Goal: Feedback & Contribution: Submit feedback/report problem

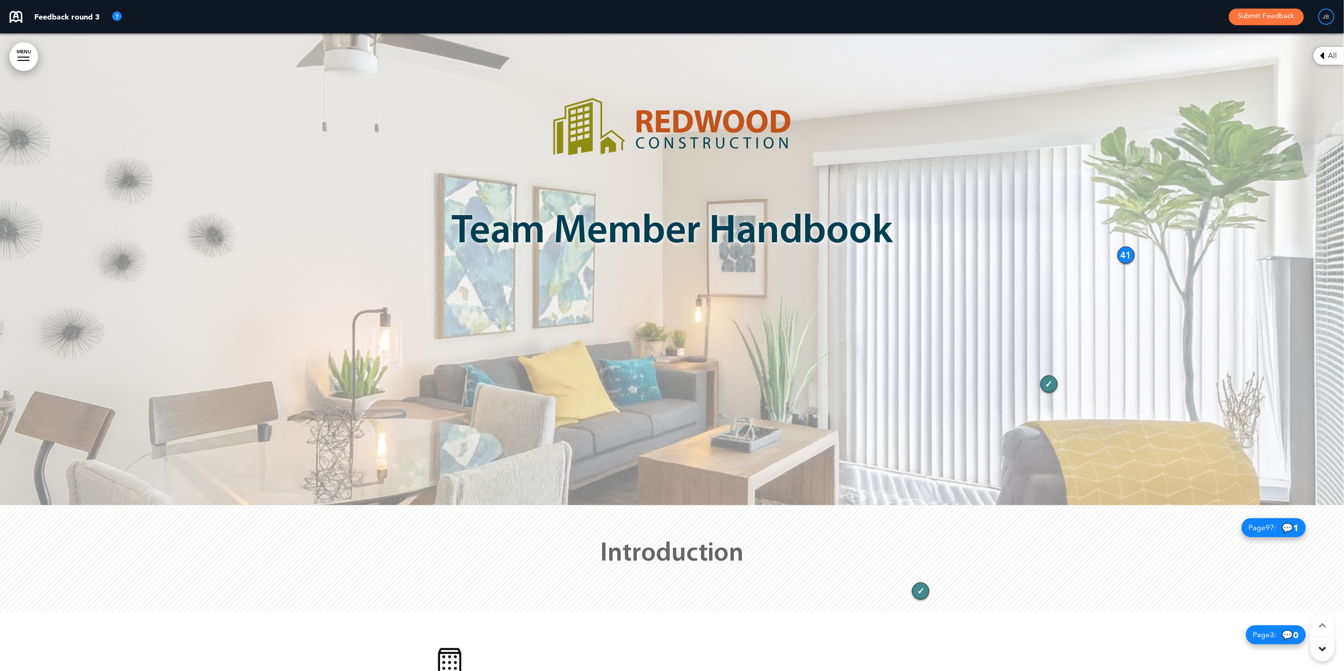
scroll to position [174, 0]
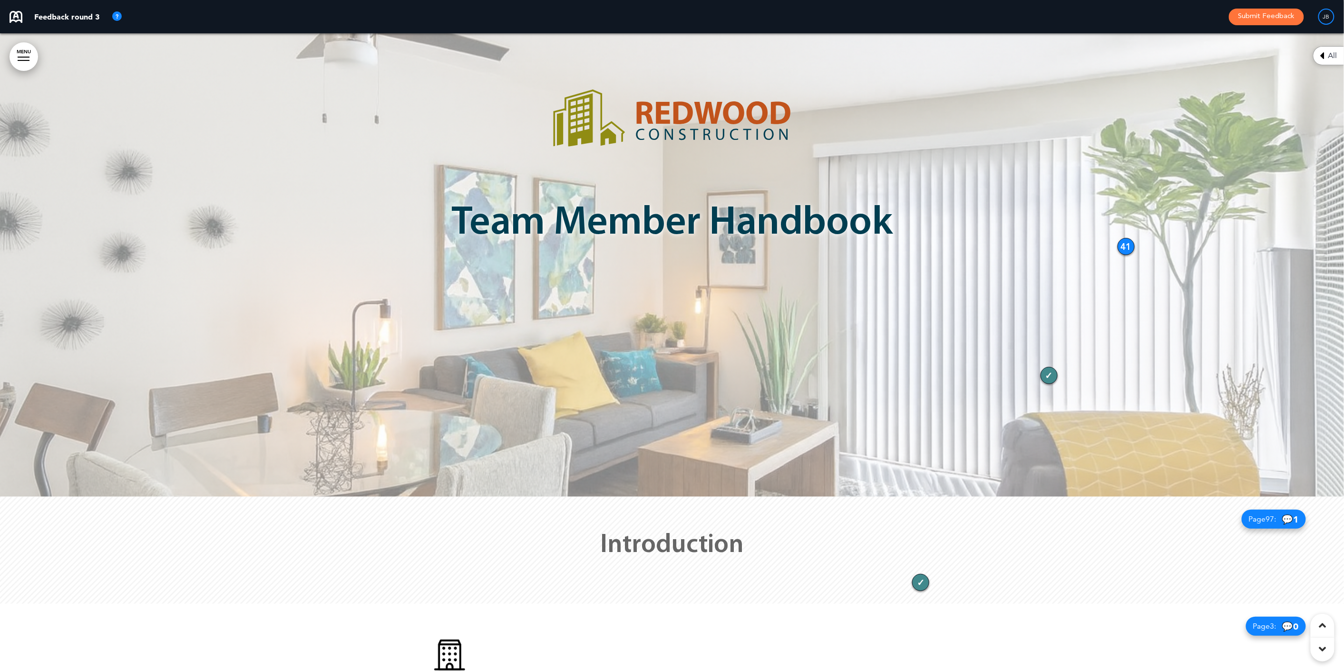
click at [1129, 242] on div "41" at bounding box center [1126, 246] width 17 height 17
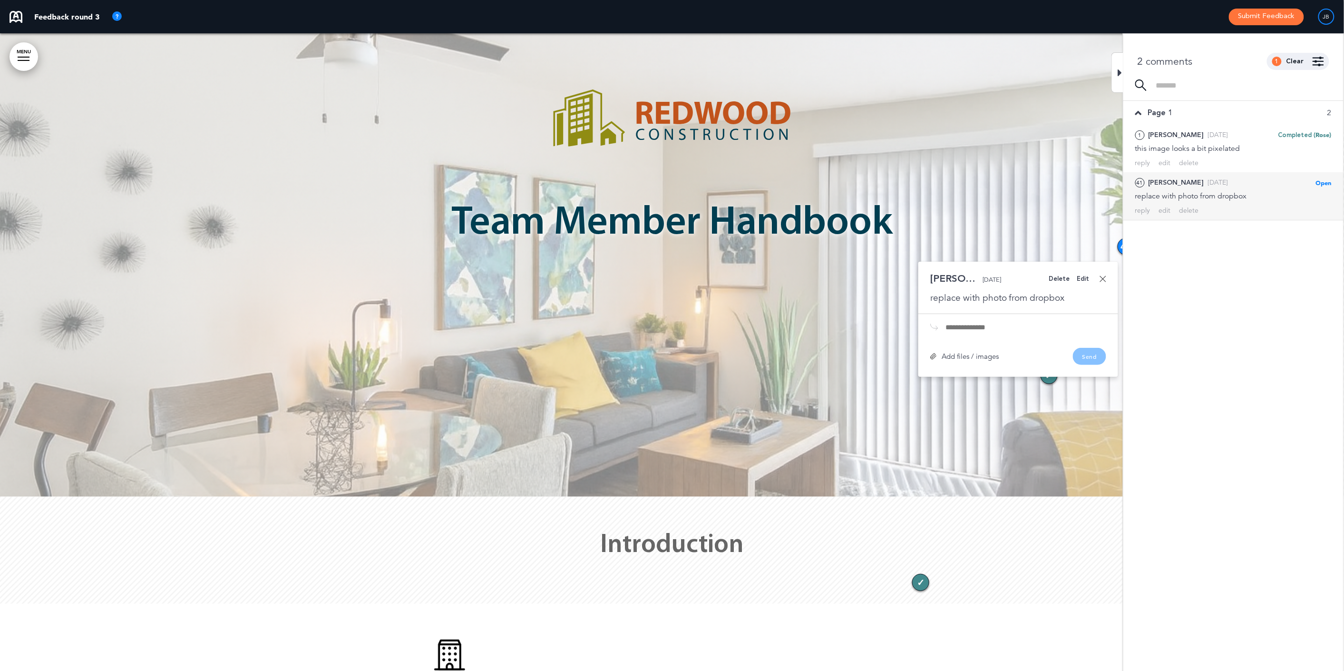
click at [1037, 158] on div at bounding box center [672, 178] width 1344 height 638
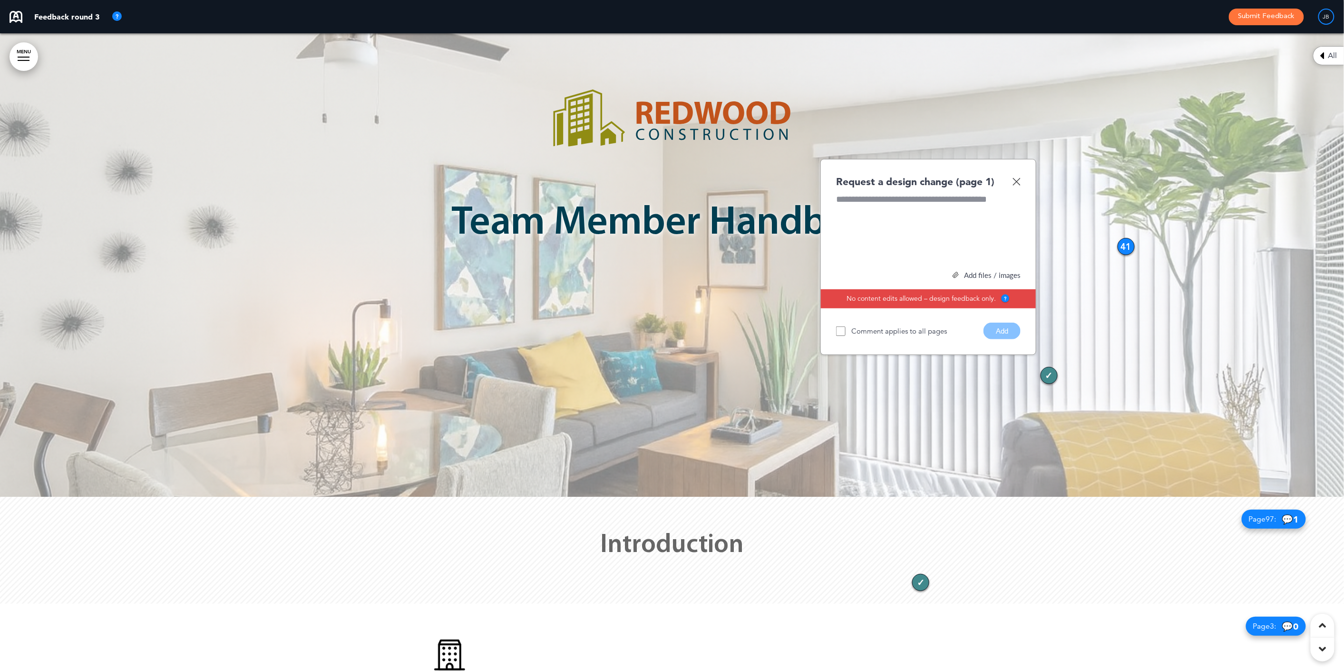
click at [1019, 180] on img at bounding box center [1017, 181] width 8 height 8
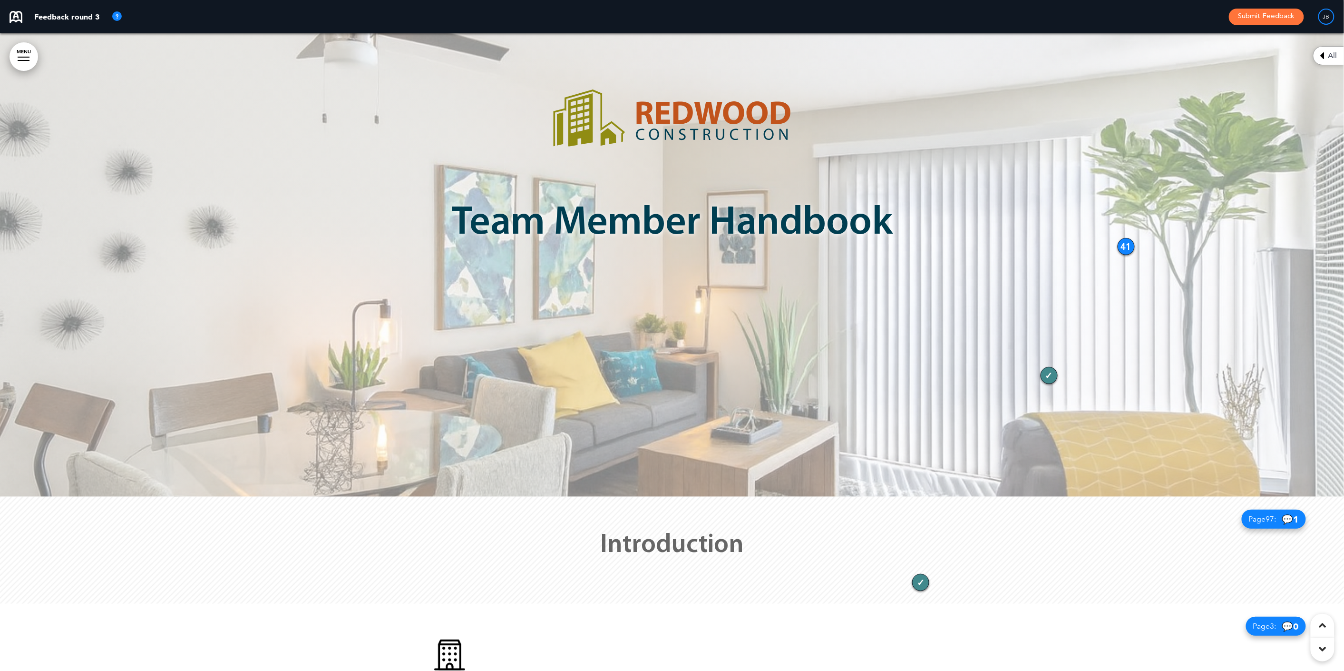
click at [1278, 23] on button "Submit Feedback" at bounding box center [1266, 17] width 75 height 17
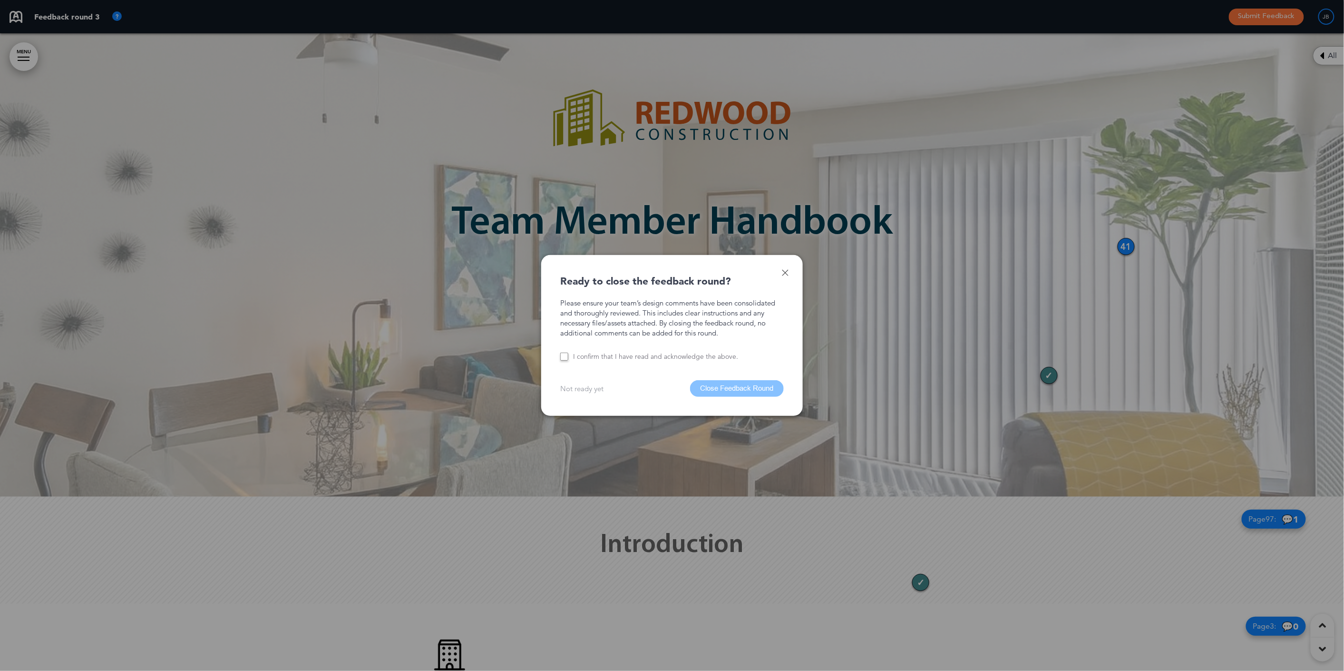
click at [641, 355] on label "I confirm that I have read and acknowledge the above." at bounding box center [655, 356] width 165 height 9
click at [789, 272] on div "Ready to close the feedback round? Please ensure your team’s design comments ha…" at bounding box center [672, 335] width 262 height 160
click at [788, 274] on link at bounding box center [785, 272] width 7 height 7
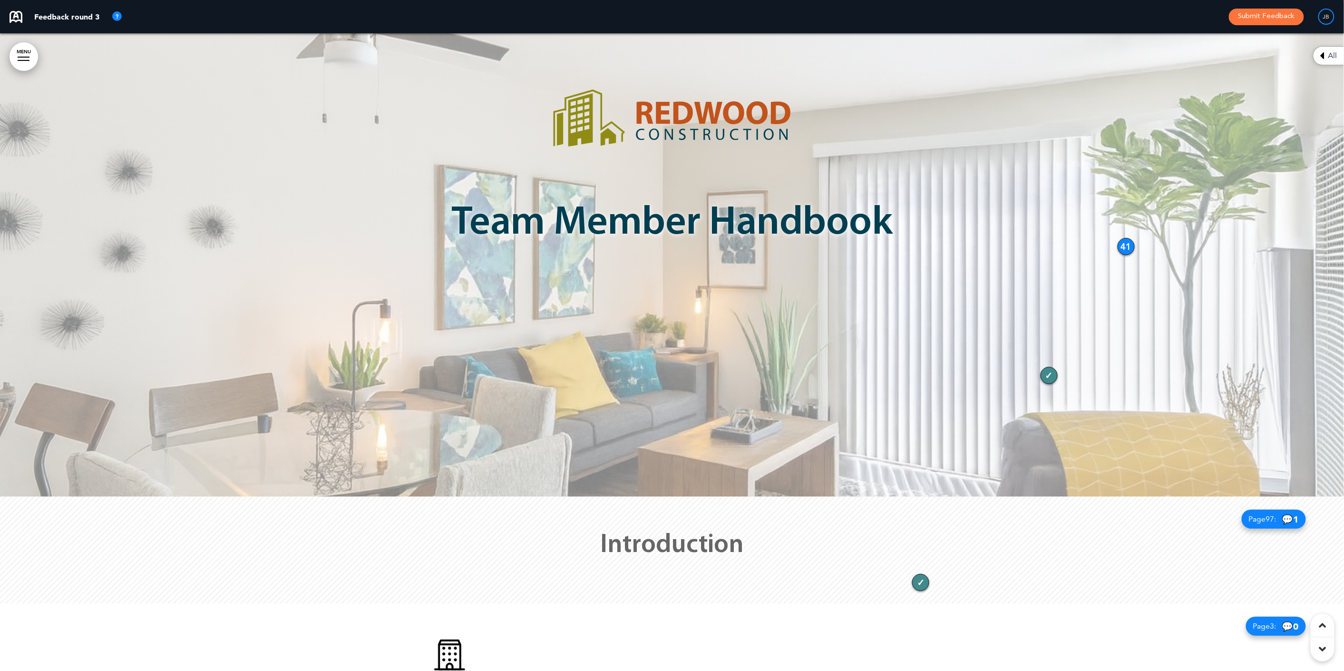
click at [924, 527] on div at bounding box center [672, 550] width 1344 height 107
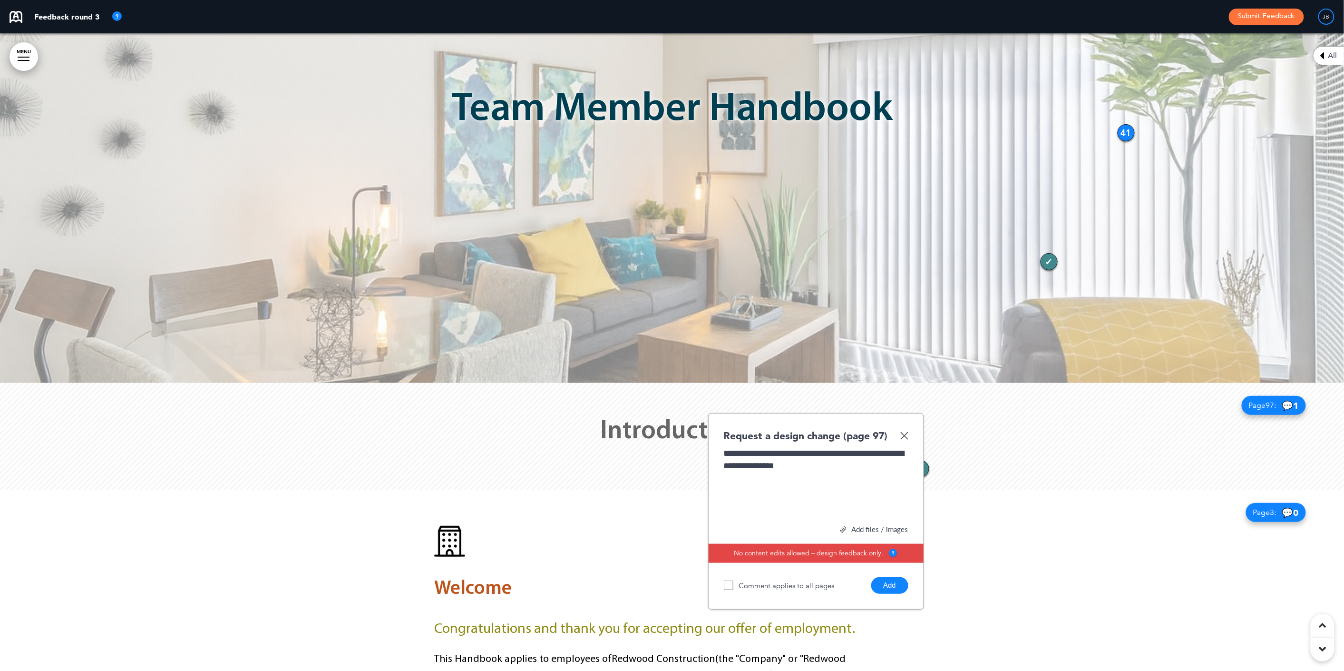
scroll to position [292, 0]
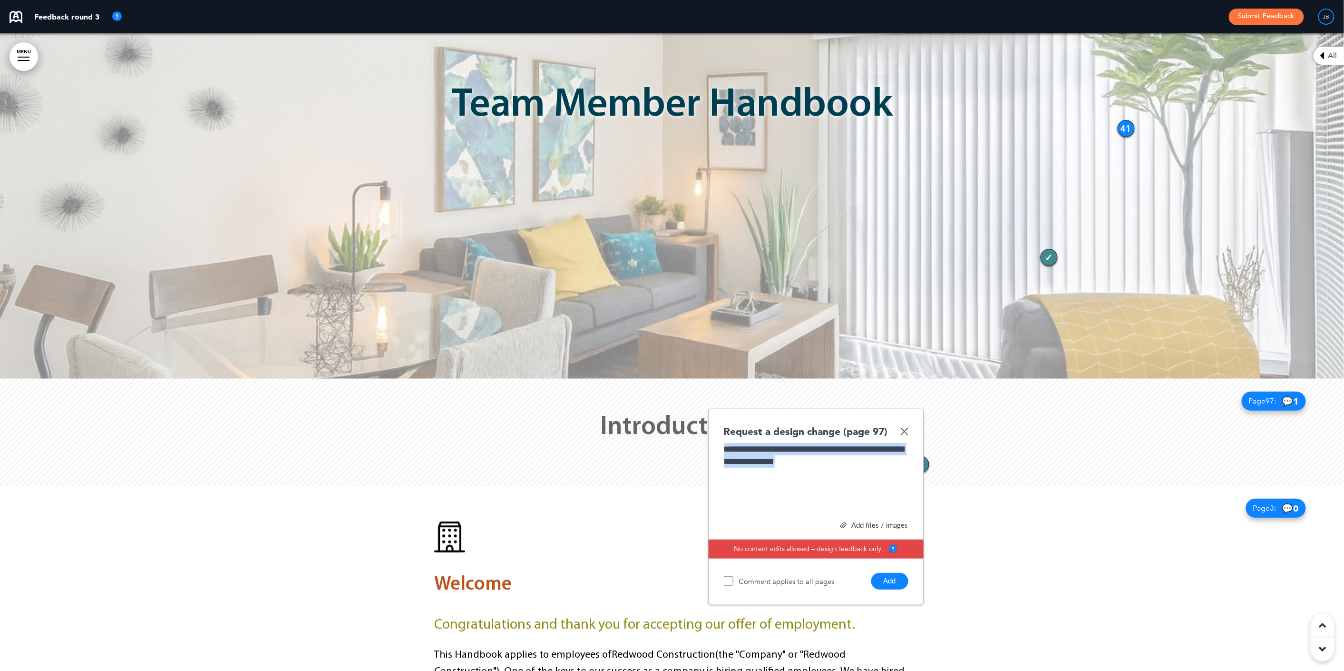
drag, startPoint x: 841, startPoint y: 461, endPoint x: 683, endPoint y: 445, distance: 158.3
click at [683, 445] on div "**********" at bounding box center [672, 432] width 1344 height 107
copy div "**********"
click at [891, 580] on button "Add" at bounding box center [890, 581] width 37 height 17
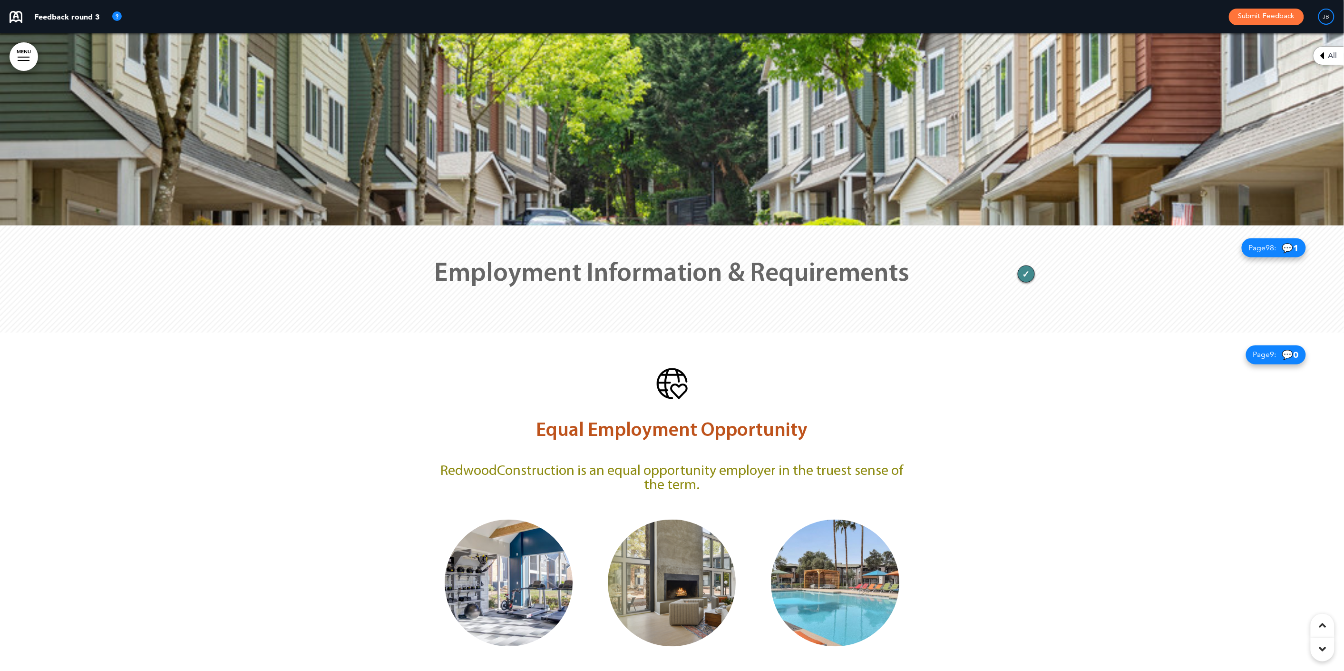
scroll to position [2727, 0]
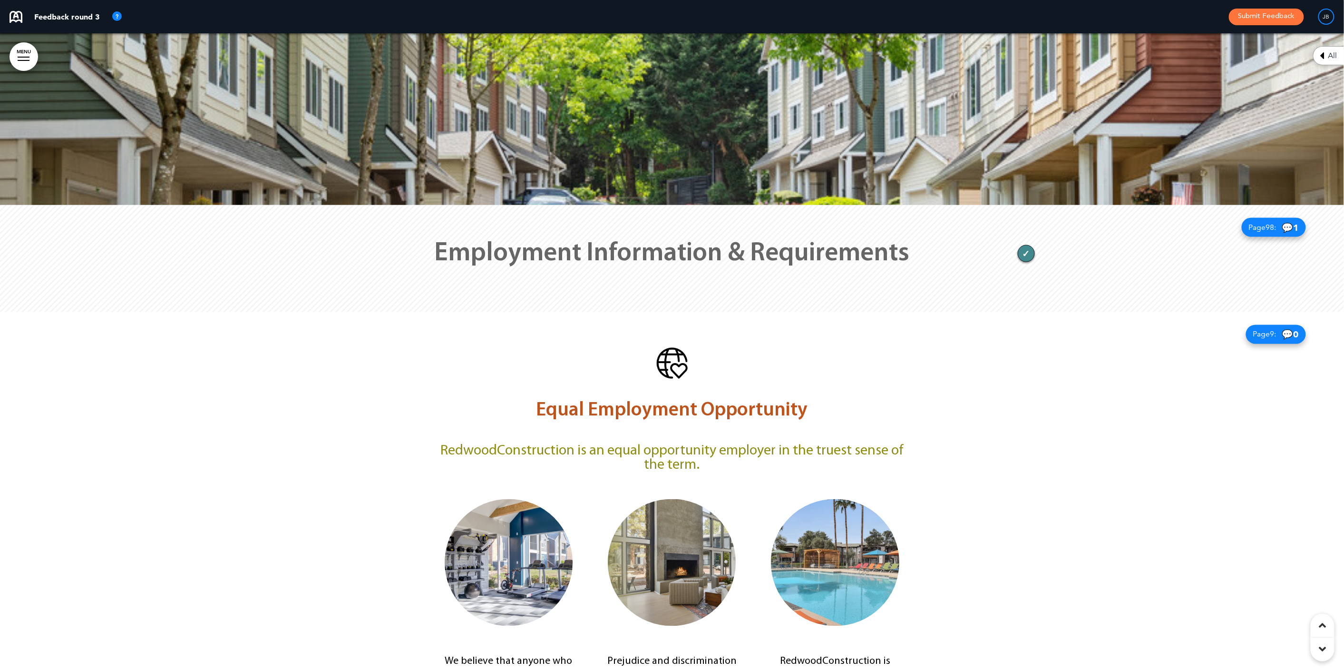
click at [326, 243] on div at bounding box center [672, 258] width 1344 height 107
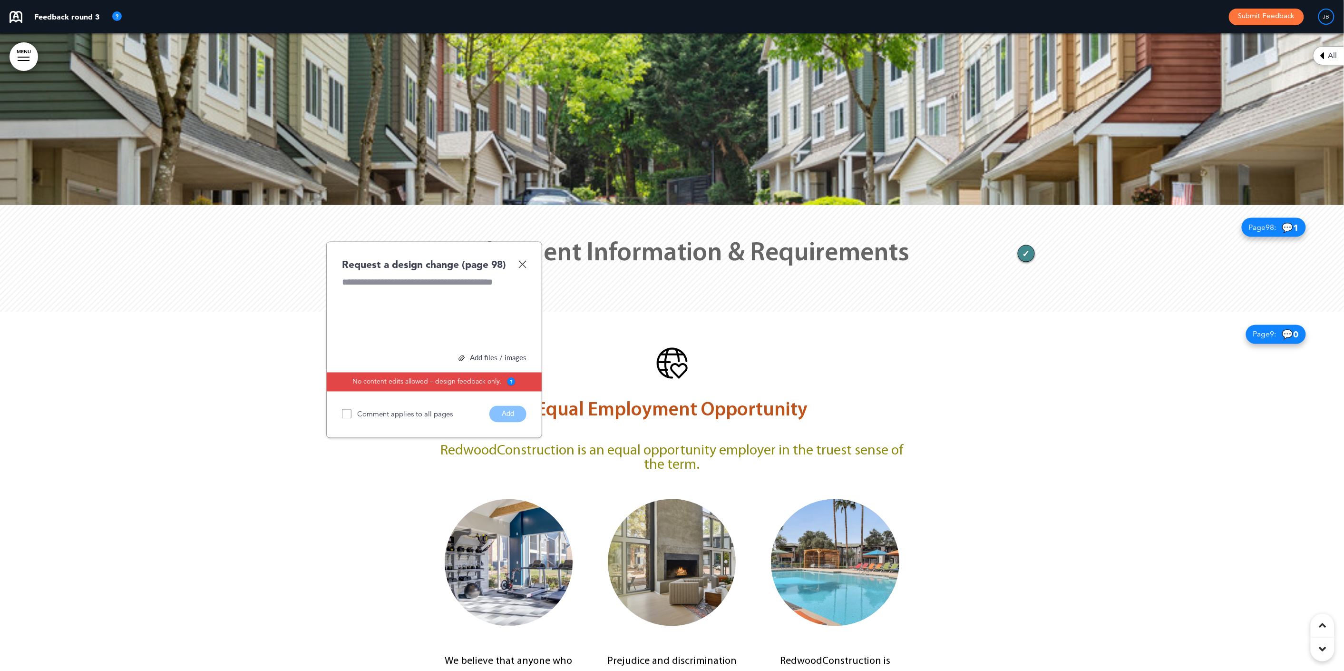
paste div
click at [502, 412] on button "Add" at bounding box center [508, 414] width 37 height 17
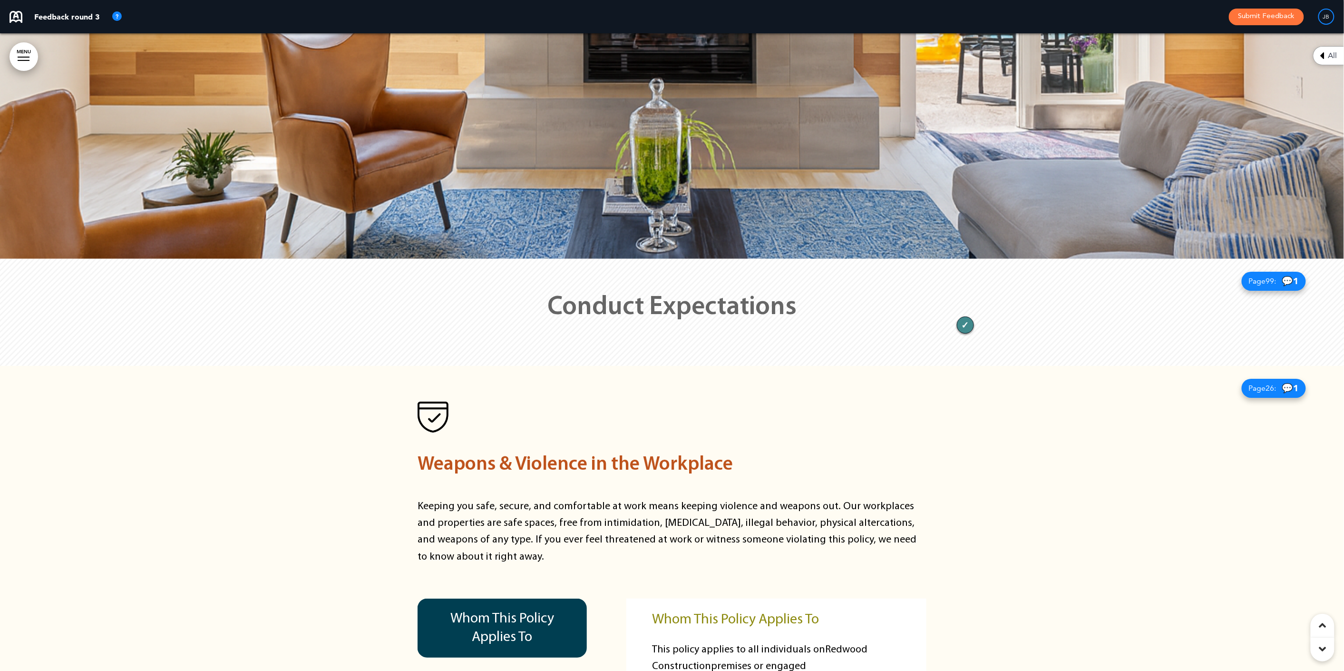
scroll to position [7766, 0]
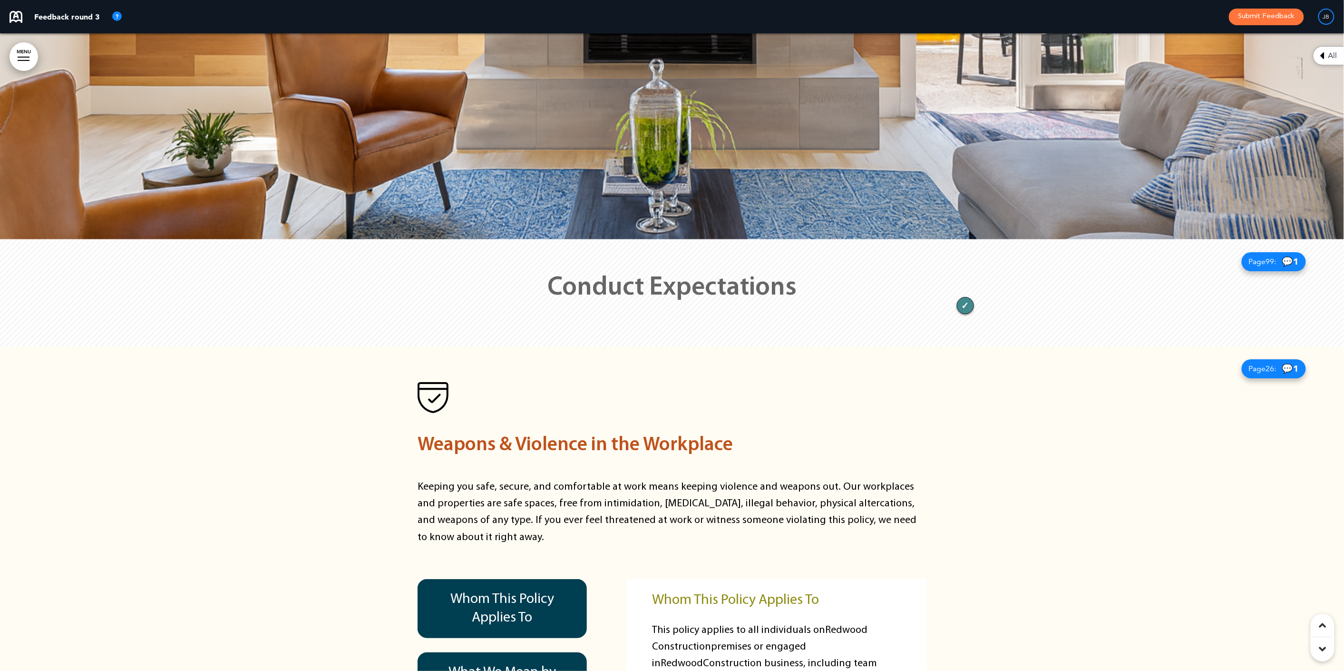
click at [360, 258] on div at bounding box center [672, 292] width 1344 height 107
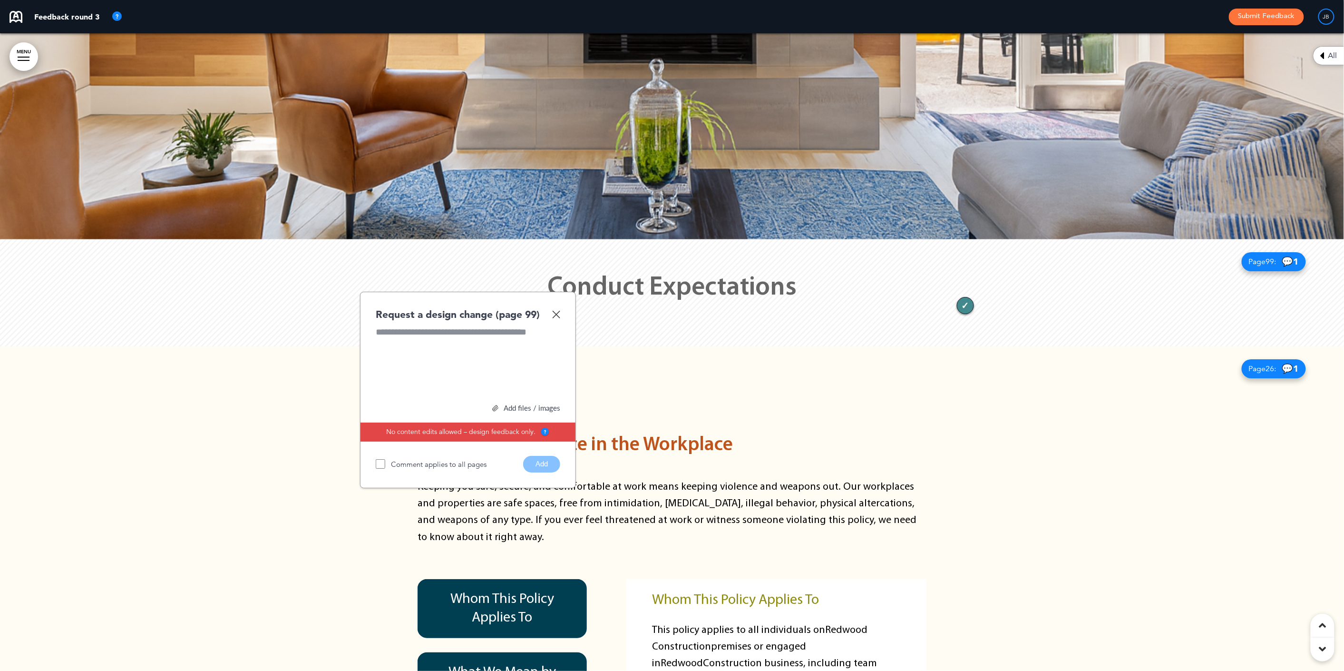
paste div
drag, startPoint x: 503, startPoint y: 310, endPoint x: 460, endPoint y: 311, distance: 43.3
click at [460, 327] on span "**********" at bounding box center [466, 337] width 180 height 21
click at [465, 327] on span "**********" at bounding box center [466, 337] width 180 height 21
drag, startPoint x: 478, startPoint y: 309, endPoint x: 504, endPoint y: 302, distance: 27.1
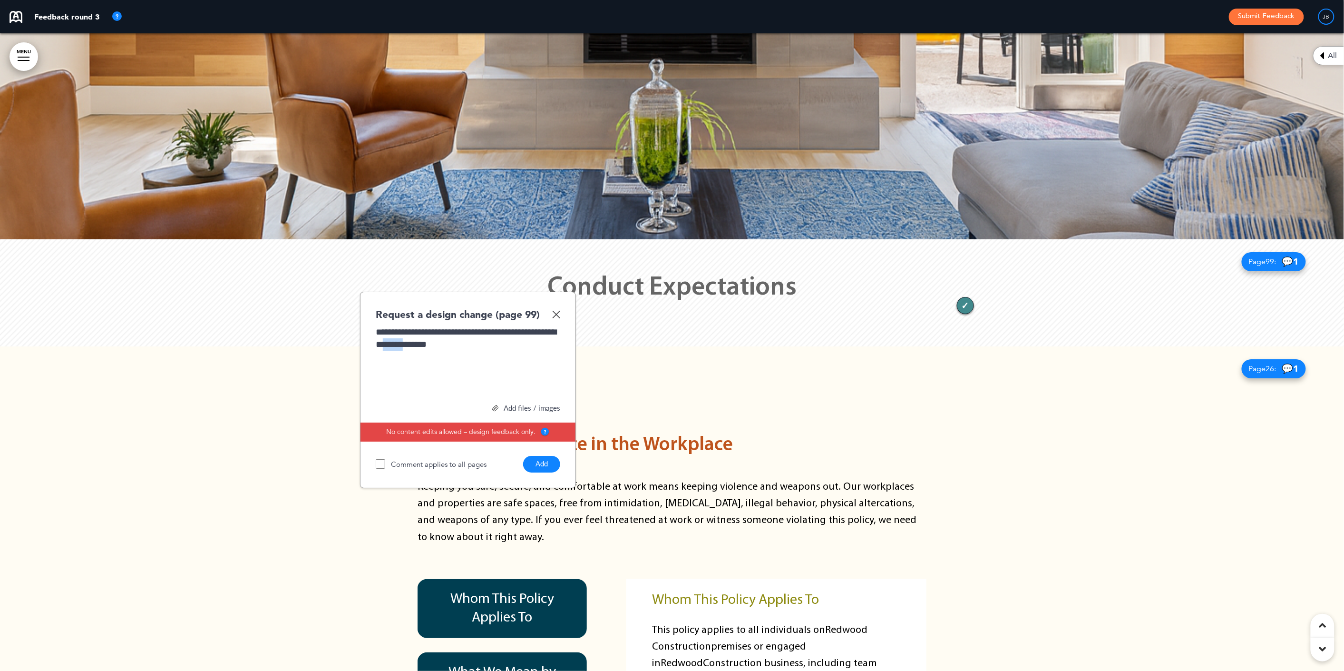
click at [465, 327] on span "**********" at bounding box center [466, 337] width 180 height 21
click at [531, 456] on button "Add" at bounding box center [541, 464] width 37 height 17
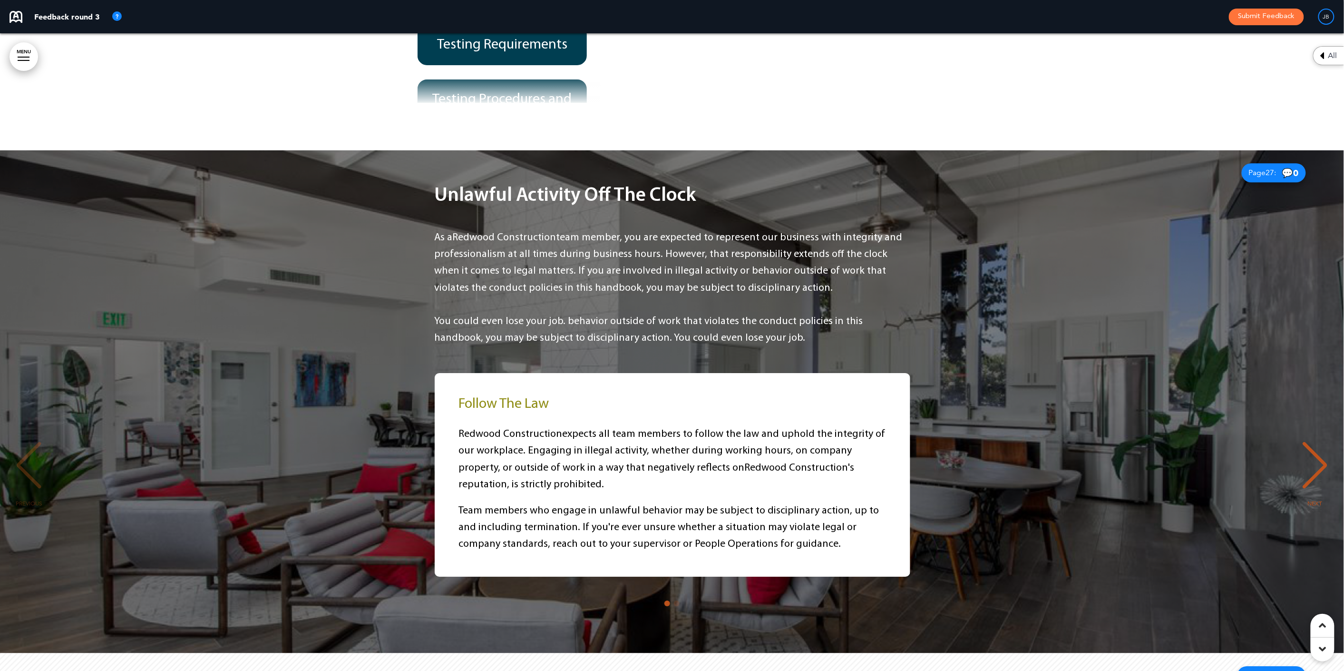
scroll to position [11544, 0]
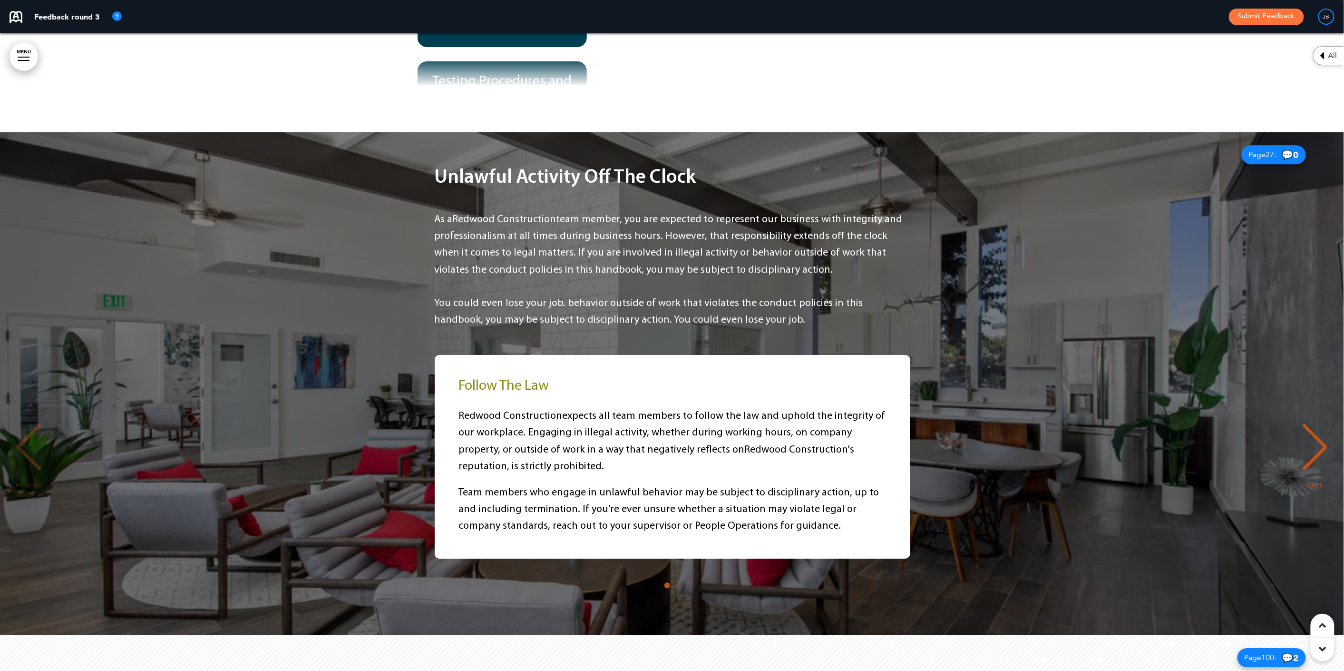
click at [1050, 266] on div "Unlawful Activity Off The Clock As a Redwood Construction team member, you are …" at bounding box center [672, 383] width 1325 height 503
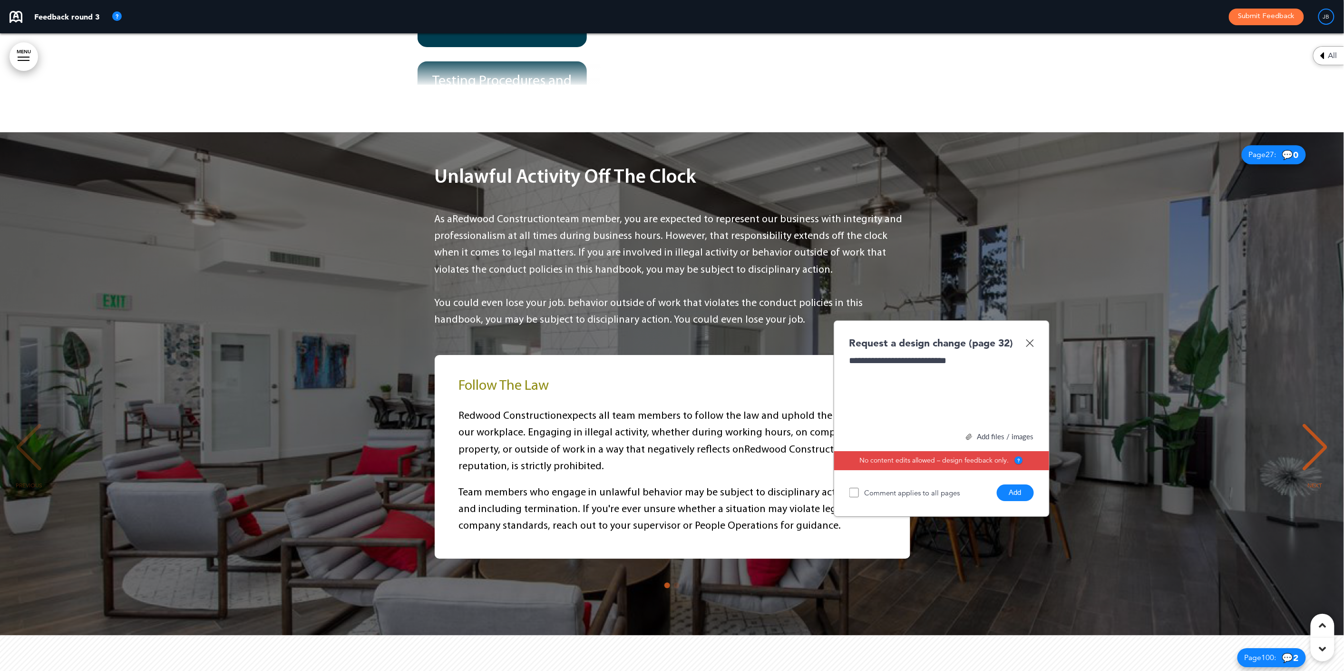
drag, startPoint x: 1018, startPoint y: 435, endPoint x: 1013, endPoint y: 433, distance: 5.6
click at [1018, 484] on button "Add" at bounding box center [1015, 492] width 37 height 17
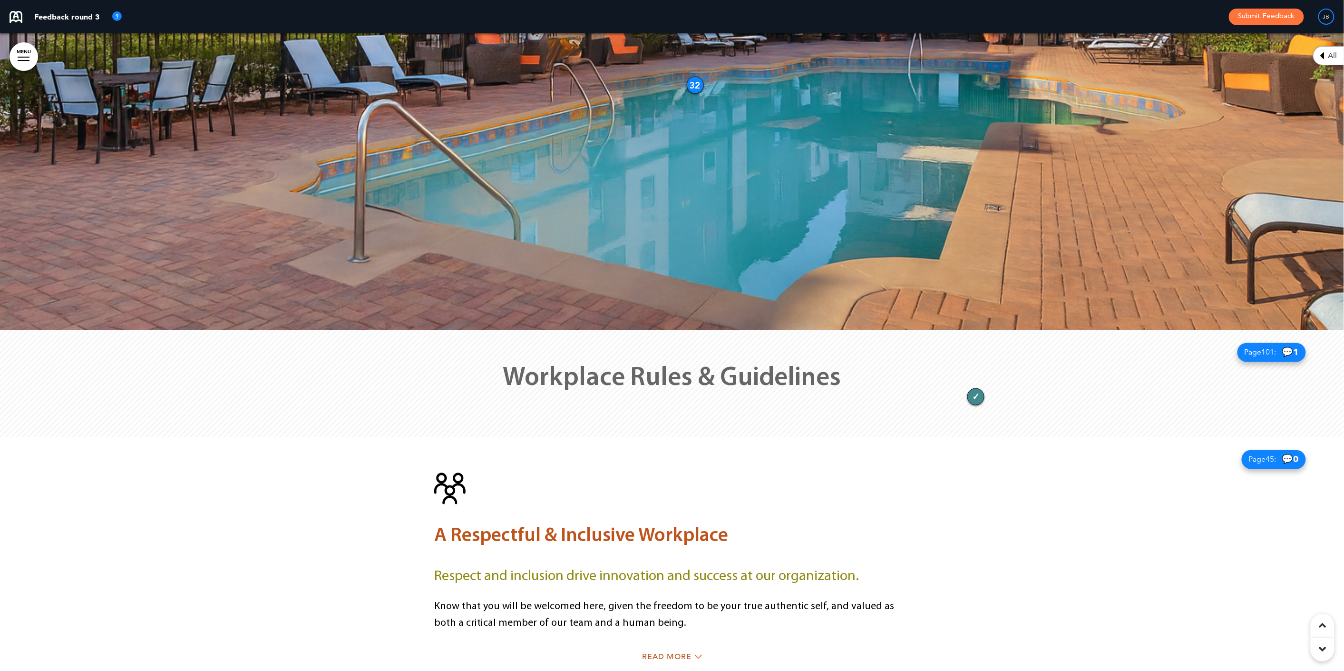
scroll to position [18911, 0]
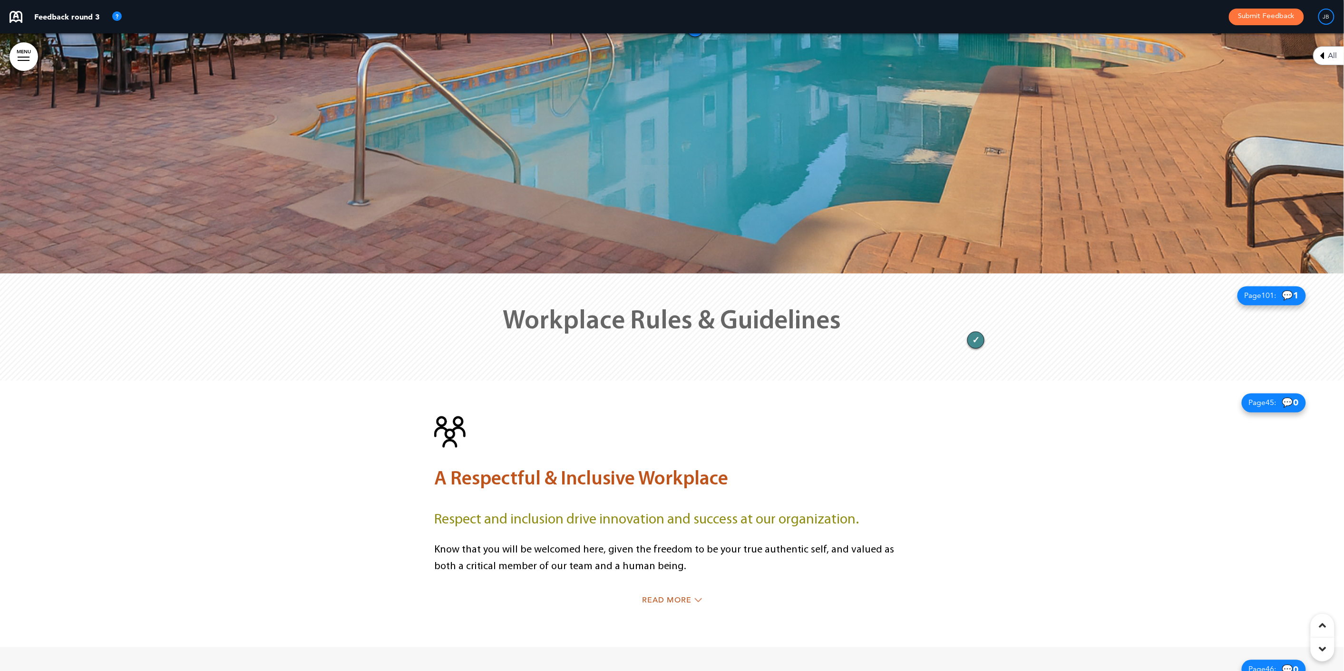
click at [899, 309] on h1 "Workplace Rules & Guidelines" at bounding box center [672, 322] width 476 height 26
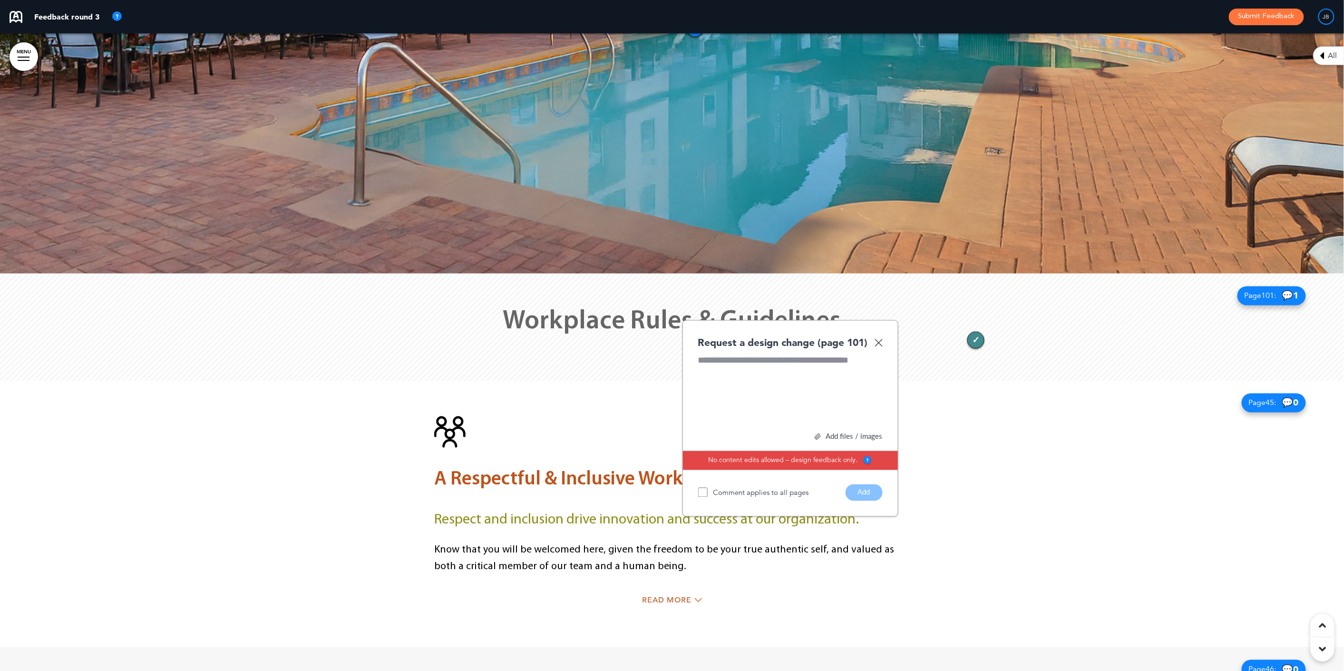
paste div
click at [860, 484] on button "Add" at bounding box center [864, 492] width 37 height 17
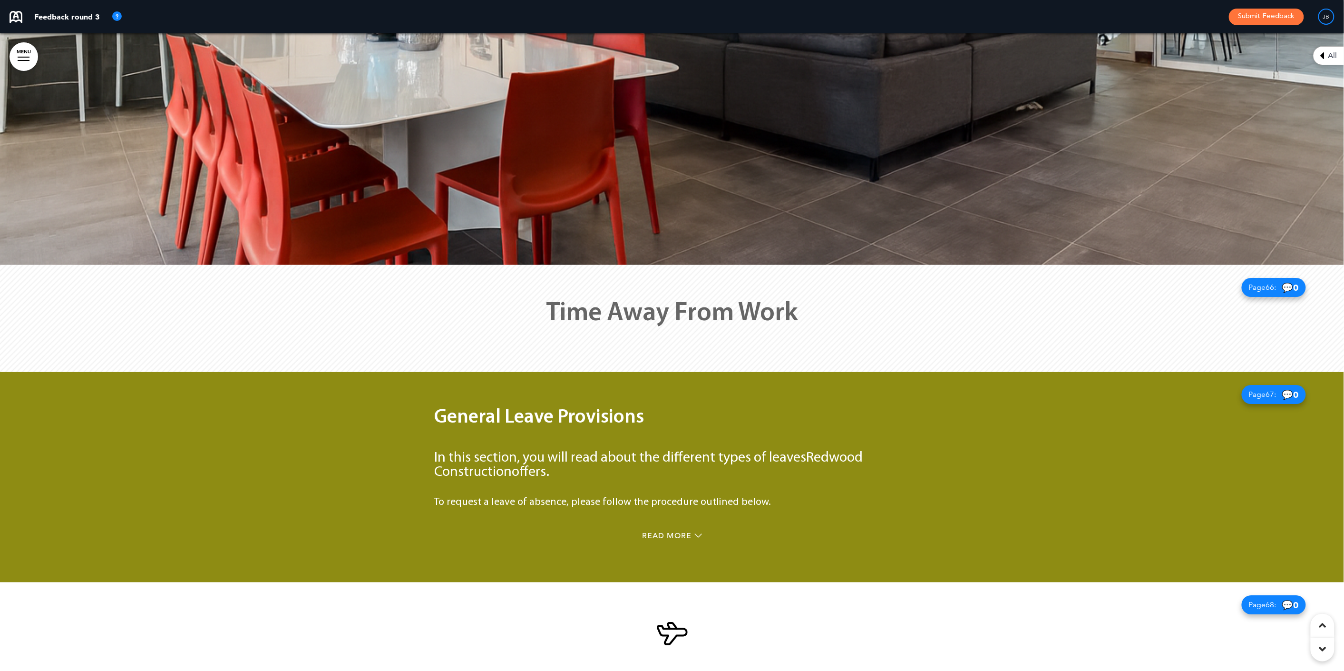
scroll to position [27779, 0]
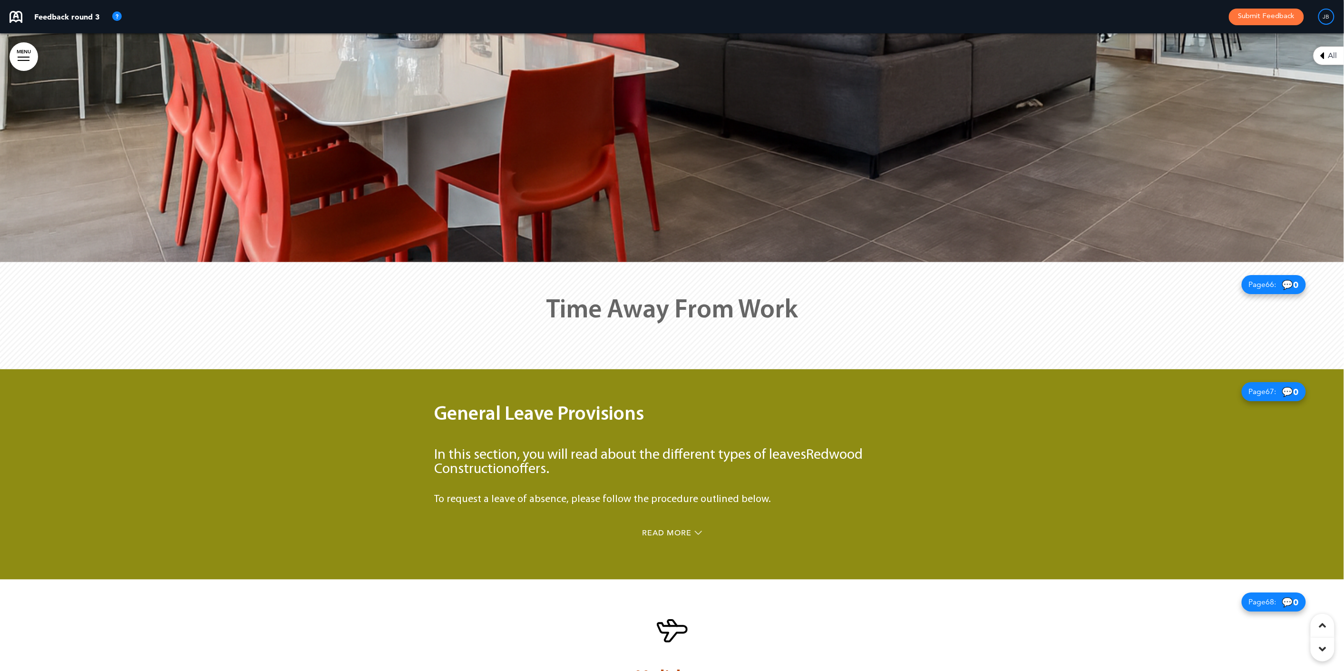
click at [846, 262] on div "Time Away From Work" at bounding box center [672, 315] width 476 height 107
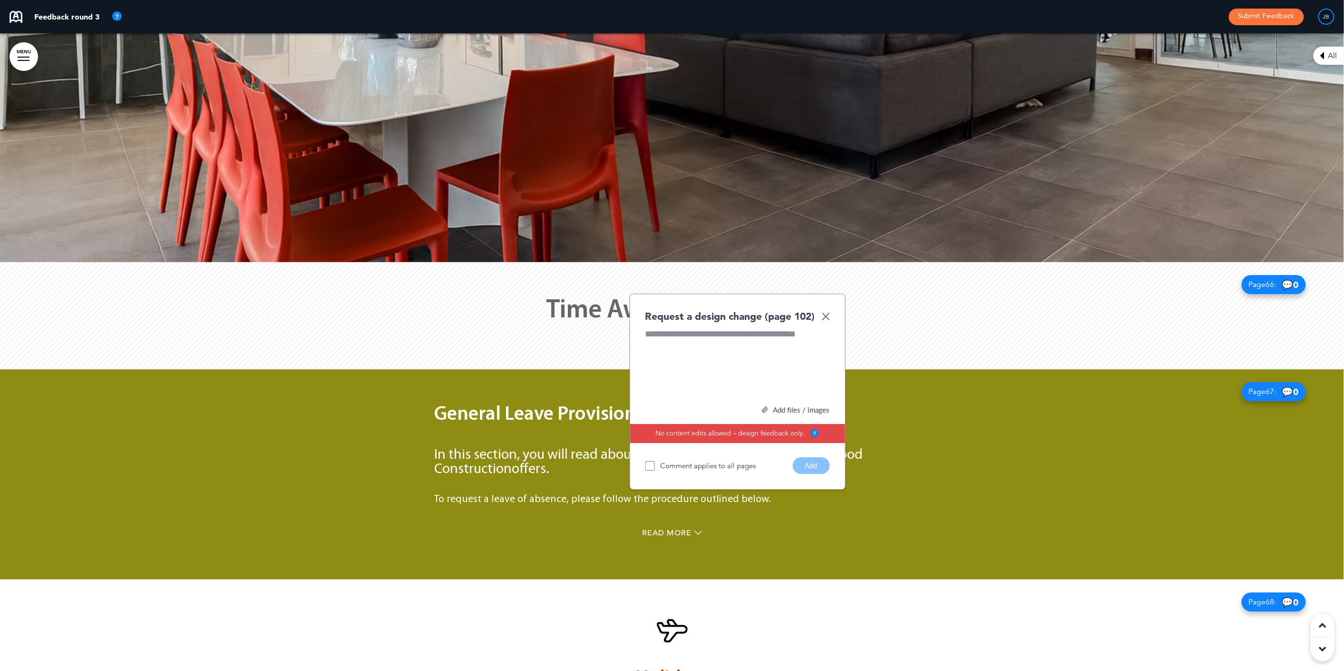
paste div
click at [799, 457] on button "Add" at bounding box center [811, 465] width 37 height 17
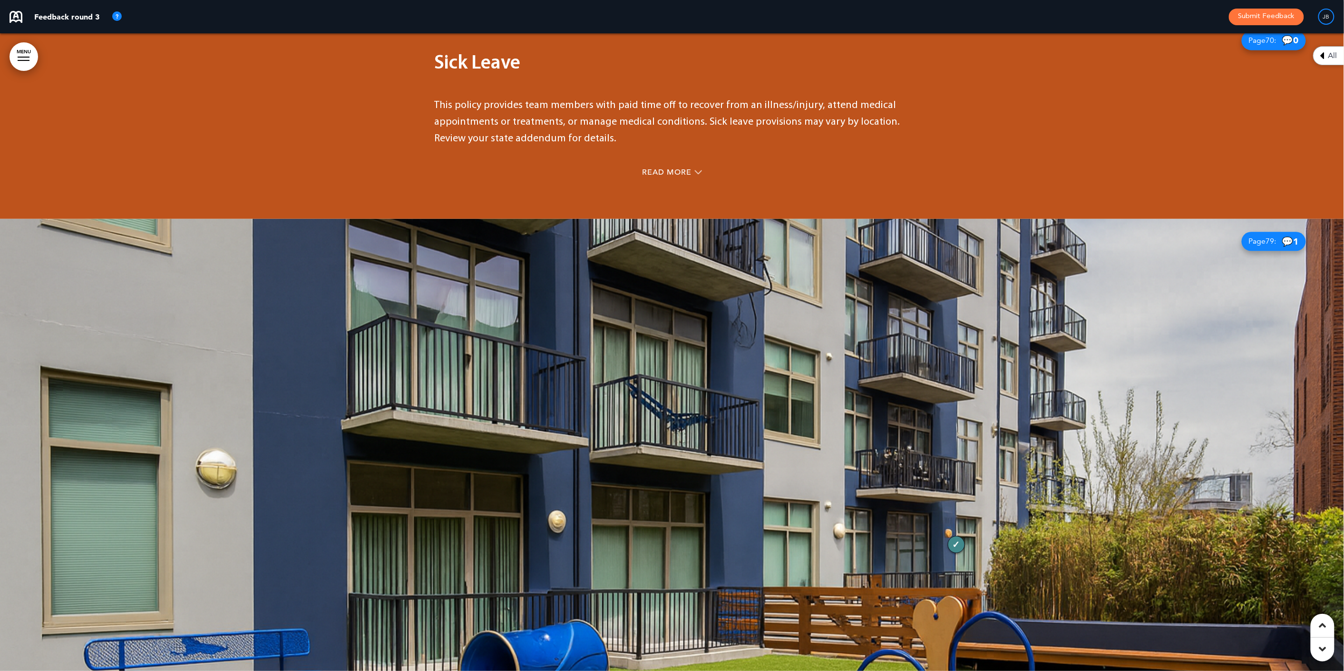
scroll to position [29492, 0]
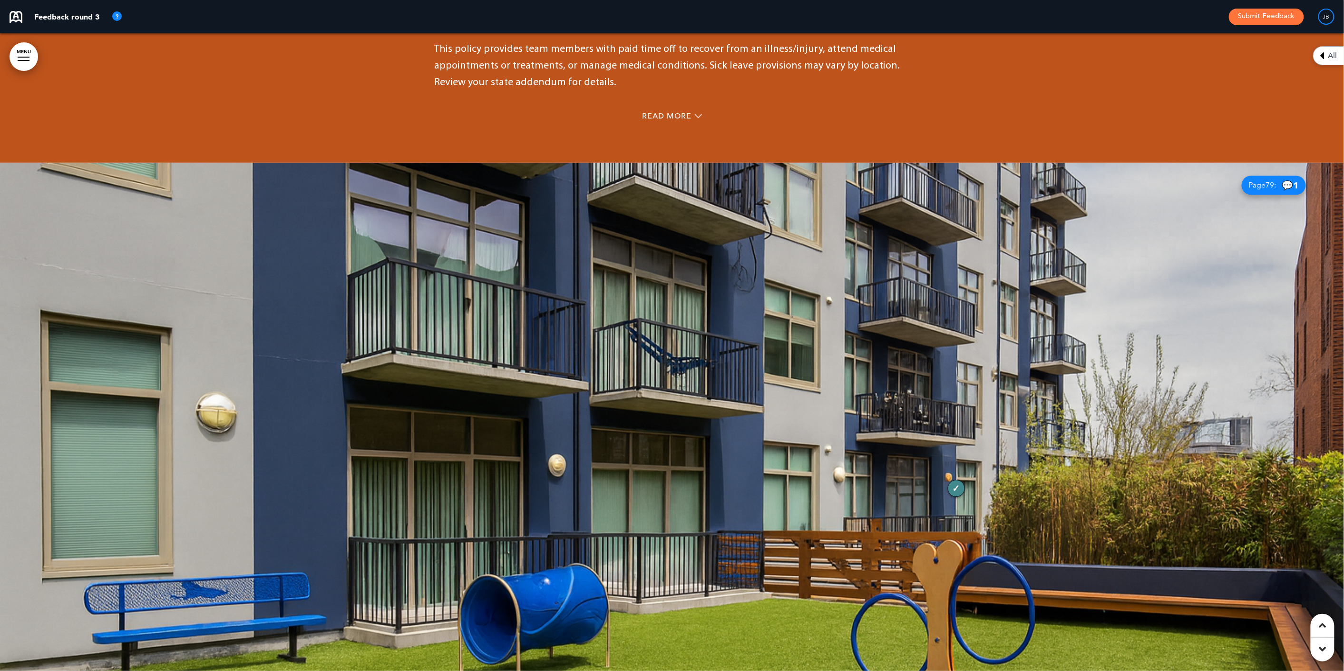
click at [715, 228] on div at bounding box center [672, 482] width 1344 height 638
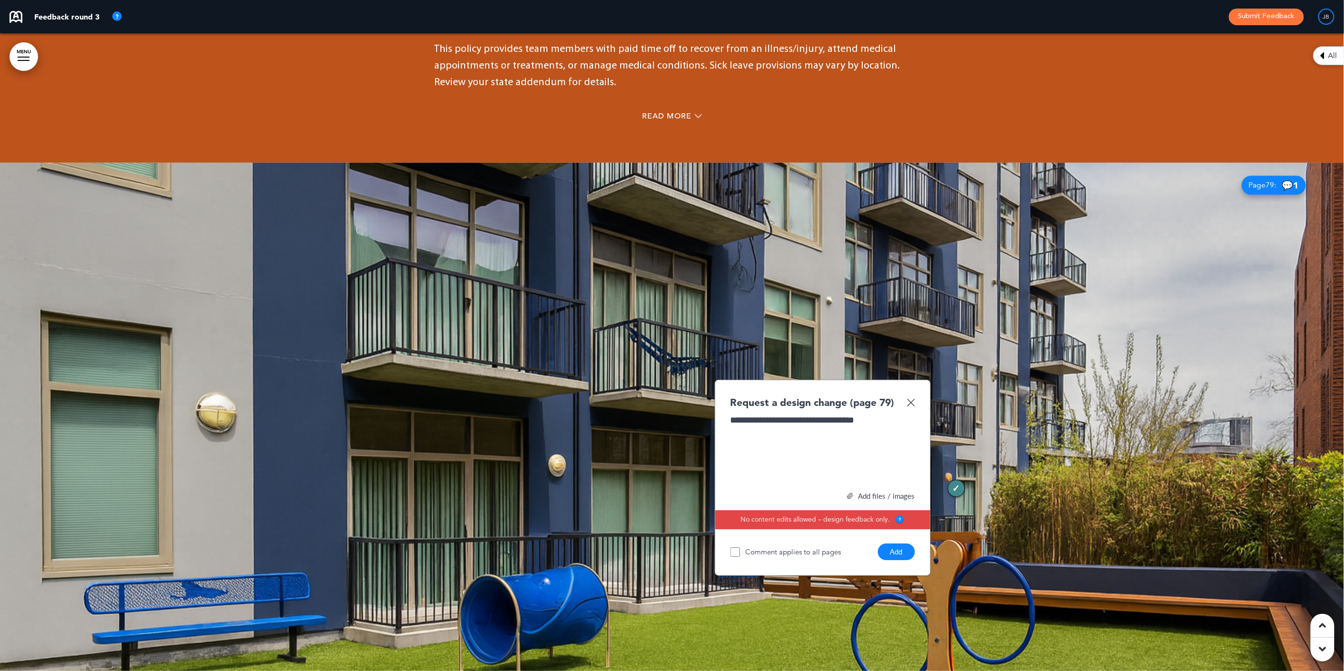
click at [903, 543] on button "Add" at bounding box center [896, 551] width 37 height 17
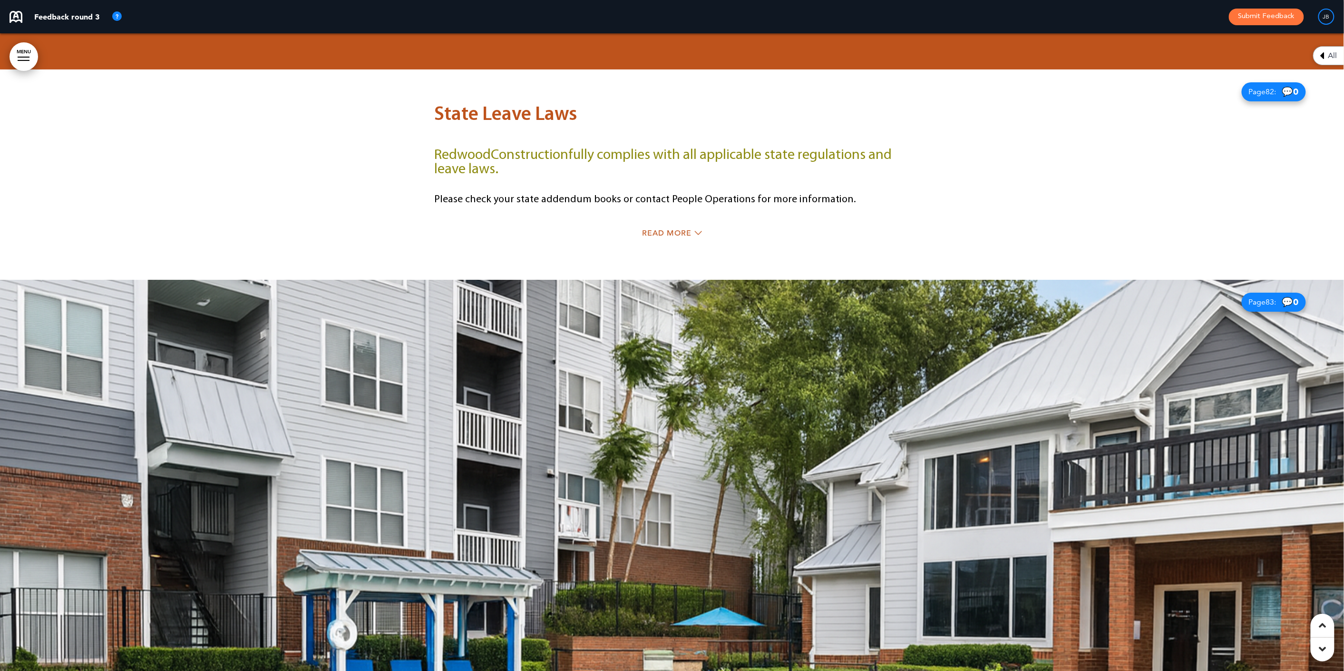
scroll to position [34070, 0]
click at [819, 279] on div at bounding box center [672, 598] width 1344 height 638
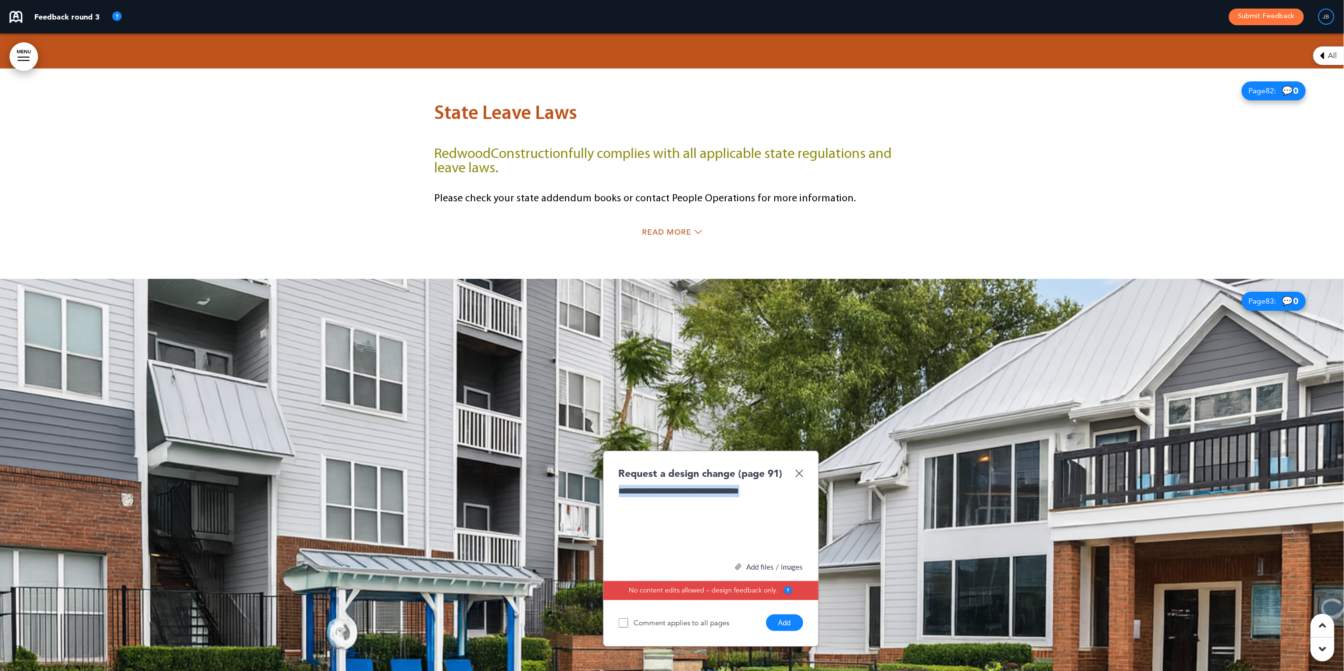
copy div "**********"
click at [783, 614] on button "Add" at bounding box center [784, 622] width 37 height 17
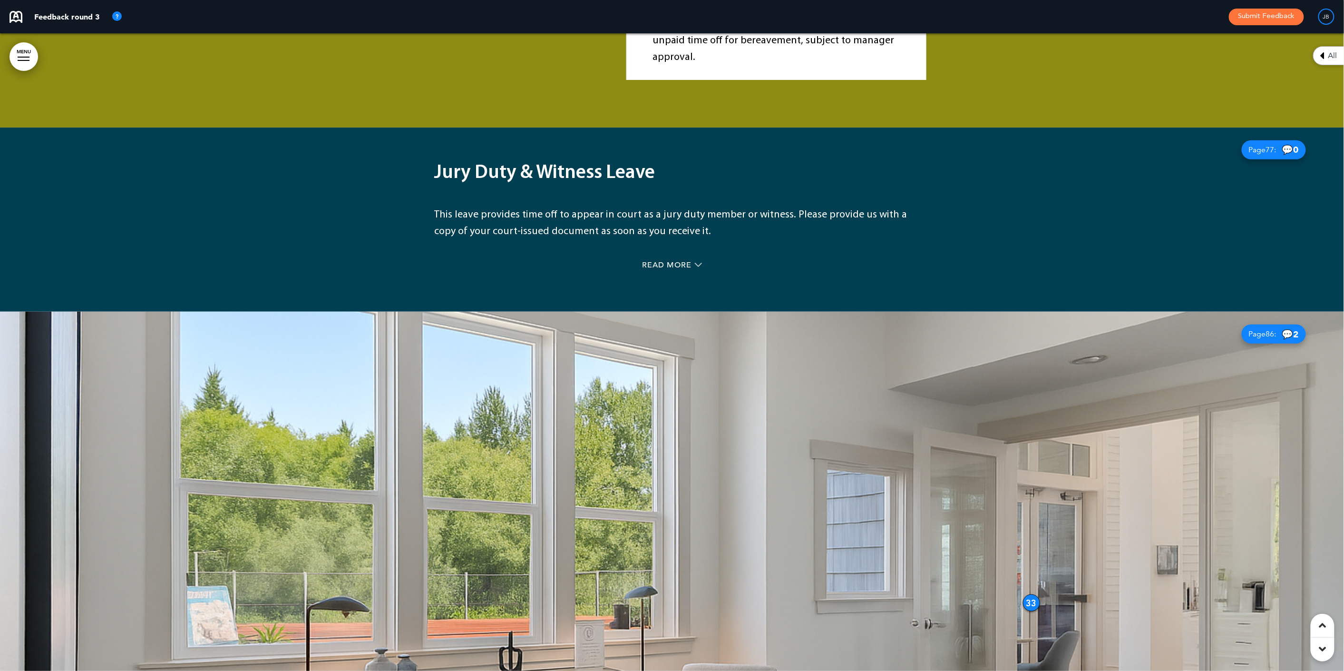
scroll to position [32481, 0]
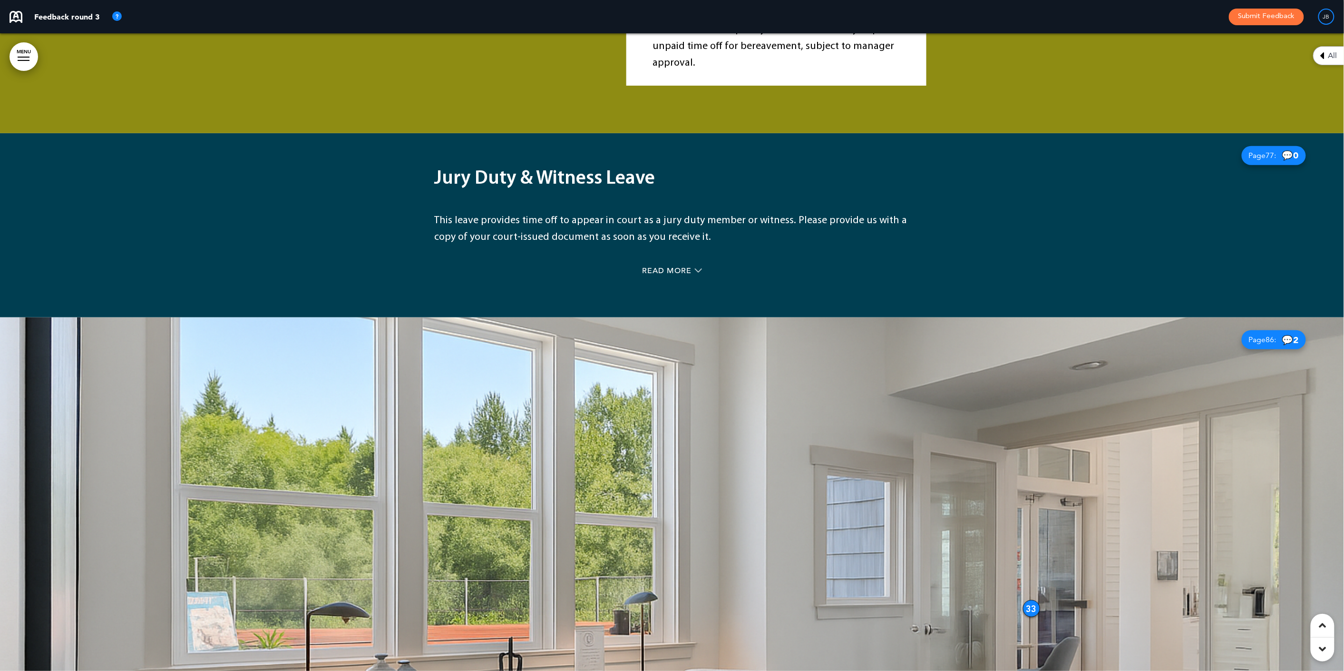
click at [1249, 336] on span "Page 86 :" at bounding box center [1263, 340] width 28 height 8
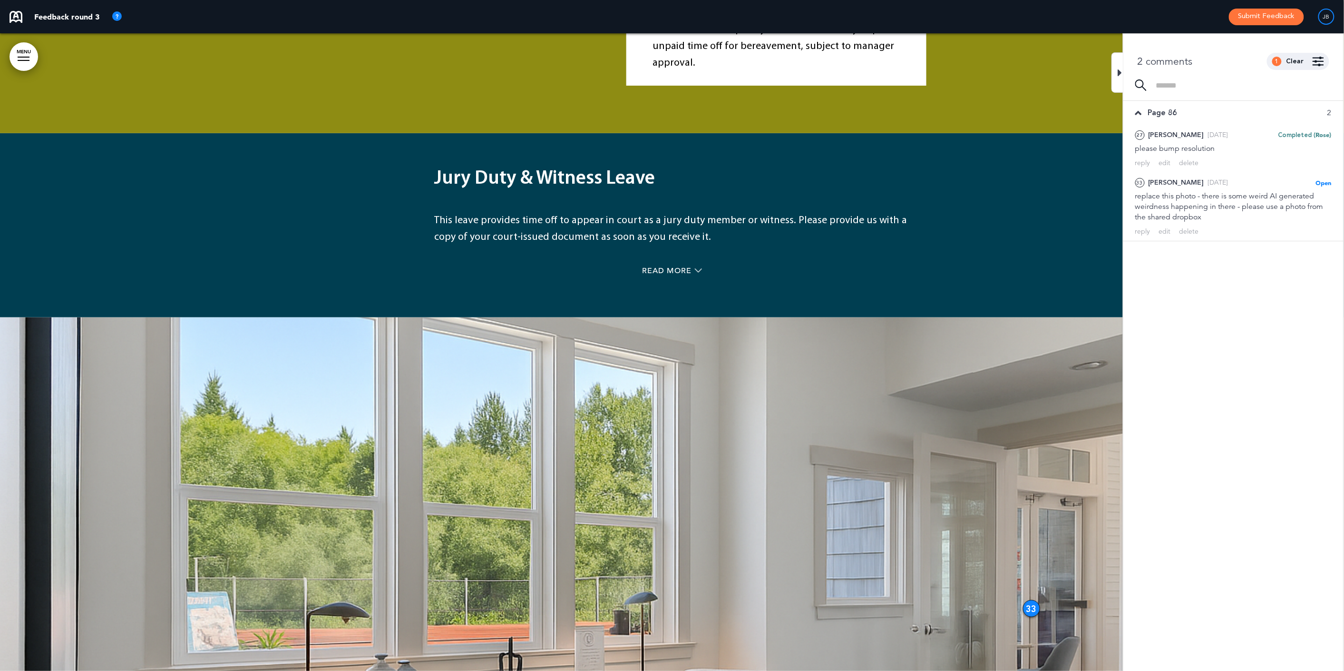
click at [1119, 68] on icon at bounding box center [1120, 72] width 4 height 11
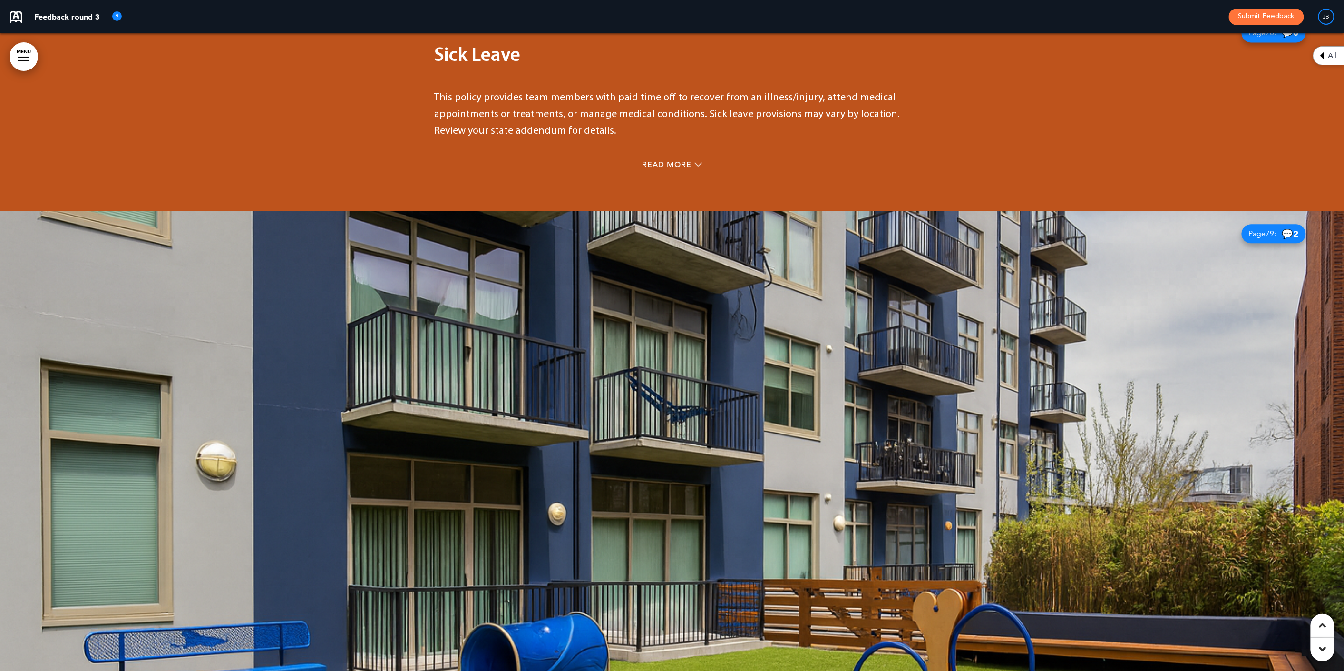
scroll to position [29442, 0]
click at [705, 215] on div at bounding box center [672, 531] width 1344 height 638
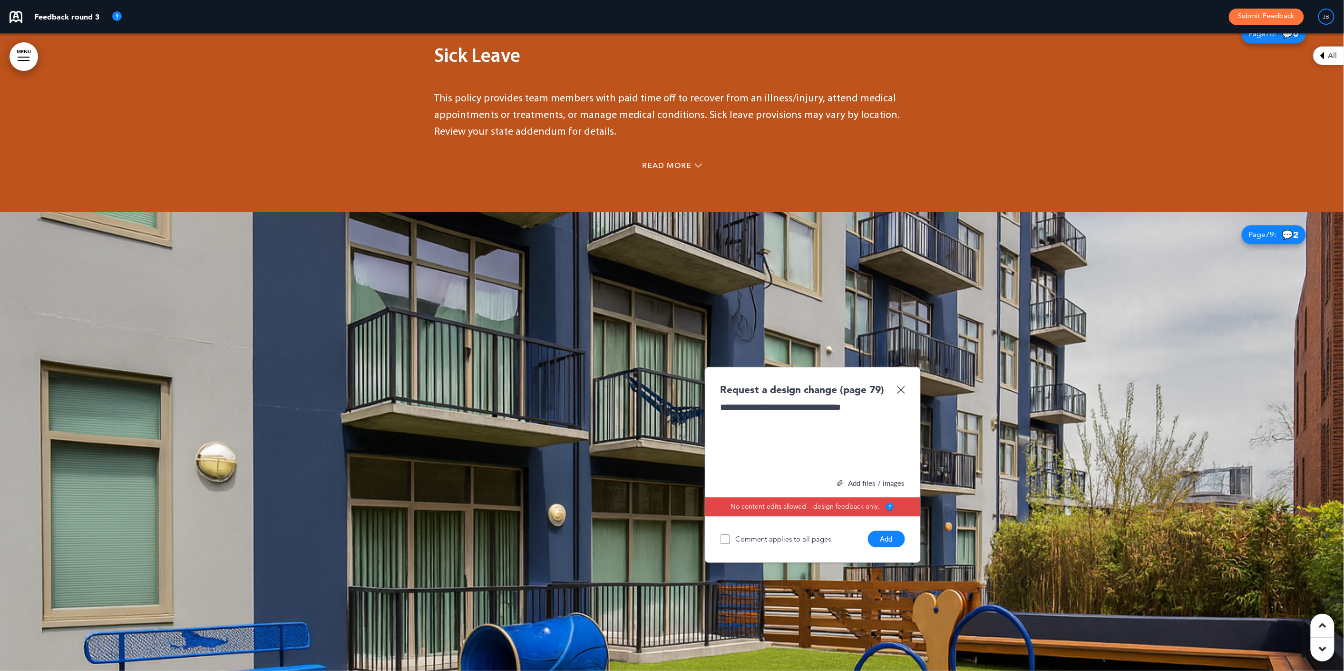
click at [890, 530] on button "Add" at bounding box center [886, 538] width 37 height 17
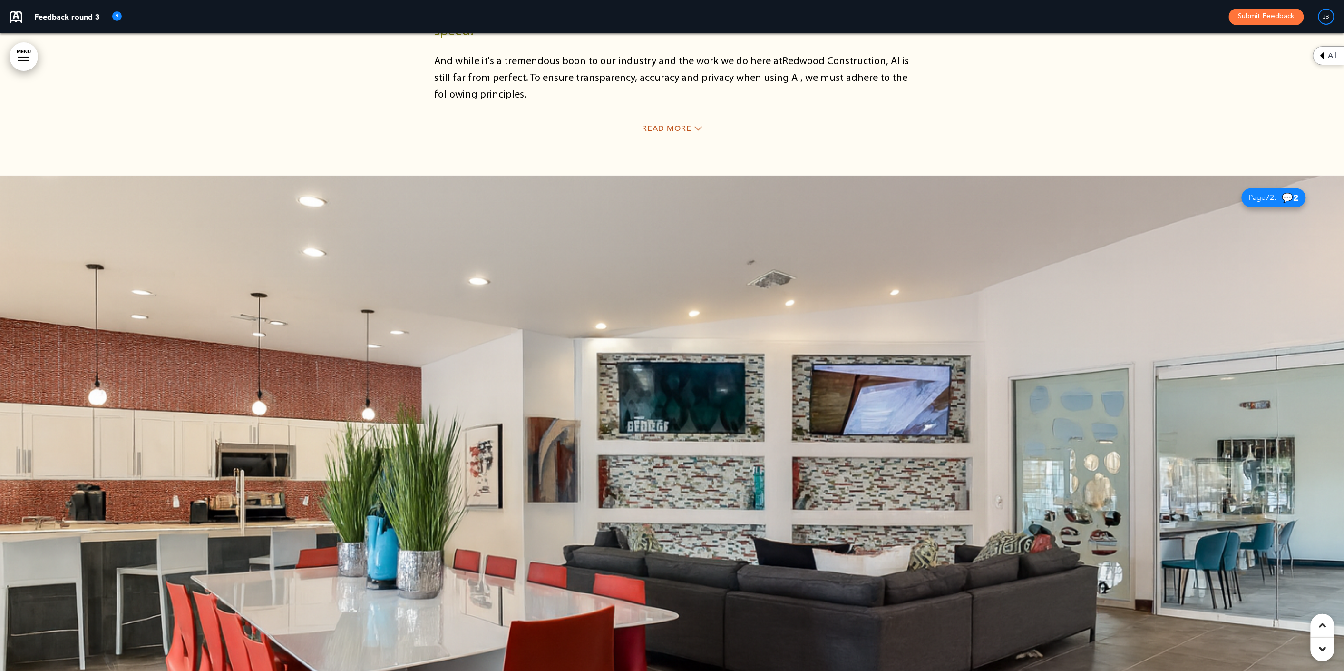
scroll to position [27238, 0]
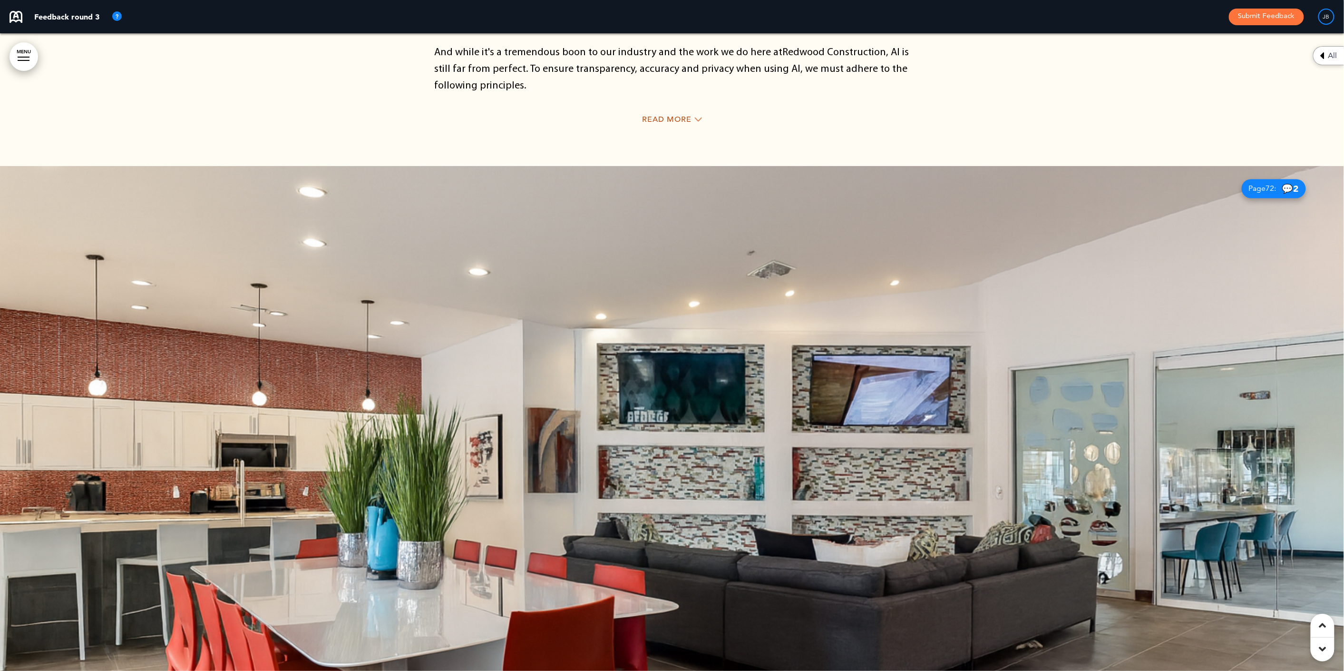
click at [701, 202] on div at bounding box center [672, 485] width 1344 height 638
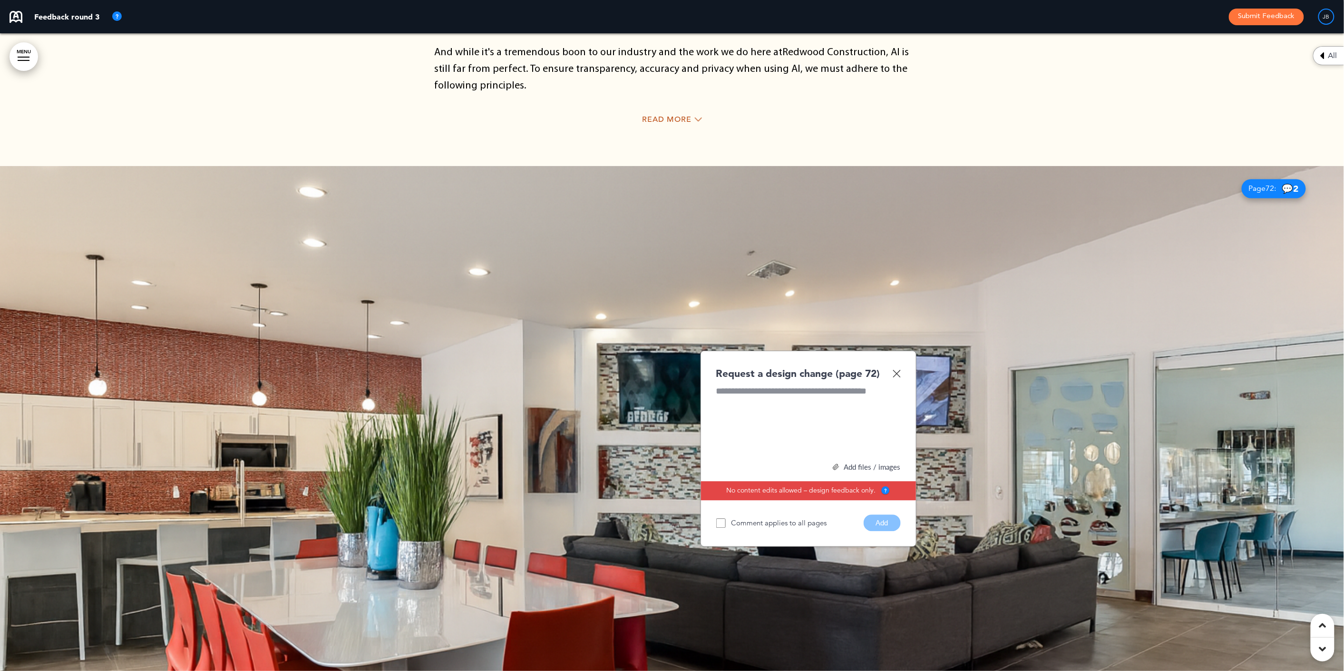
paste div
click at [882, 514] on button "Add" at bounding box center [882, 522] width 37 height 17
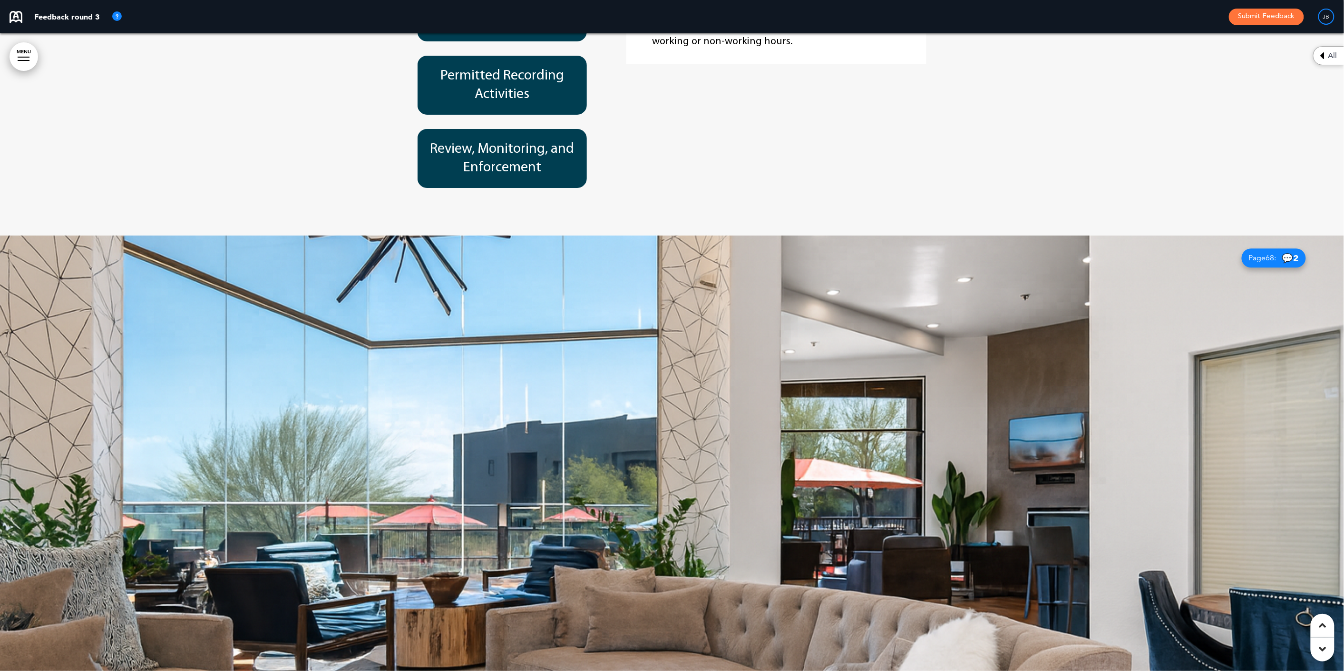
scroll to position [25389, 0]
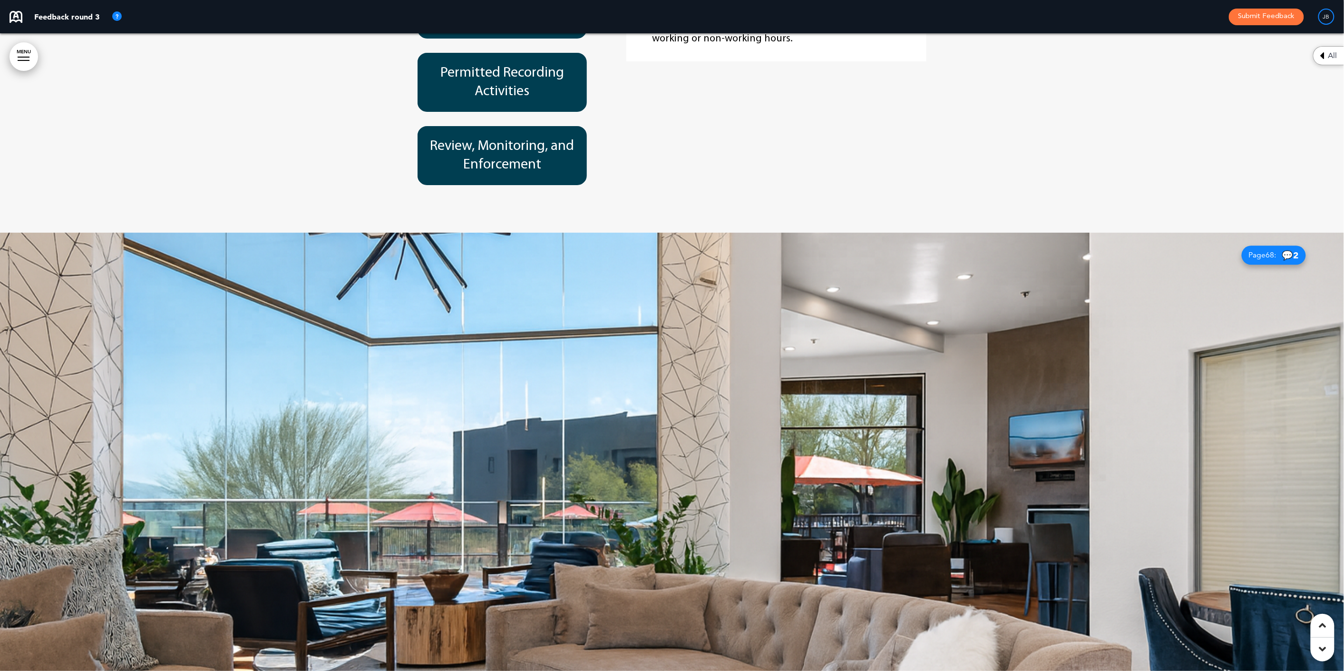
click at [786, 236] on div at bounding box center [672, 552] width 1344 height 638
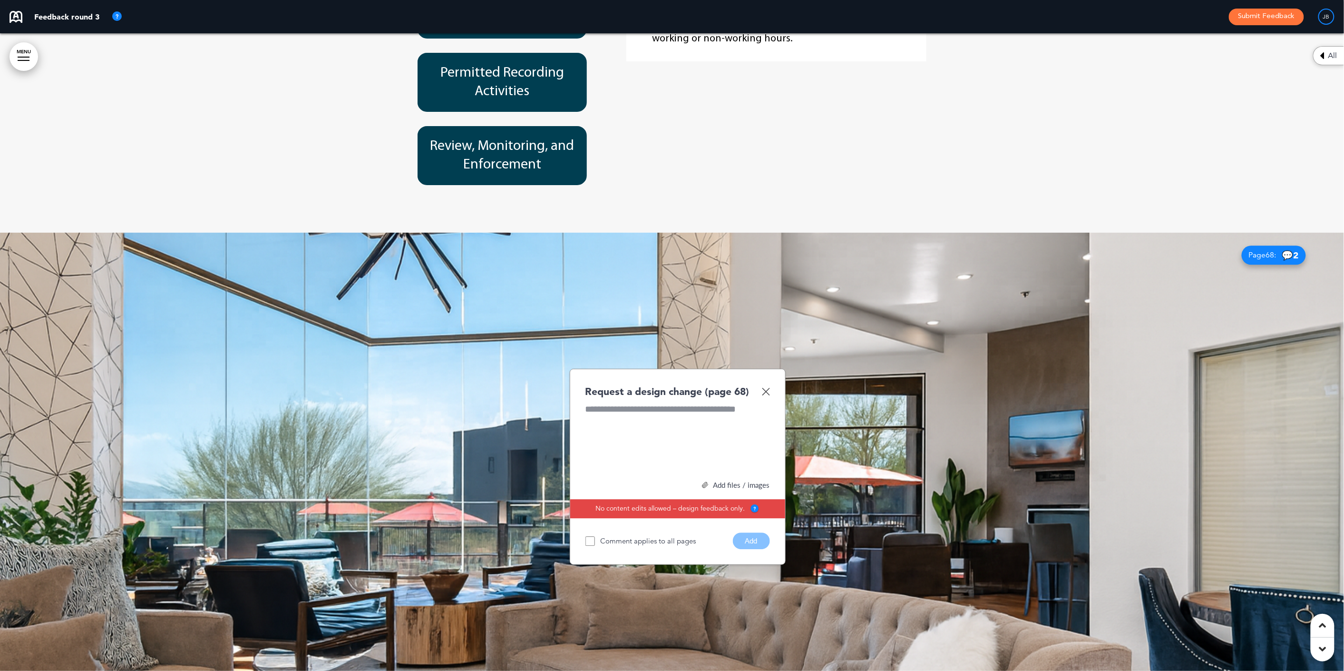
paste div
drag, startPoint x: 754, startPoint y: 409, endPoint x: 856, endPoint y: 205, distance: 228.9
click at [754, 532] on button "Add" at bounding box center [751, 540] width 37 height 17
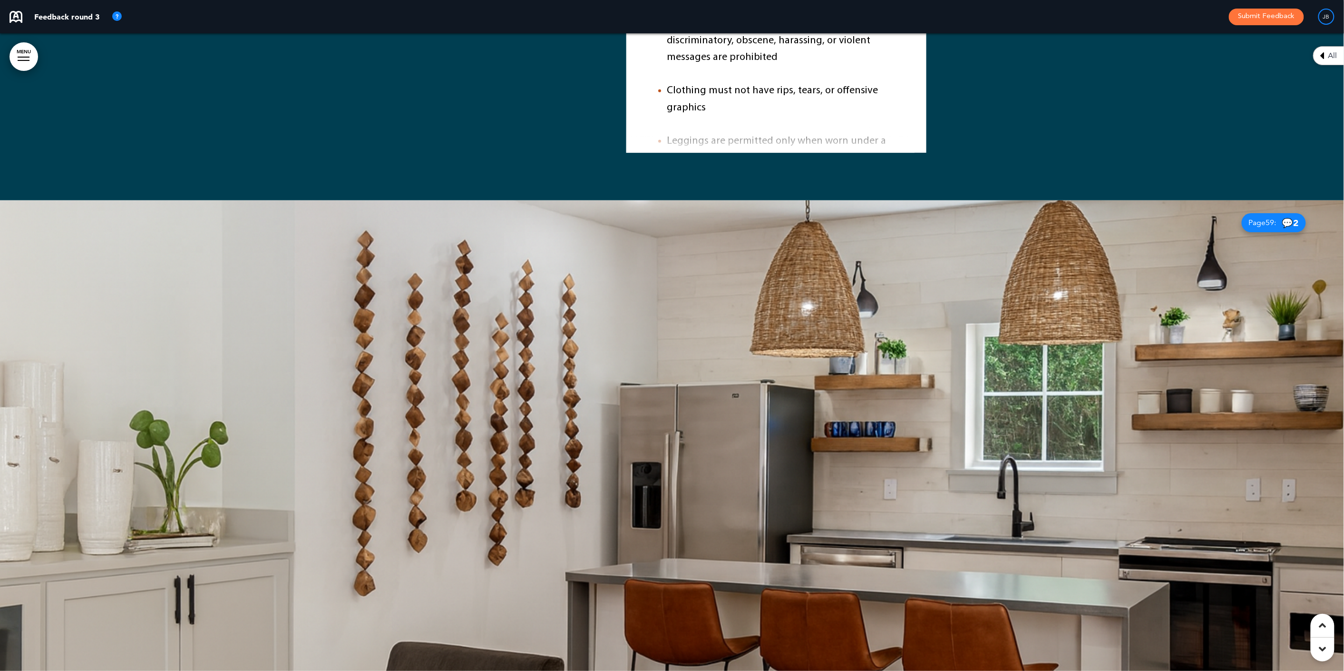
scroll to position [21911, 0]
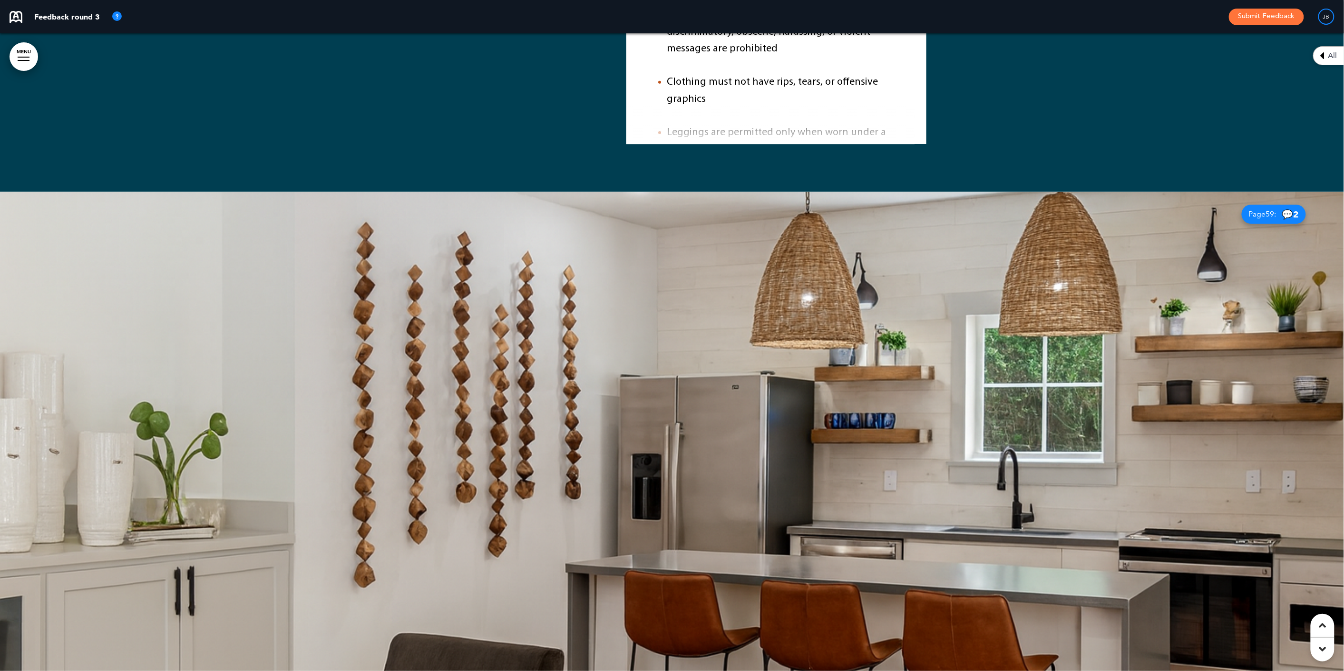
click at [796, 330] on div at bounding box center [672, 511] width 1344 height 638
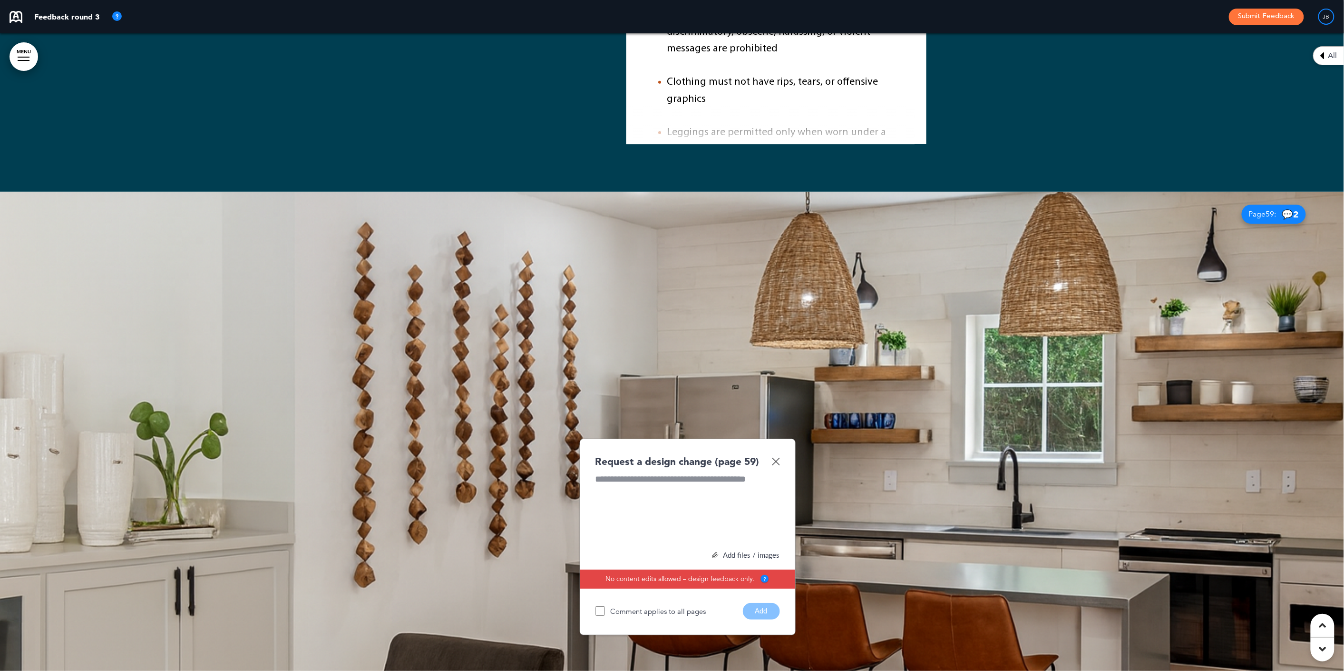
paste div
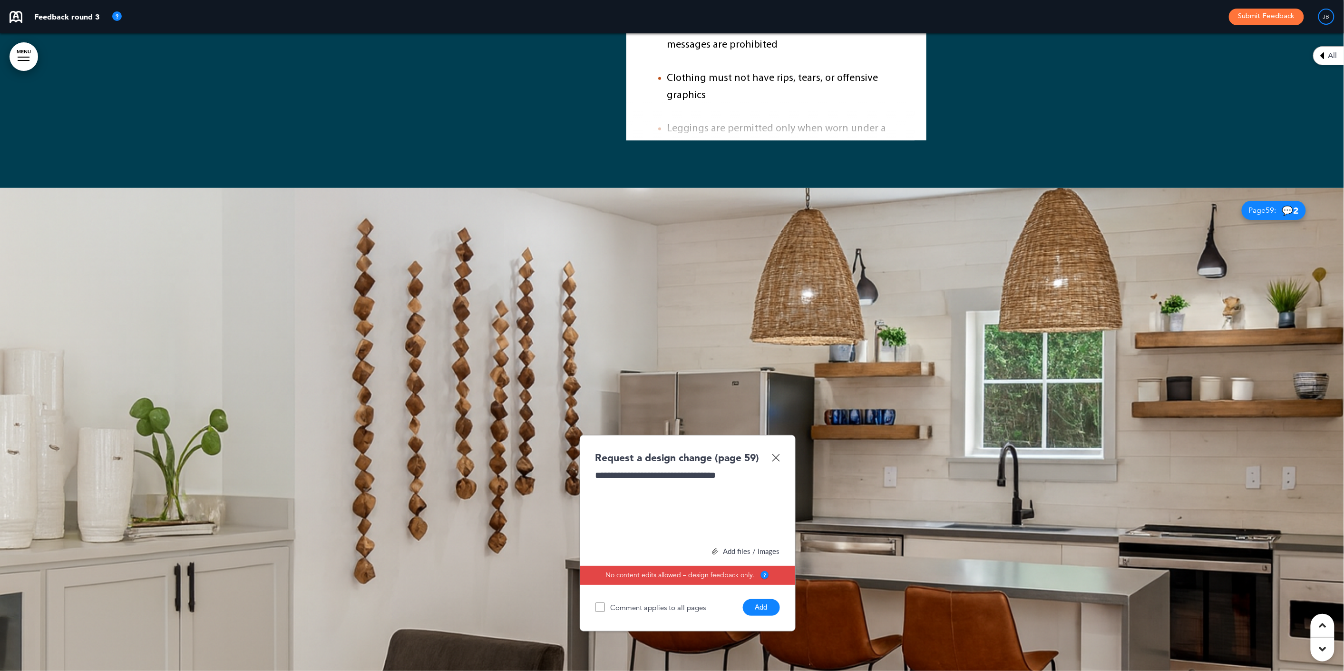
click at [766, 599] on button "Add" at bounding box center [761, 607] width 37 height 17
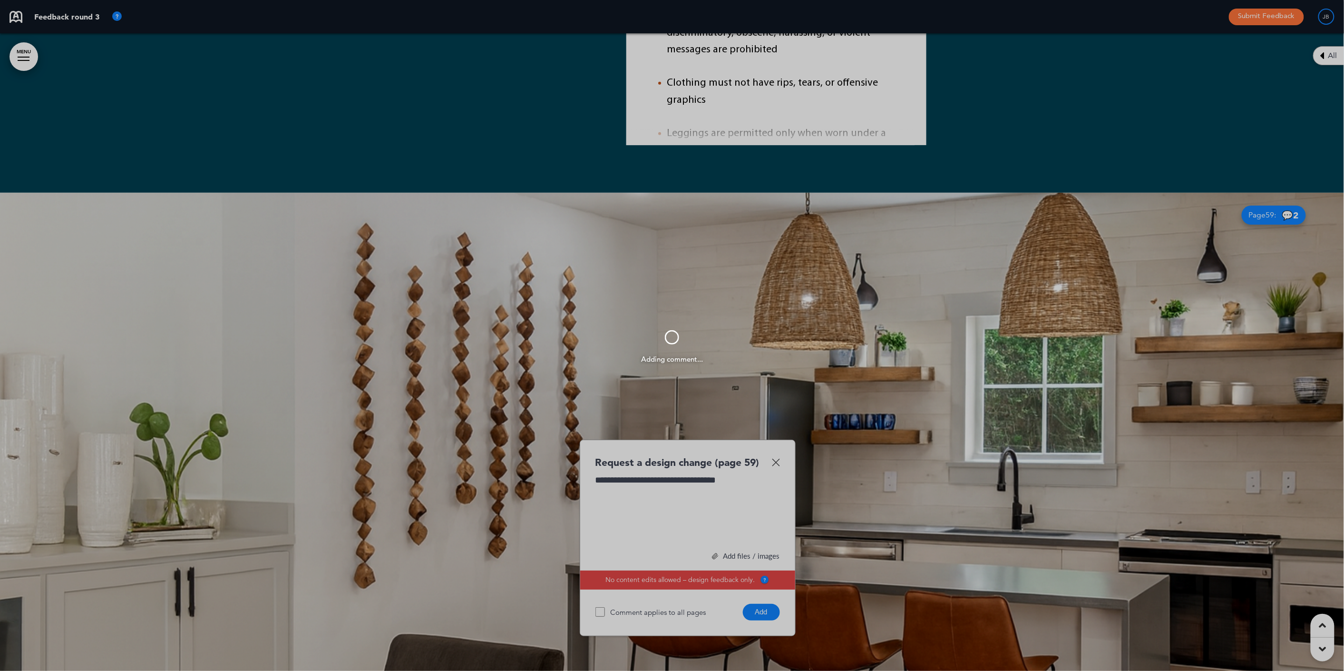
scroll to position [21908, 0]
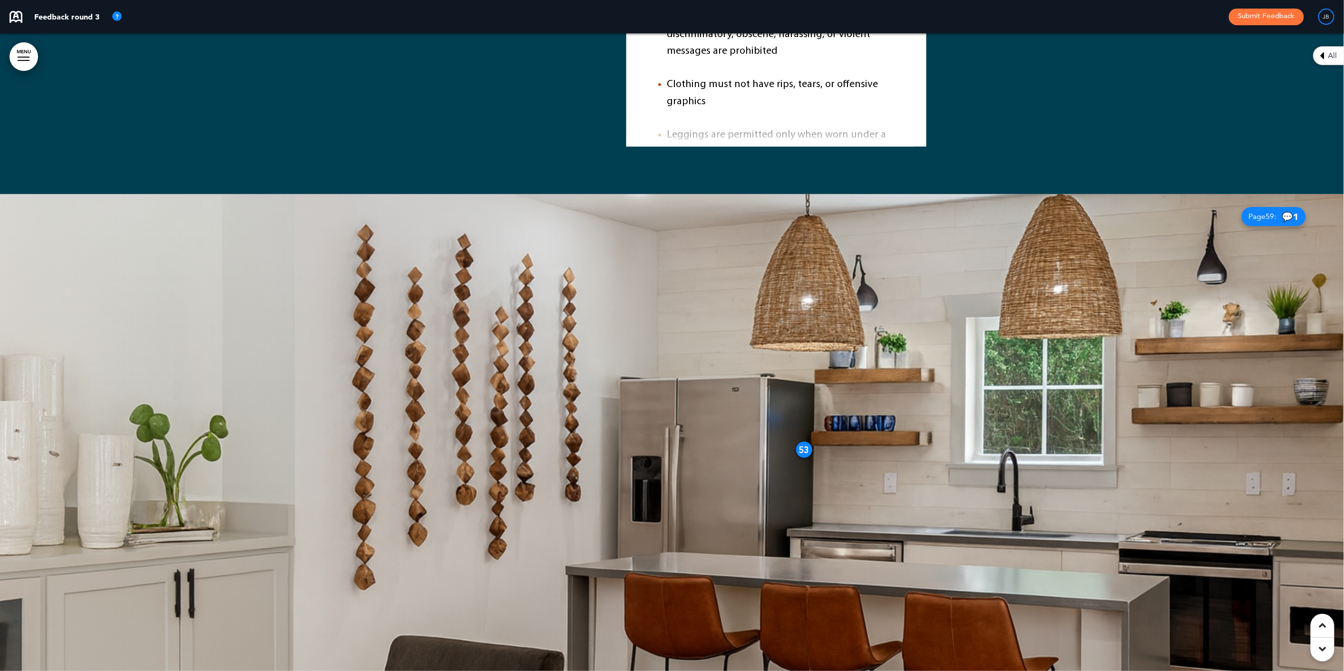
click at [1262, 213] on span "Page 59 :" at bounding box center [1263, 217] width 28 height 8
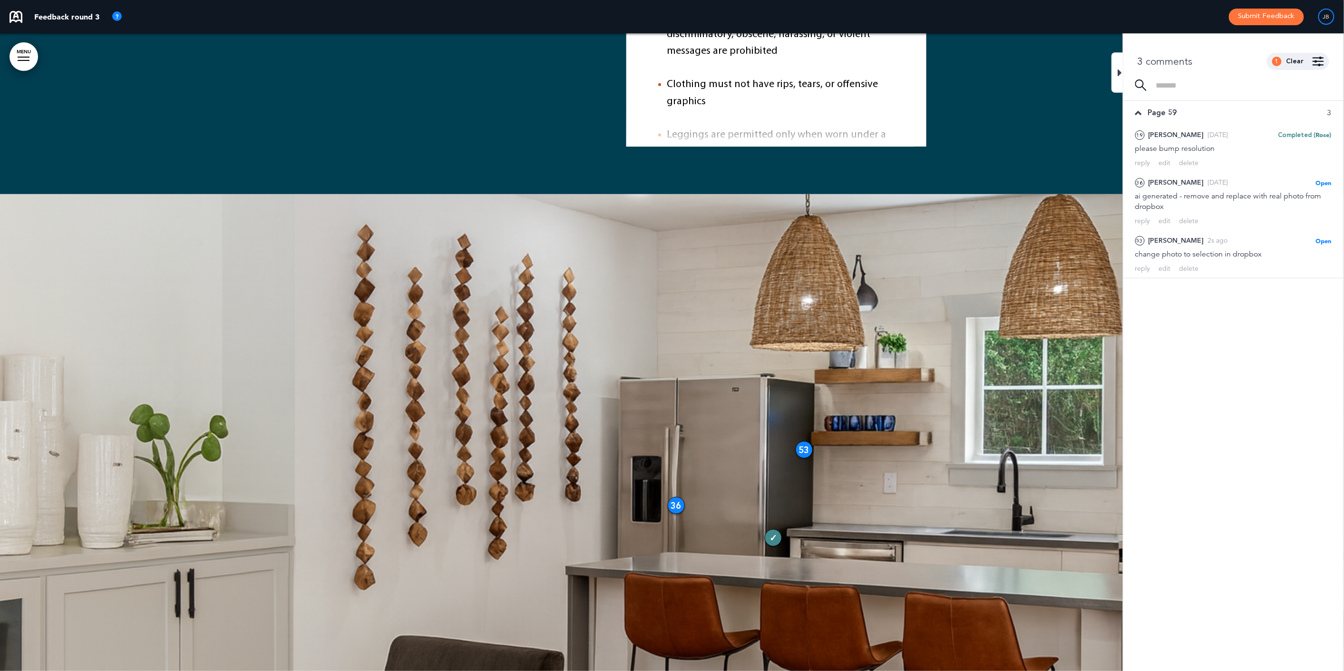
click at [1116, 65] on div at bounding box center [1118, 72] width 12 height 40
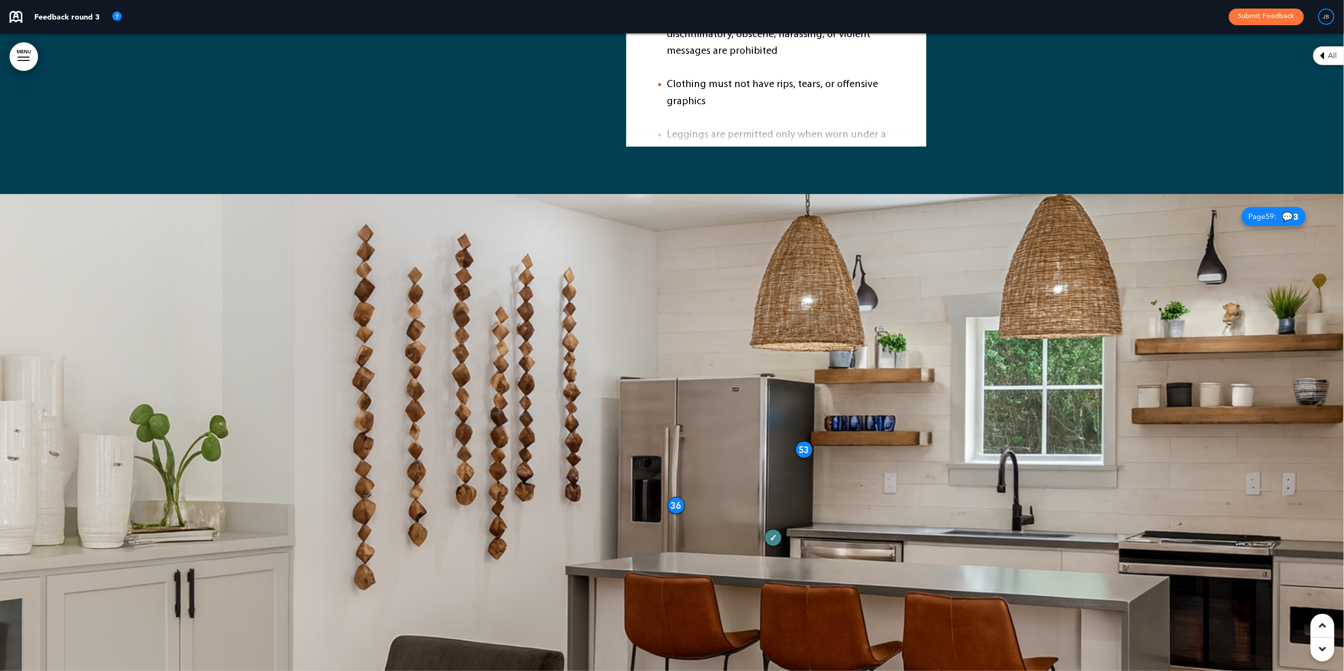
drag, startPoint x: 1257, startPoint y: 107, endPoint x: 1252, endPoint y: 161, distance: 54.9
click at [1257, 213] on span "Page 59 :" at bounding box center [1263, 217] width 28 height 8
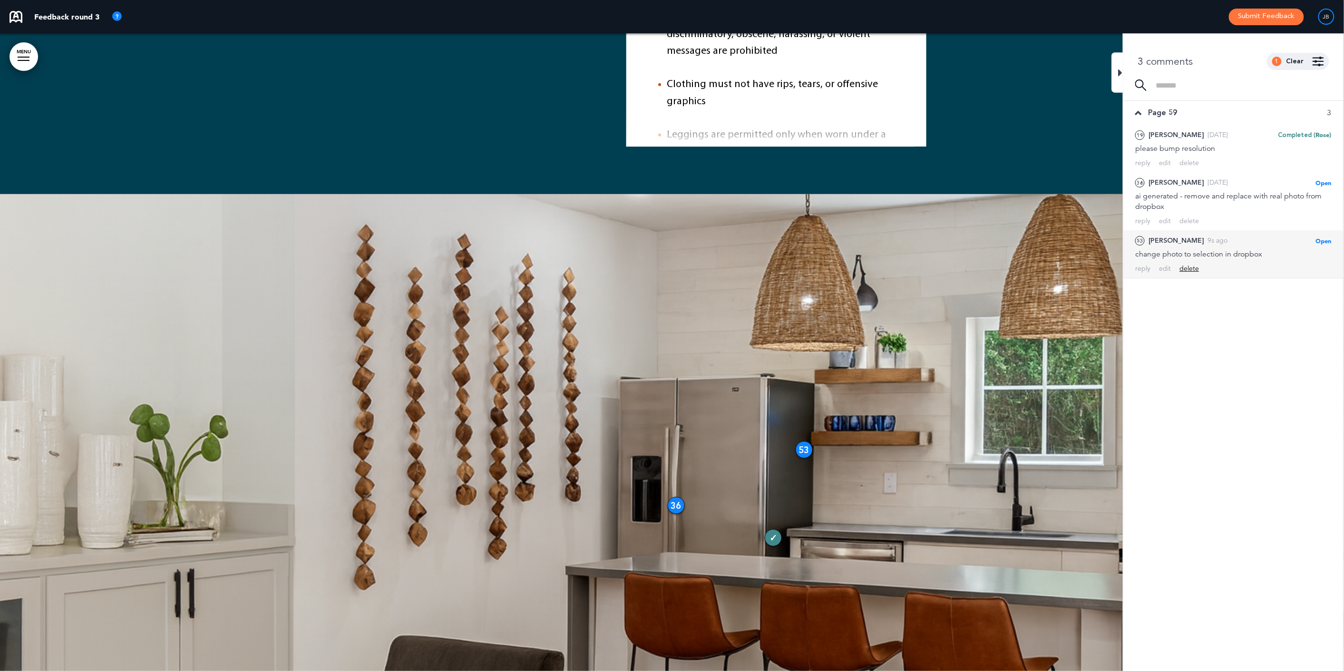
click at [1185, 266] on div "delete" at bounding box center [1190, 268] width 20 height 9
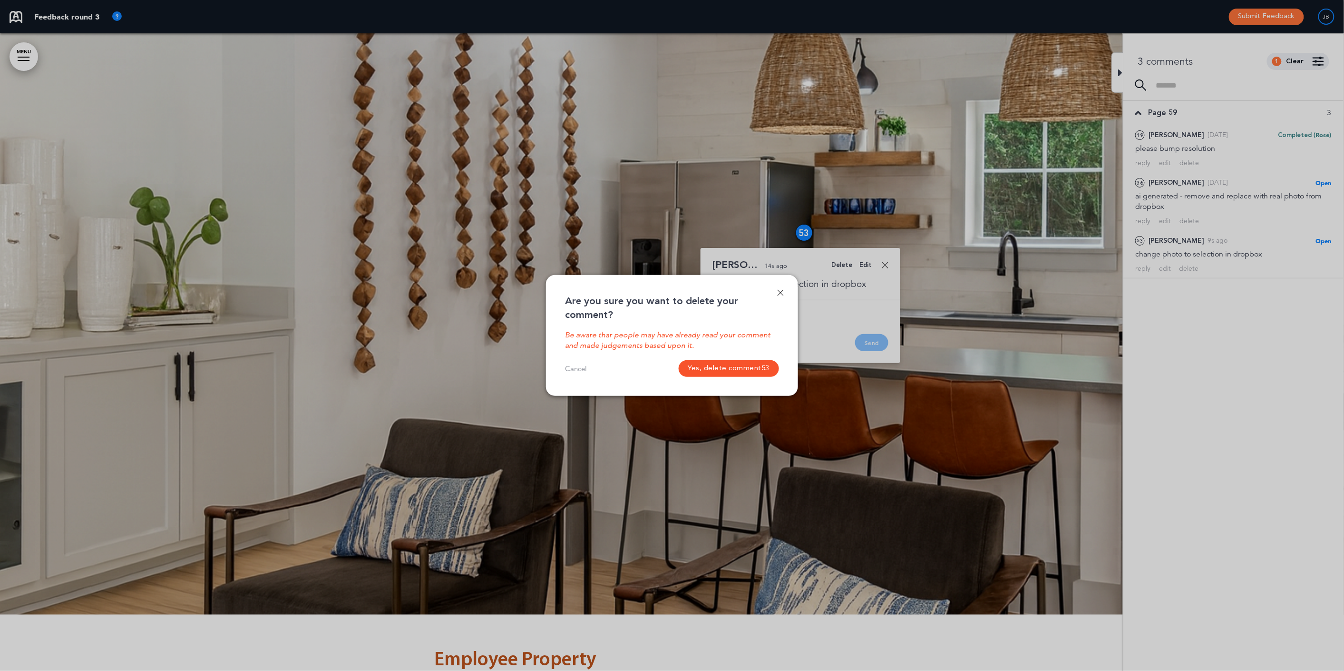
scroll to position [22159, 0]
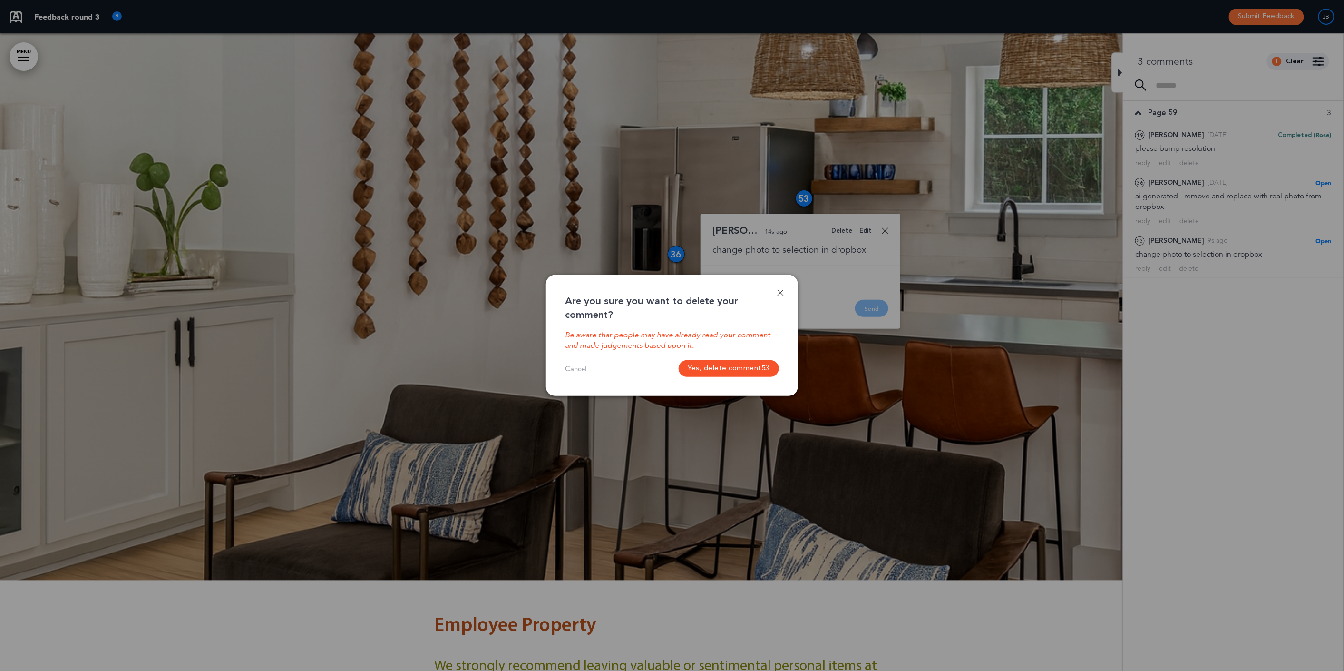
click at [709, 369] on button "Yes, delete comment 53" at bounding box center [729, 368] width 101 height 17
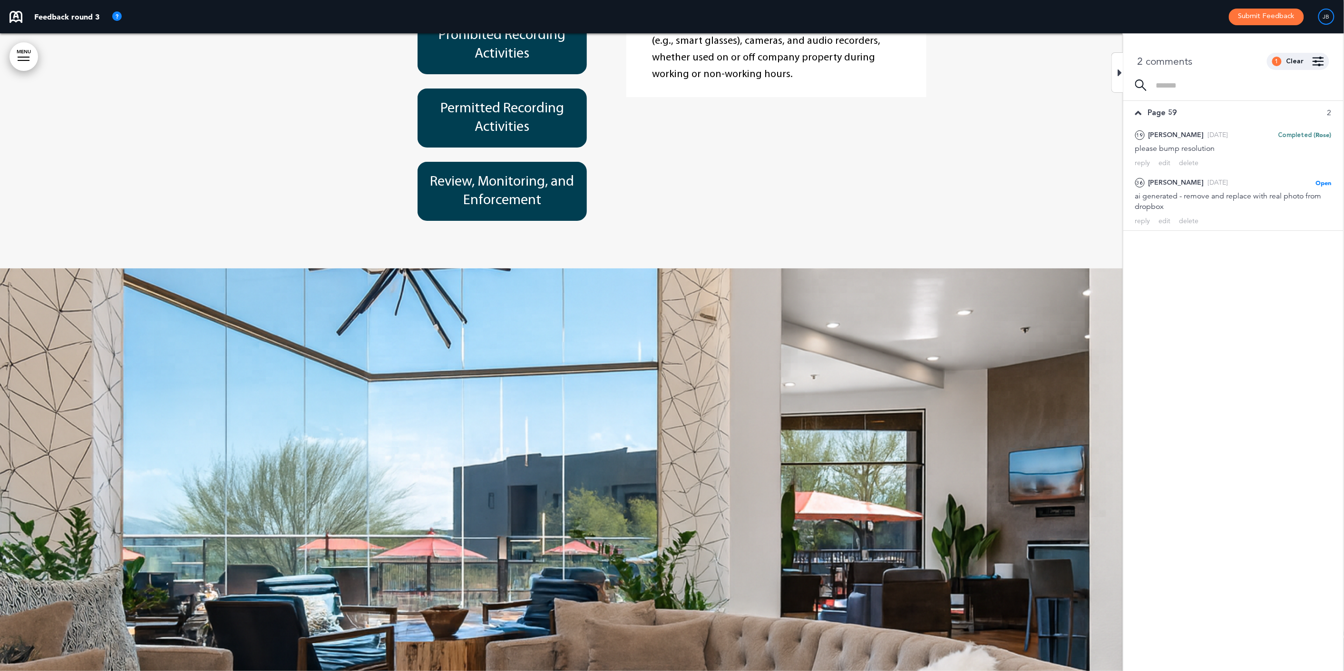
scroll to position [25355, 0]
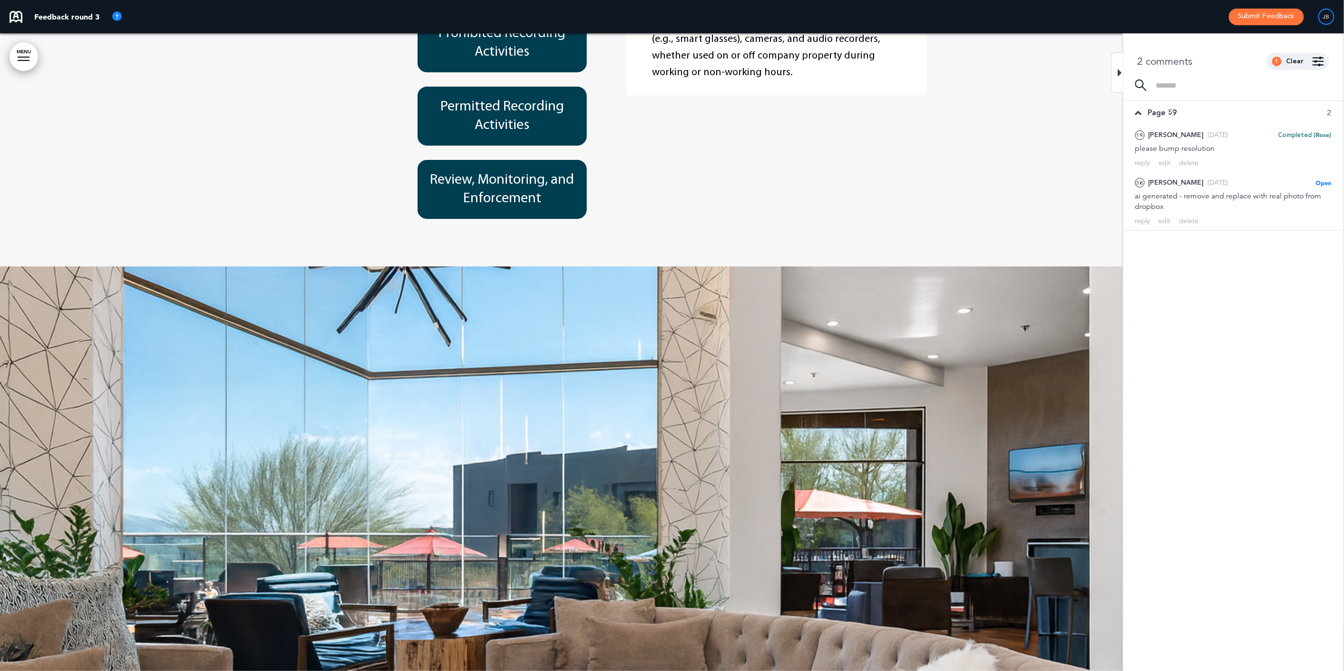
click at [1068, 266] on div at bounding box center [672, 585] width 1344 height 638
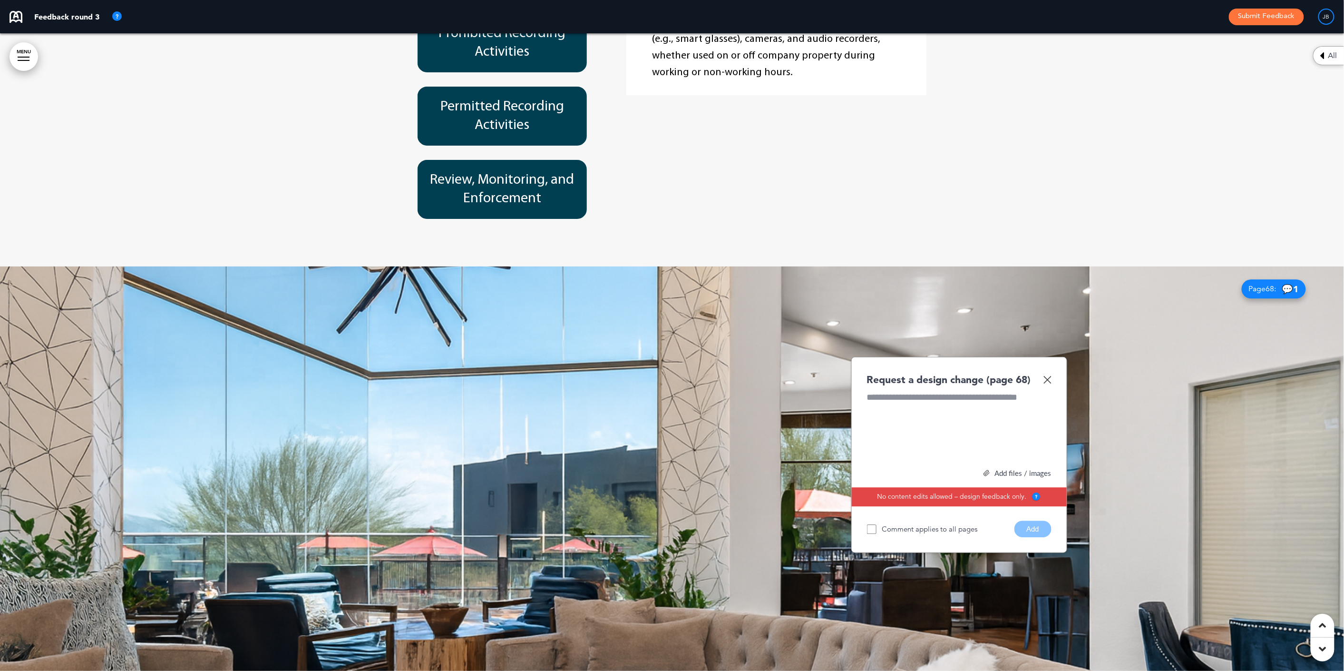
click at [1257, 285] on span "Page 68 :" at bounding box center [1263, 289] width 28 height 8
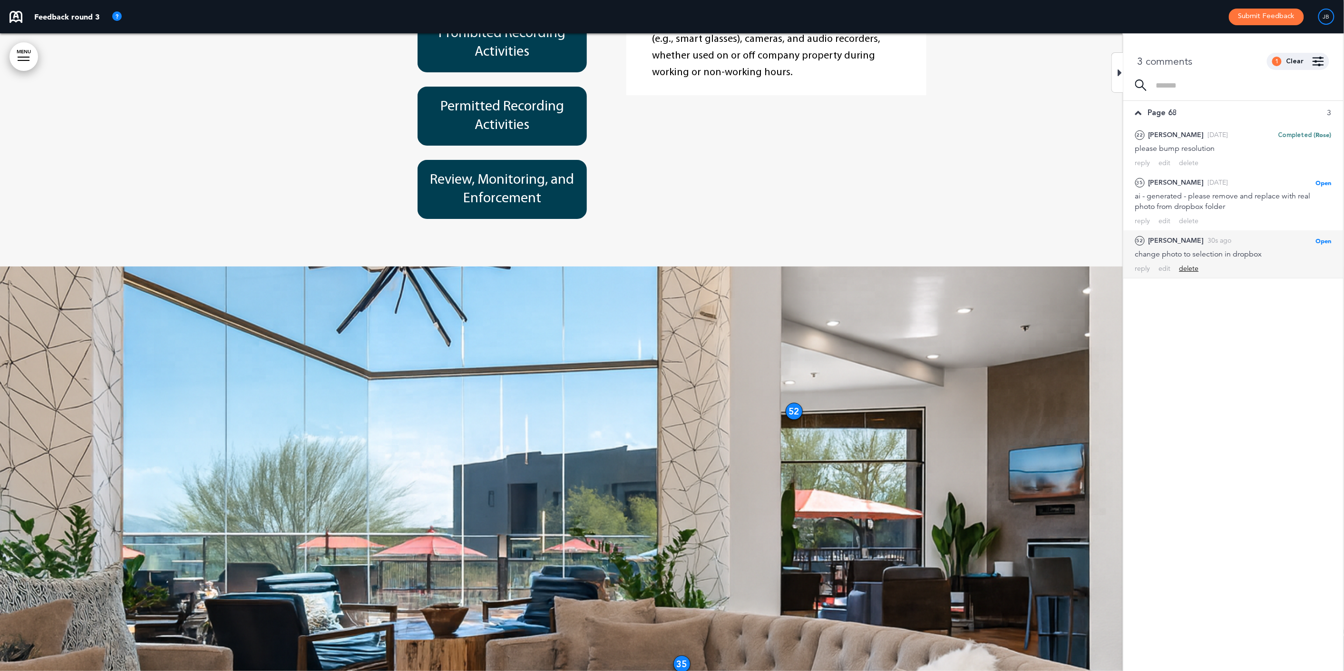
click at [1197, 267] on div "delete" at bounding box center [1190, 268] width 20 height 9
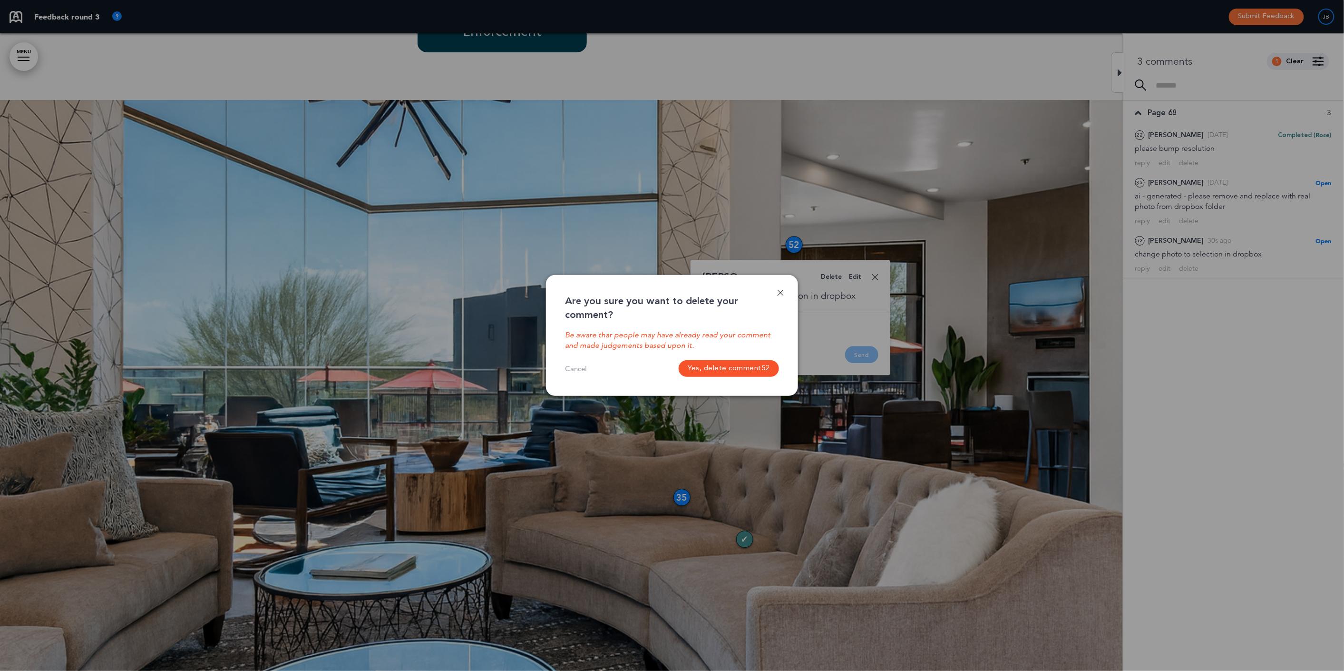
scroll to position [25545, 0]
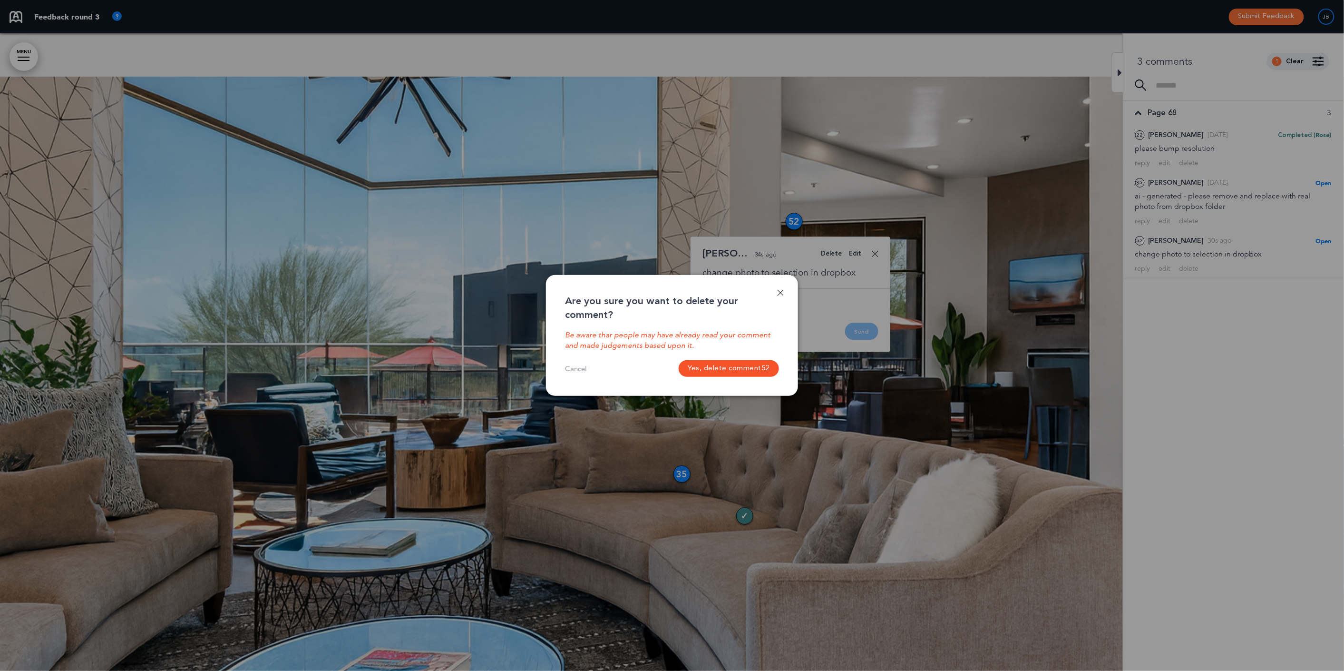
click at [722, 360] on button "Yes, delete comment 52" at bounding box center [729, 368] width 101 height 17
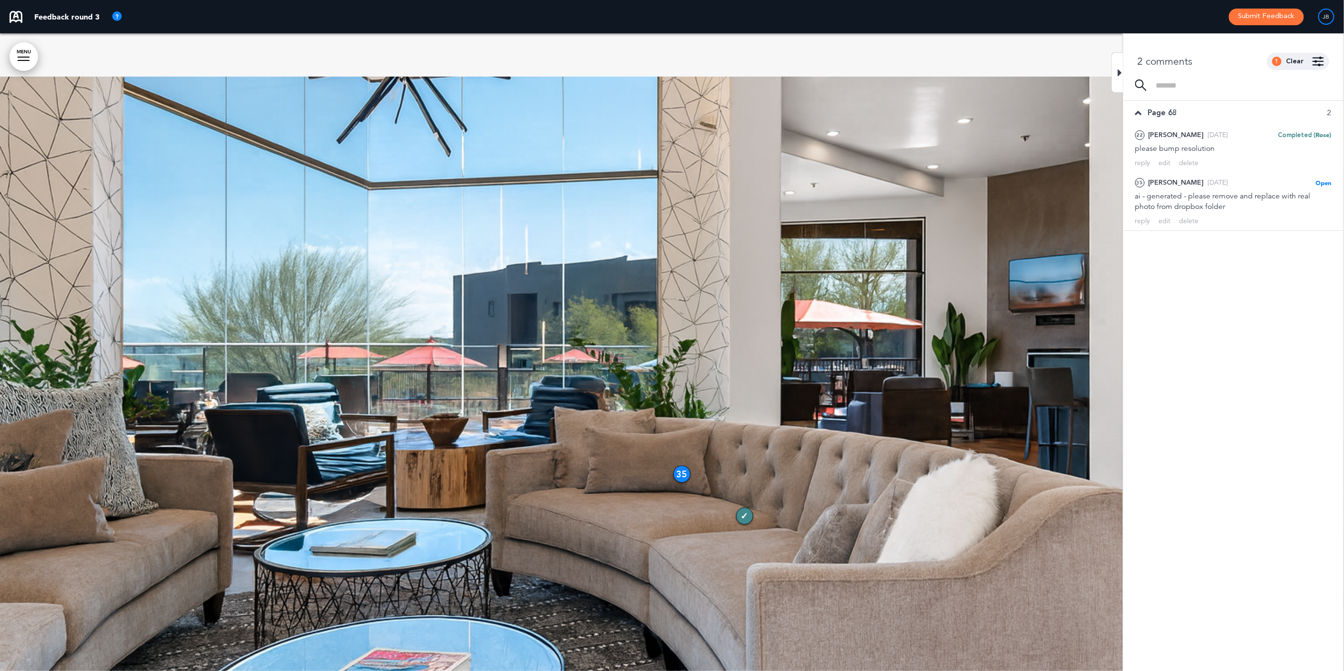
click at [1122, 76] on icon at bounding box center [1120, 72] width 4 height 11
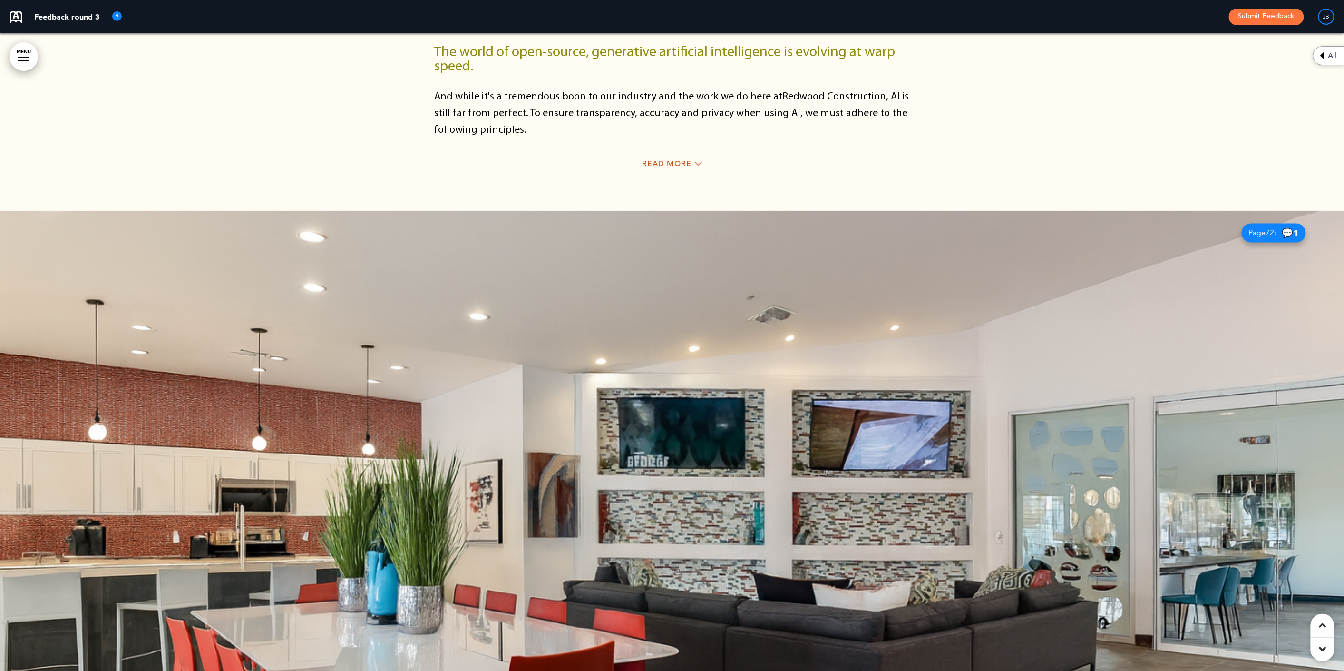
scroll to position [27197, 0]
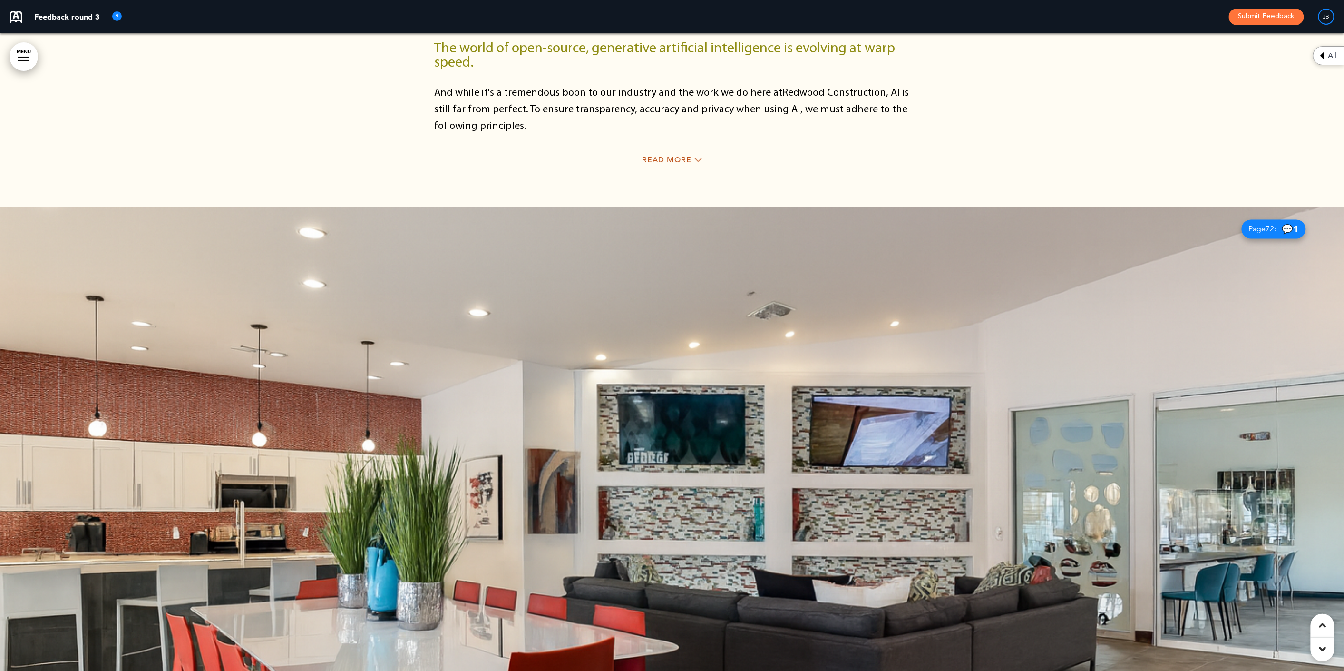
click at [1263, 226] on span "Page 72 :" at bounding box center [1263, 230] width 28 height 8
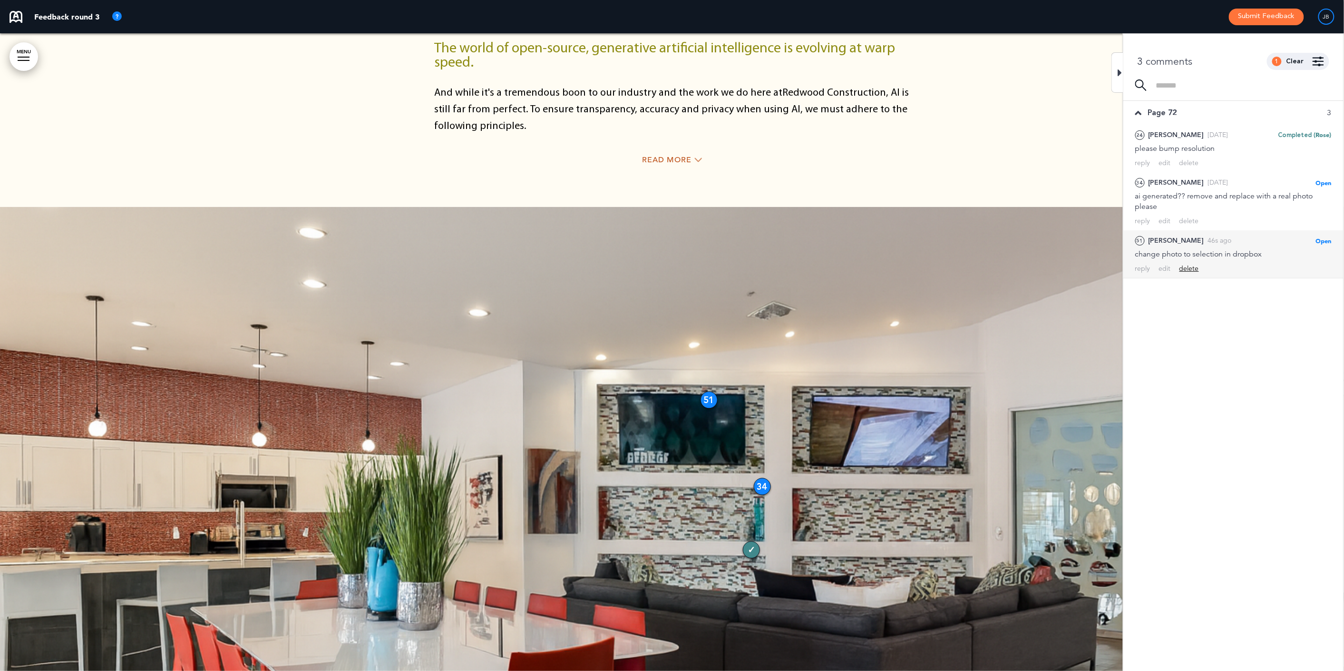
click at [1187, 266] on div "delete" at bounding box center [1190, 268] width 20 height 9
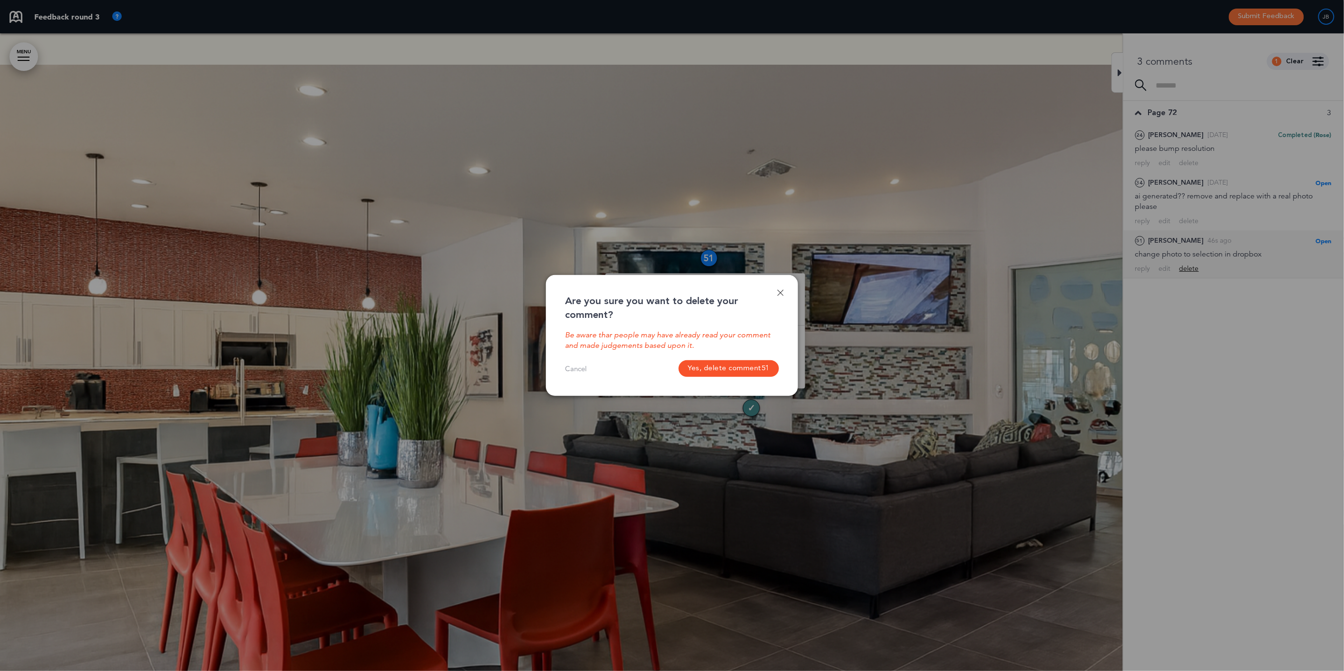
scroll to position [27358, 0]
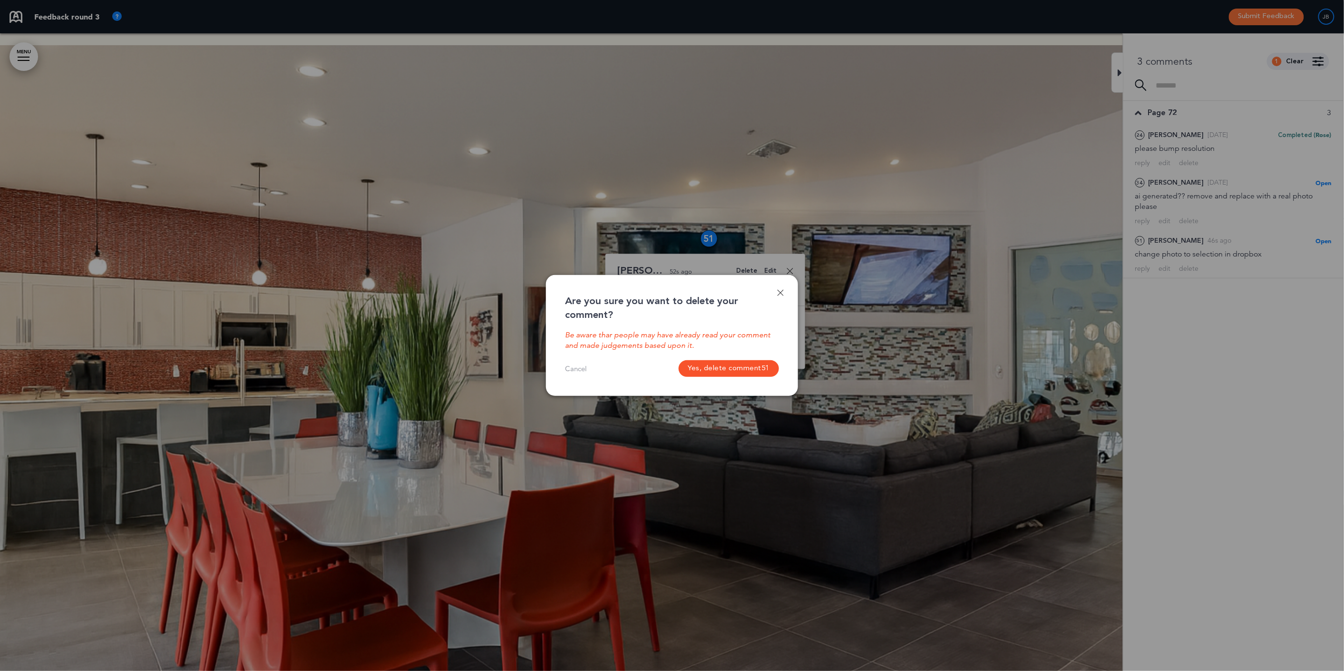
click at [762, 369] on span "51" at bounding box center [766, 368] width 8 height 9
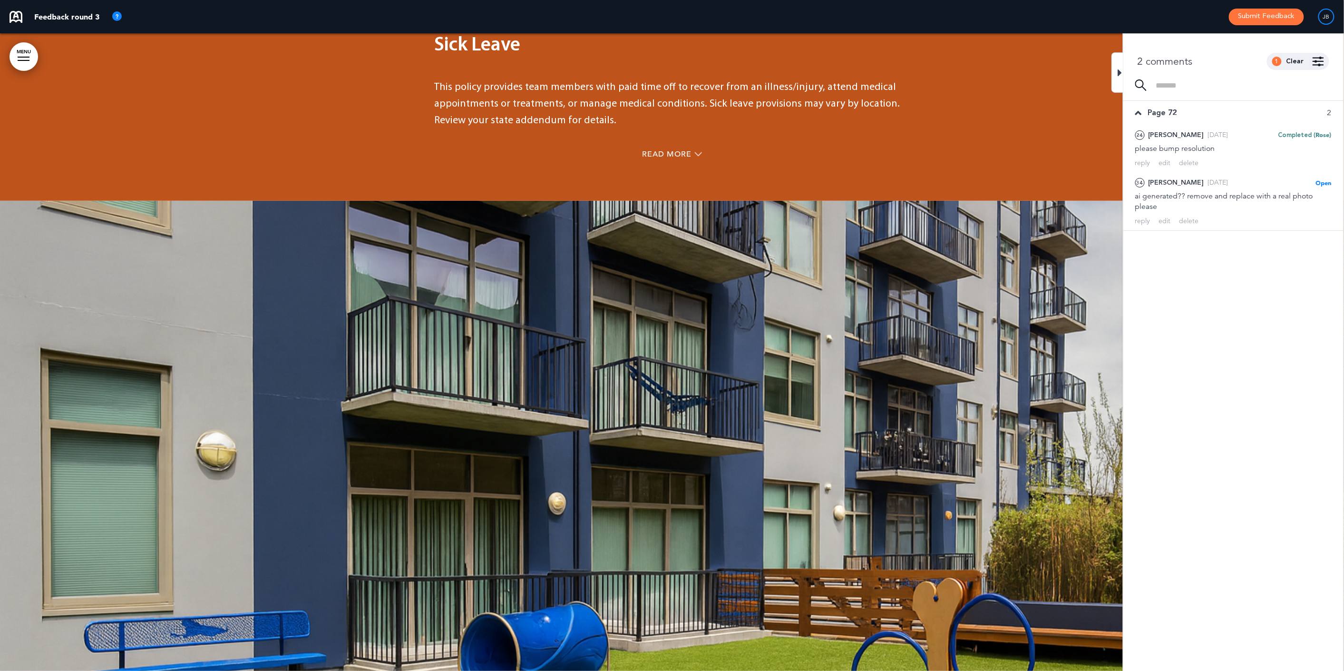
scroll to position [29454, 0]
click at [1120, 71] on icon at bounding box center [1120, 72] width 4 height 11
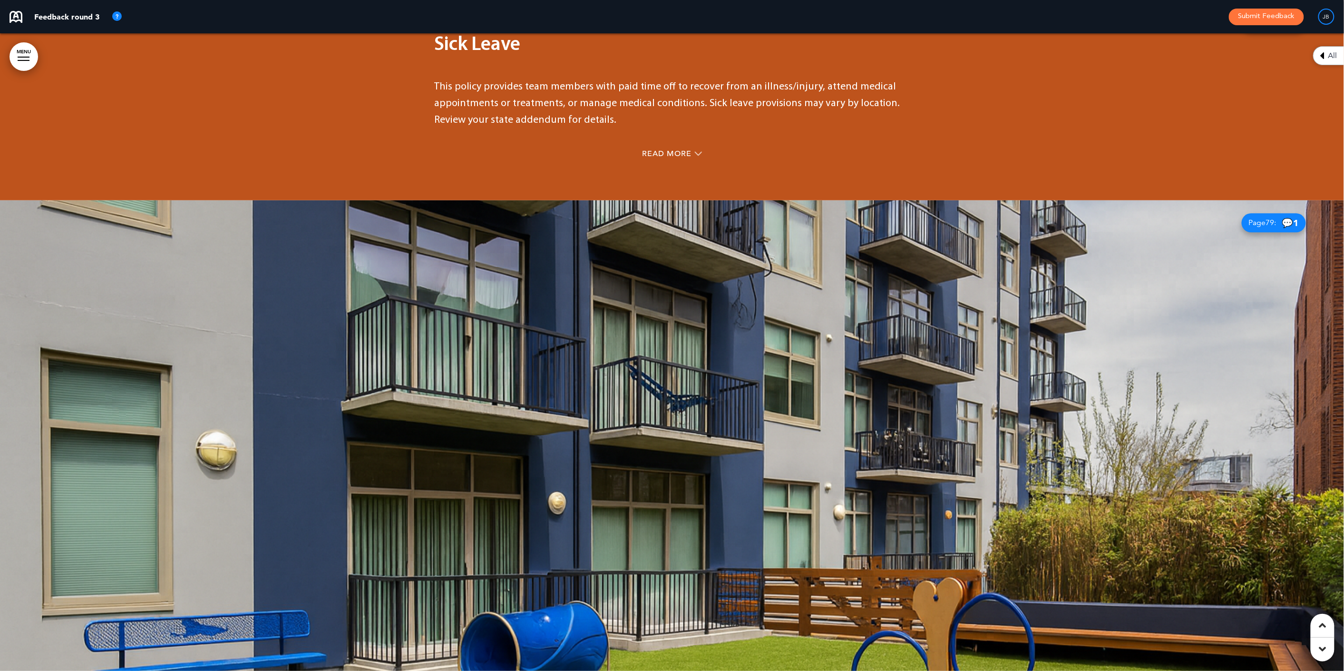
click at [1021, 239] on div at bounding box center [672, 519] width 1344 height 638
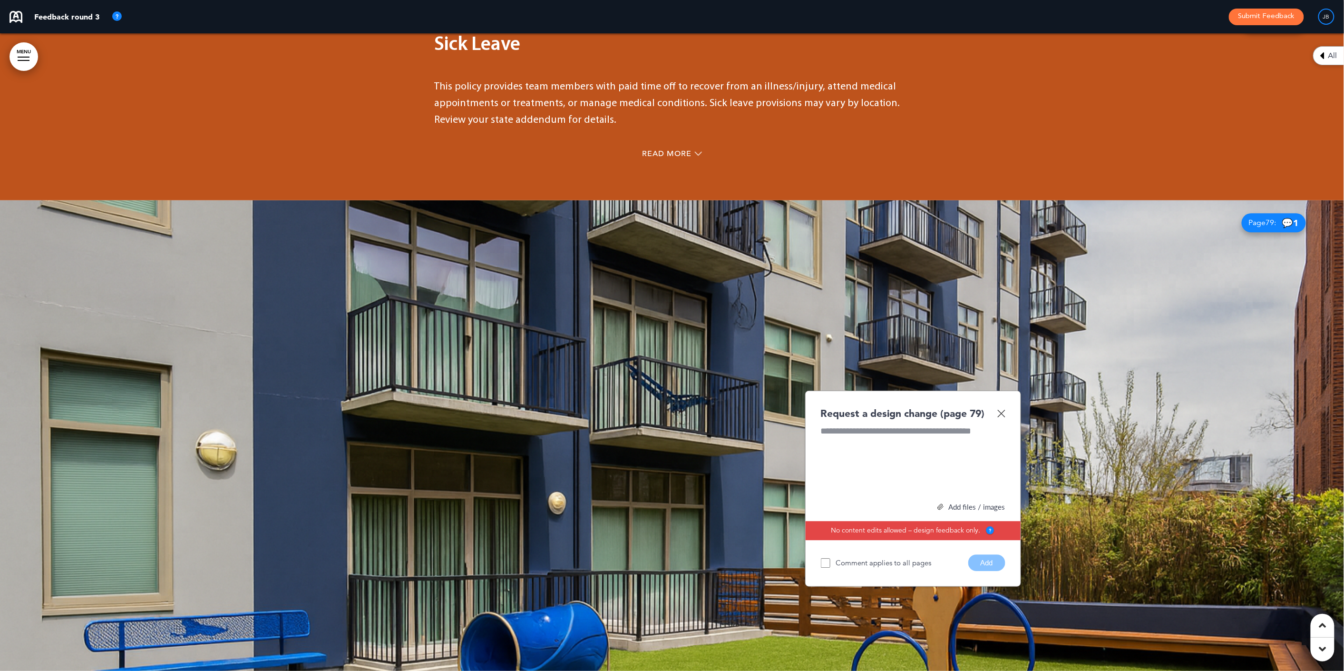
click at [1001, 409] on img at bounding box center [1002, 413] width 8 height 8
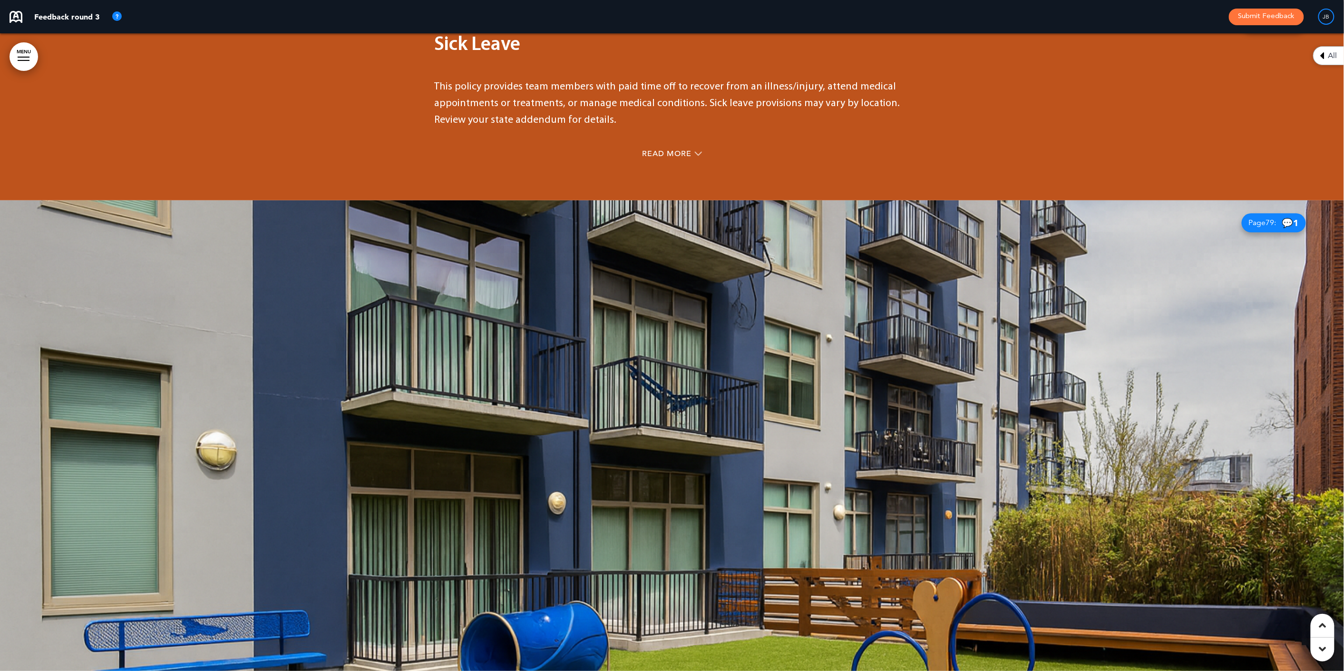
click at [1245, 213] on div "Page 79 : 💬 1" at bounding box center [1274, 222] width 64 height 19
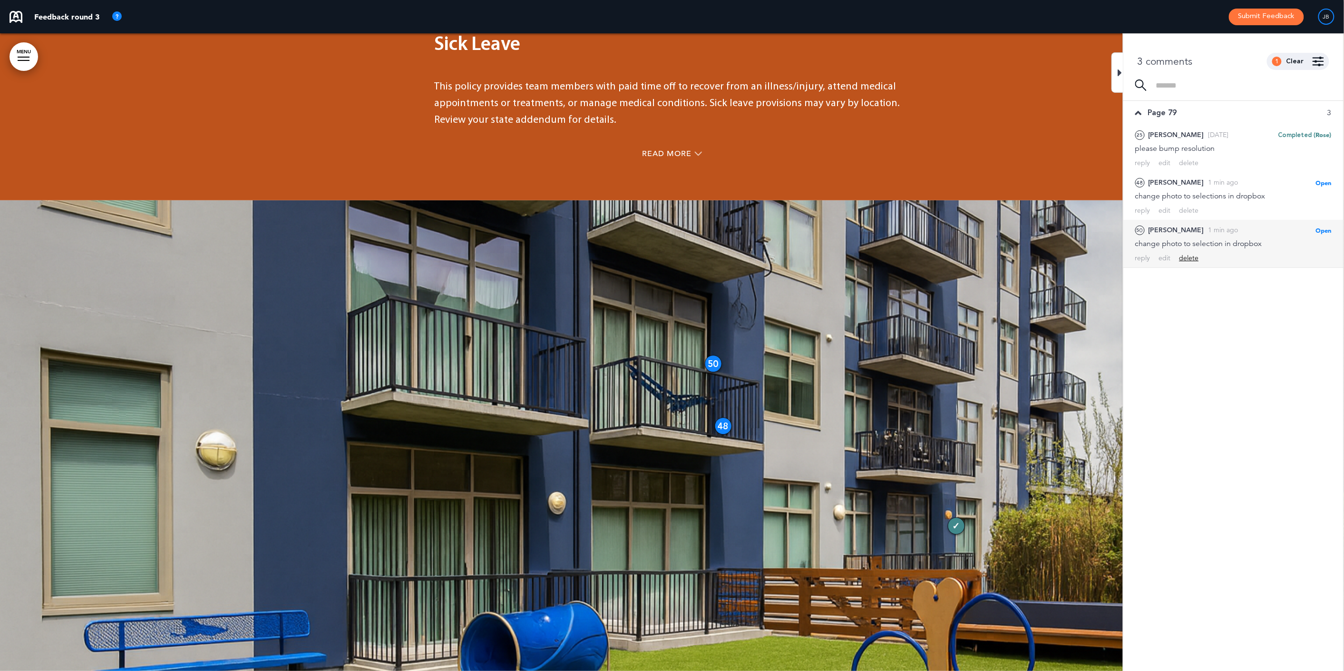
click at [1192, 258] on div "delete" at bounding box center [1190, 258] width 20 height 9
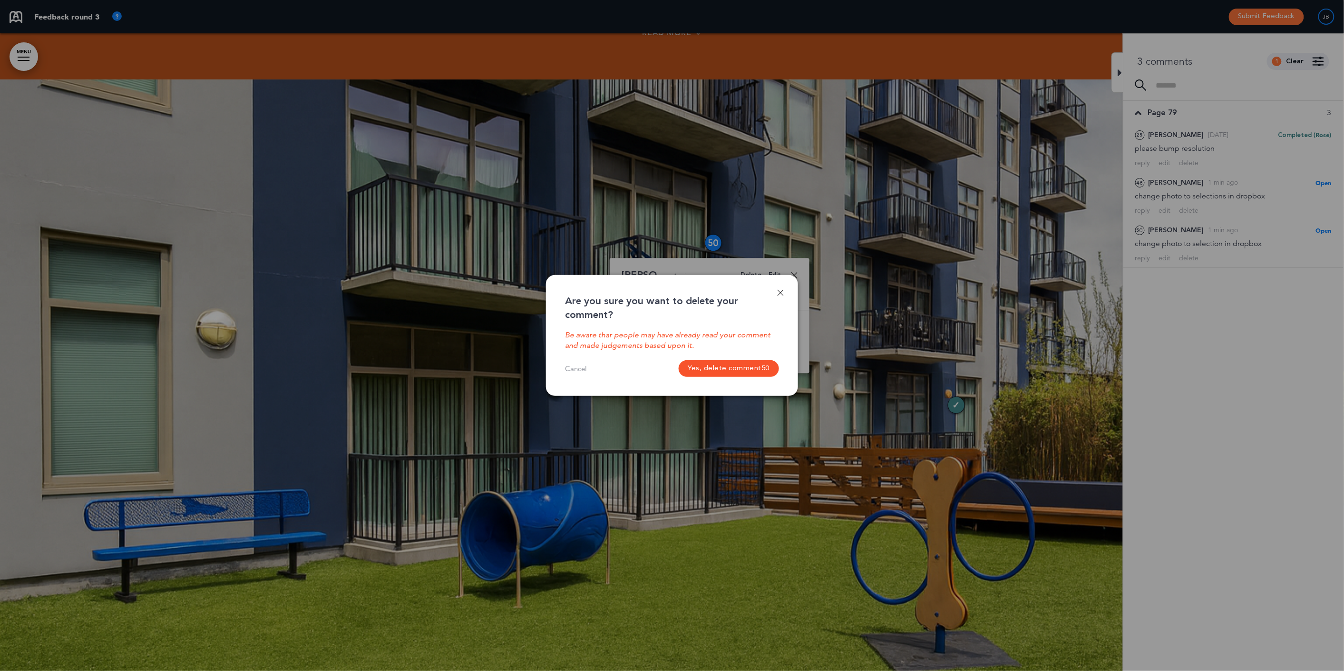
scroll to position [29576, 0]
click at [726, 363] on button "Yes, delete comment 50" at bounding box center [729, 368] width 101 height 17
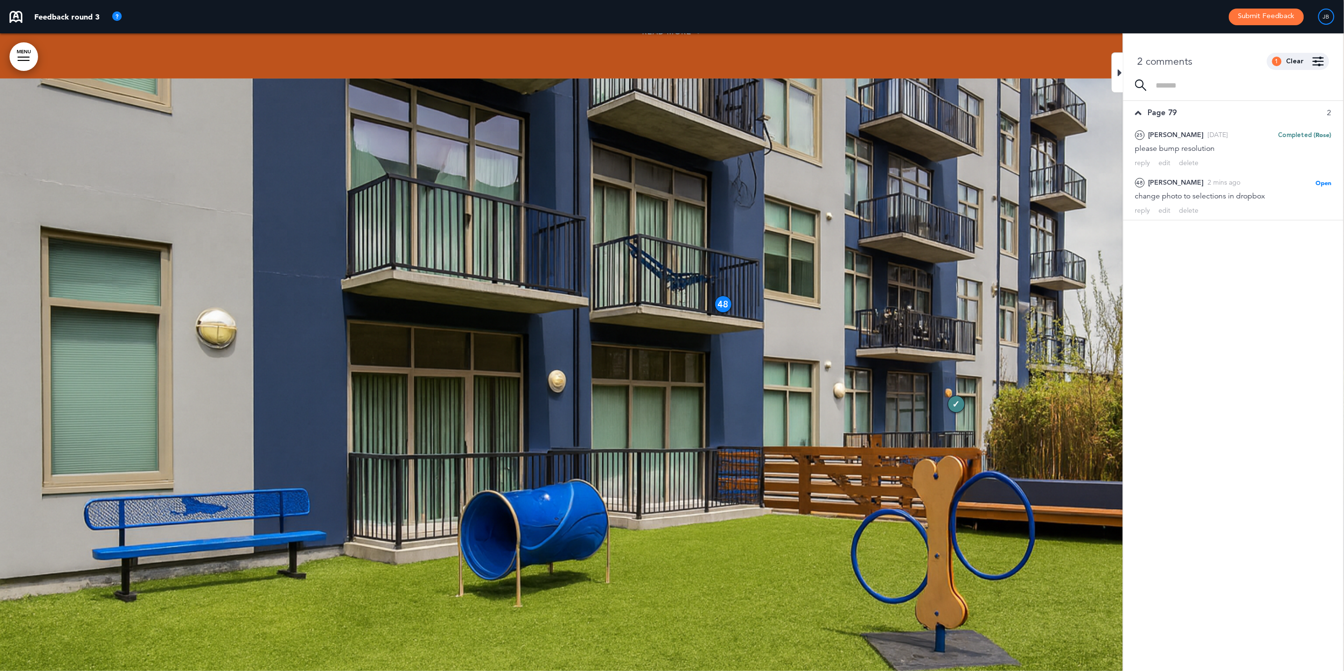
click at [1120, 74] on icon at bounding box center [1120, 72] width 4 height 11
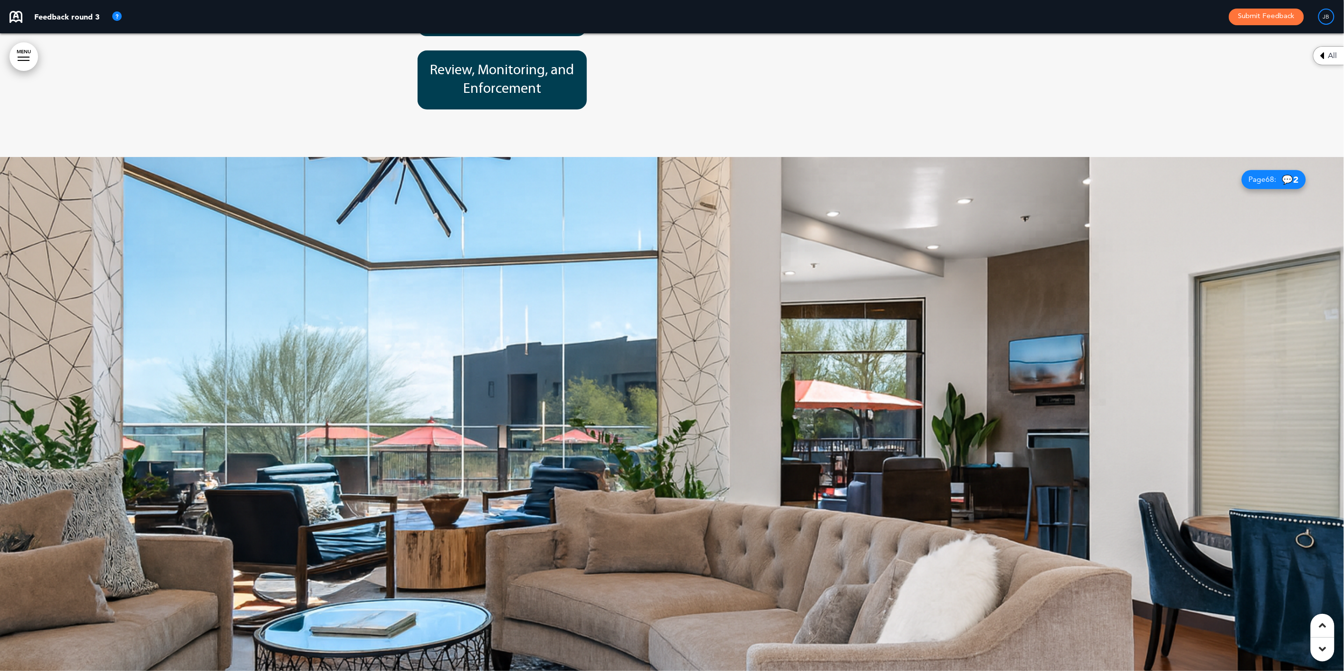
scroll to position [25461, 0]
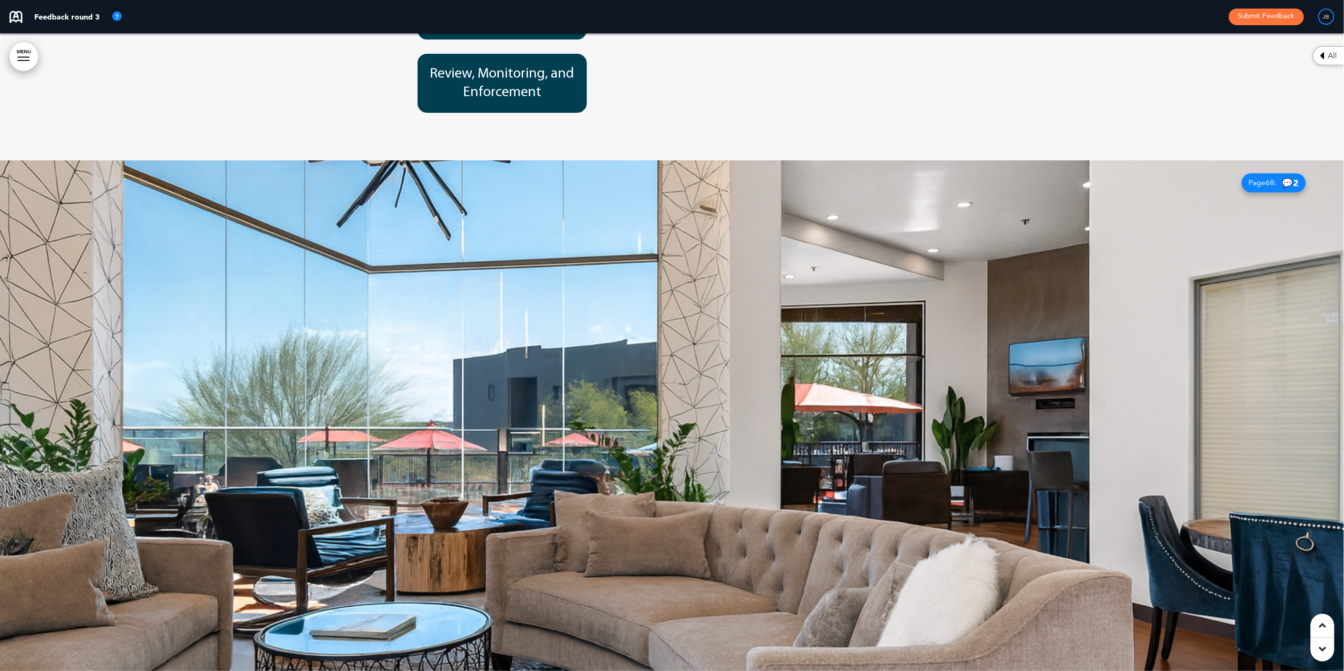
click at [1261, 179] on span "Page 68 :" at bounding box center [1263, 183] width 28 height 8
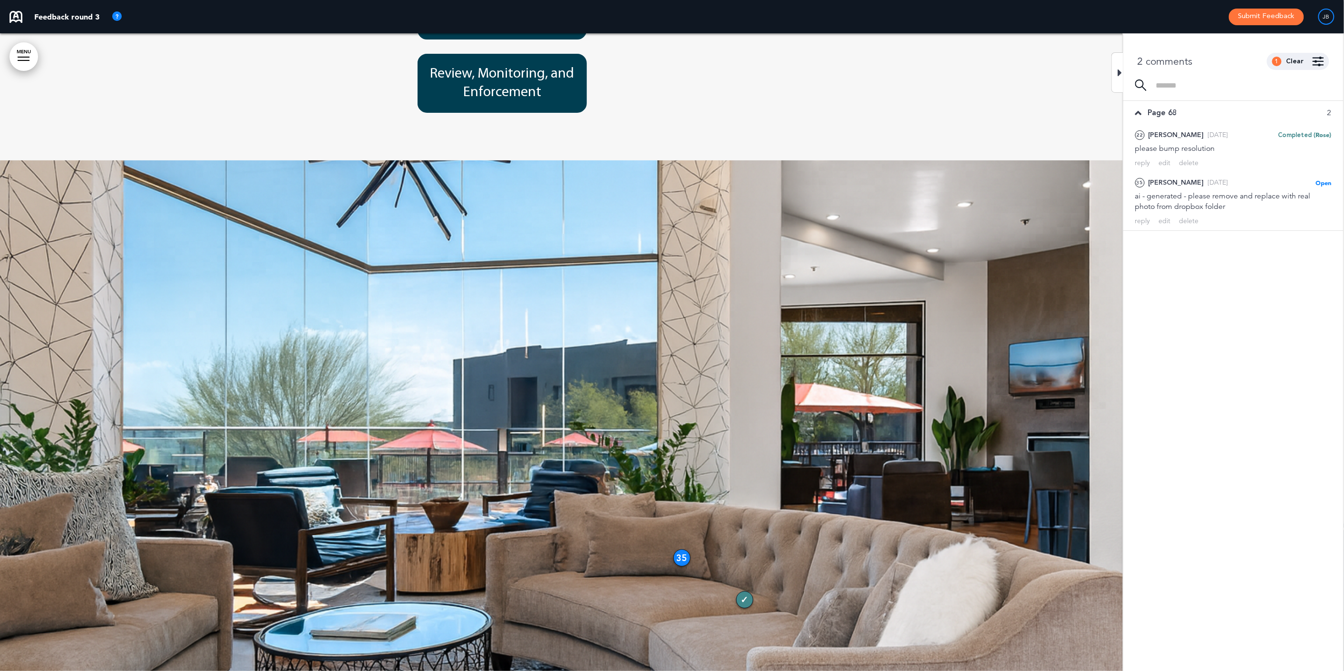
click at [1121, 73] on icon at bounding box center [1120, 72] width 4 height 11
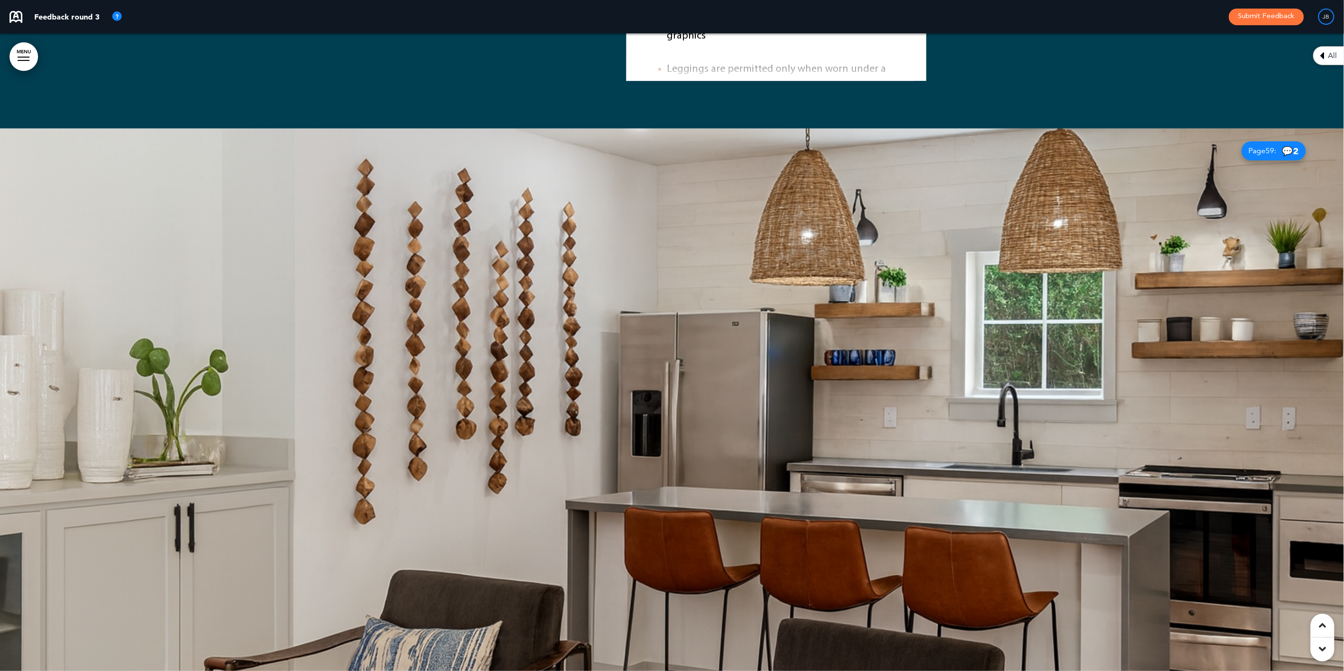
scroll to position [21948, 0]
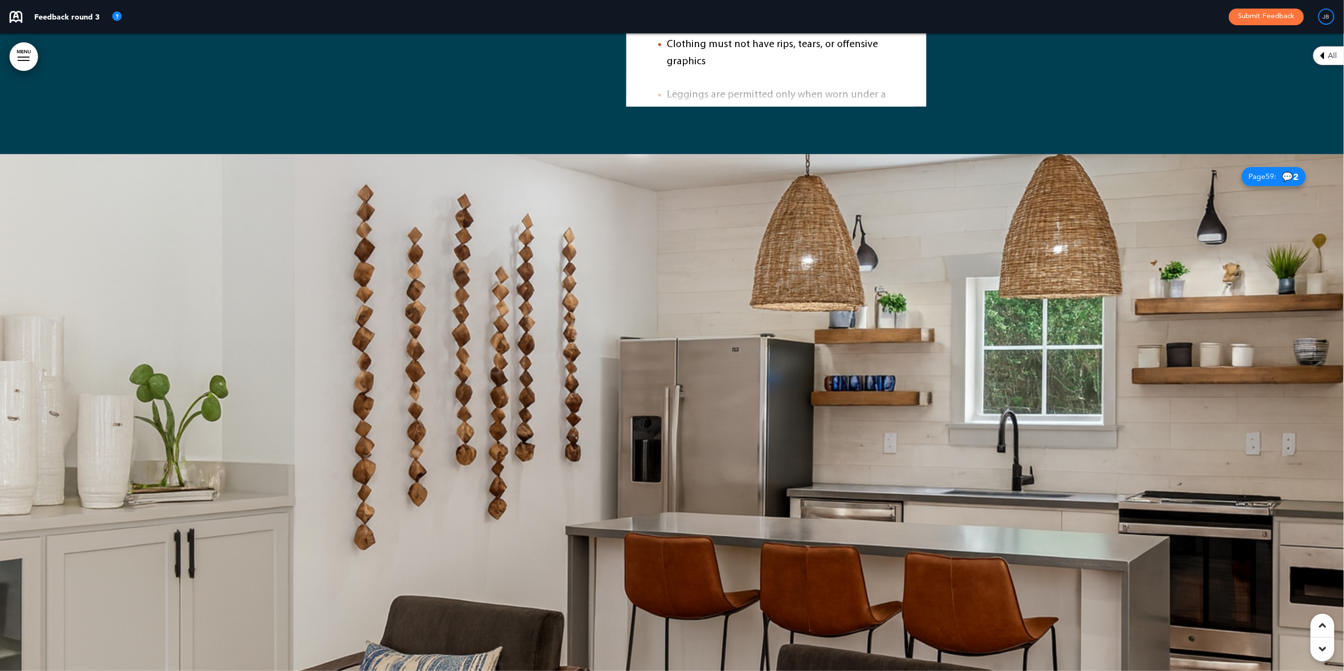
click at [1256, 173] on span "Page 59 :" at bounding box center [1263, 177] width 28 height 8
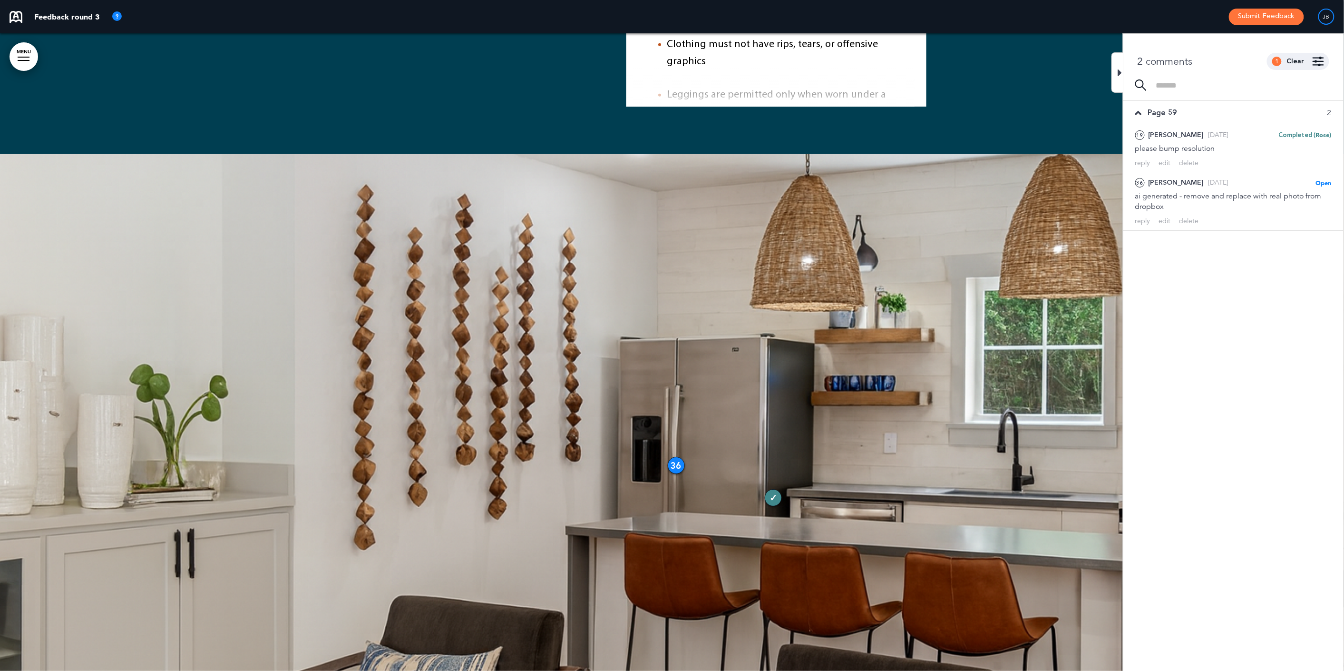
click at [1120, 77] on icon at bounding box center [1120, 72] width 4 height 11
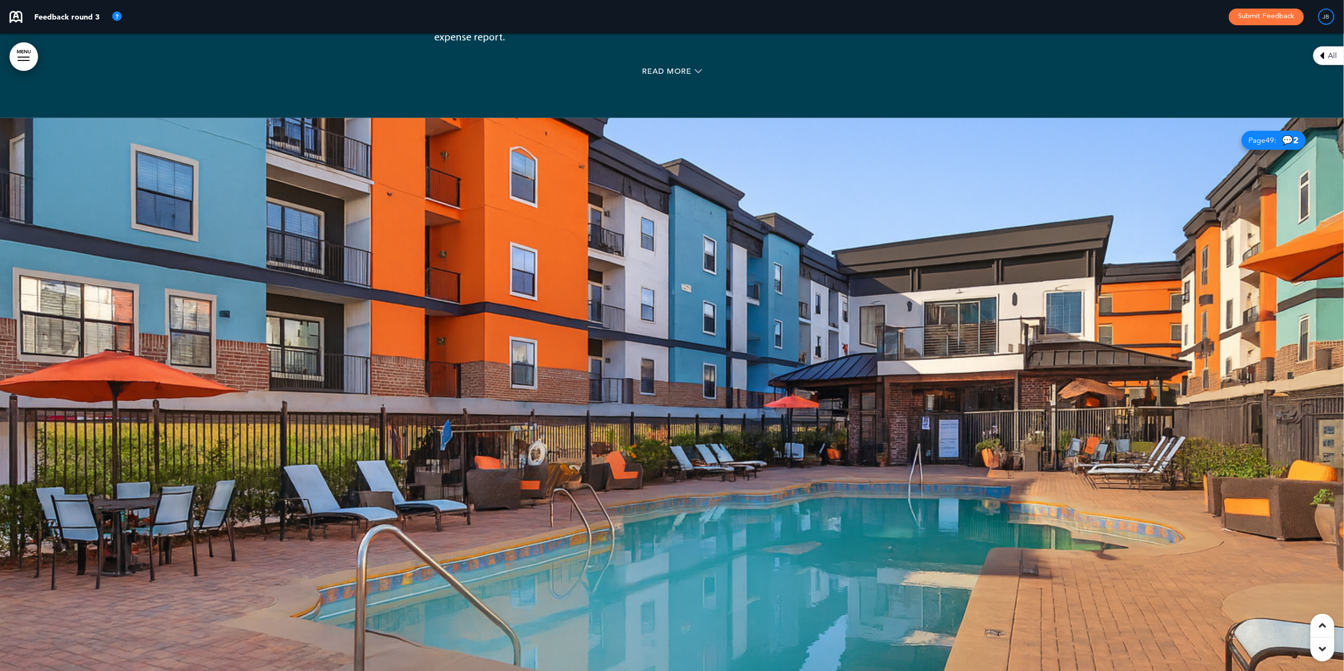
scroll to position [18429, 0]
click at [1274, 137] on span "Page 49 :" at bounding box center [1263, 141] width 28 height 8
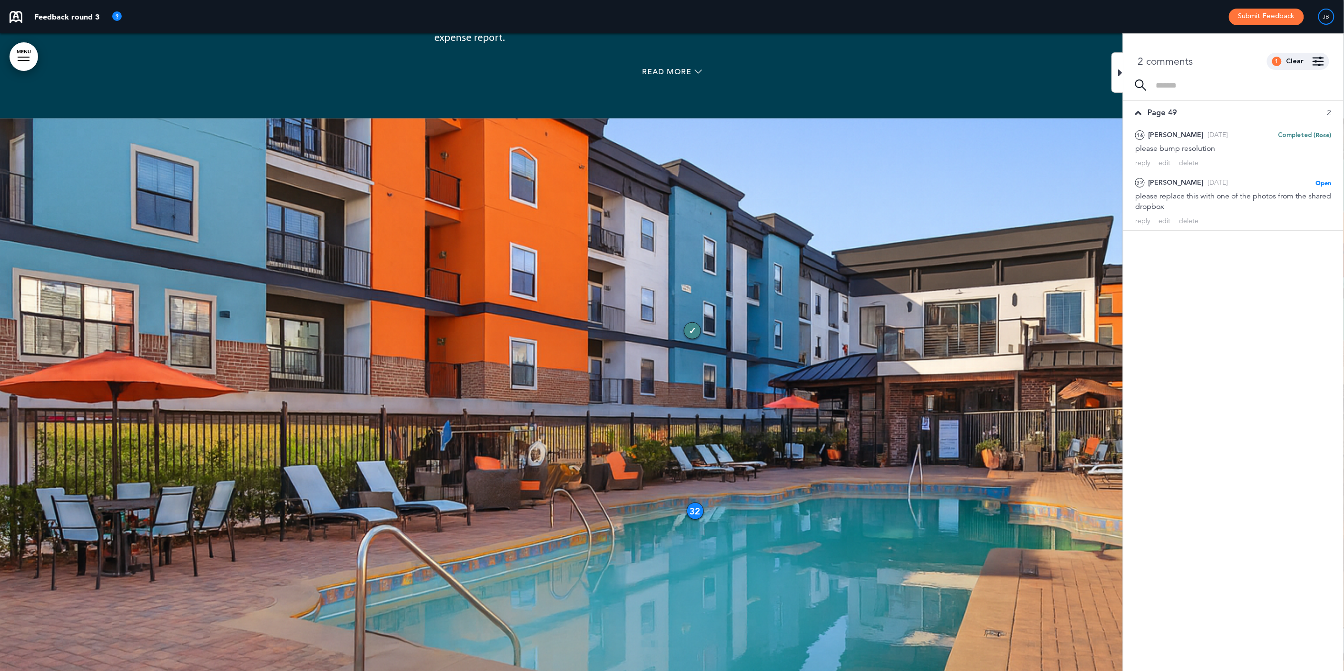
click at [1111, 118] on div at bounding box center [672, 437] width 1344 height 638
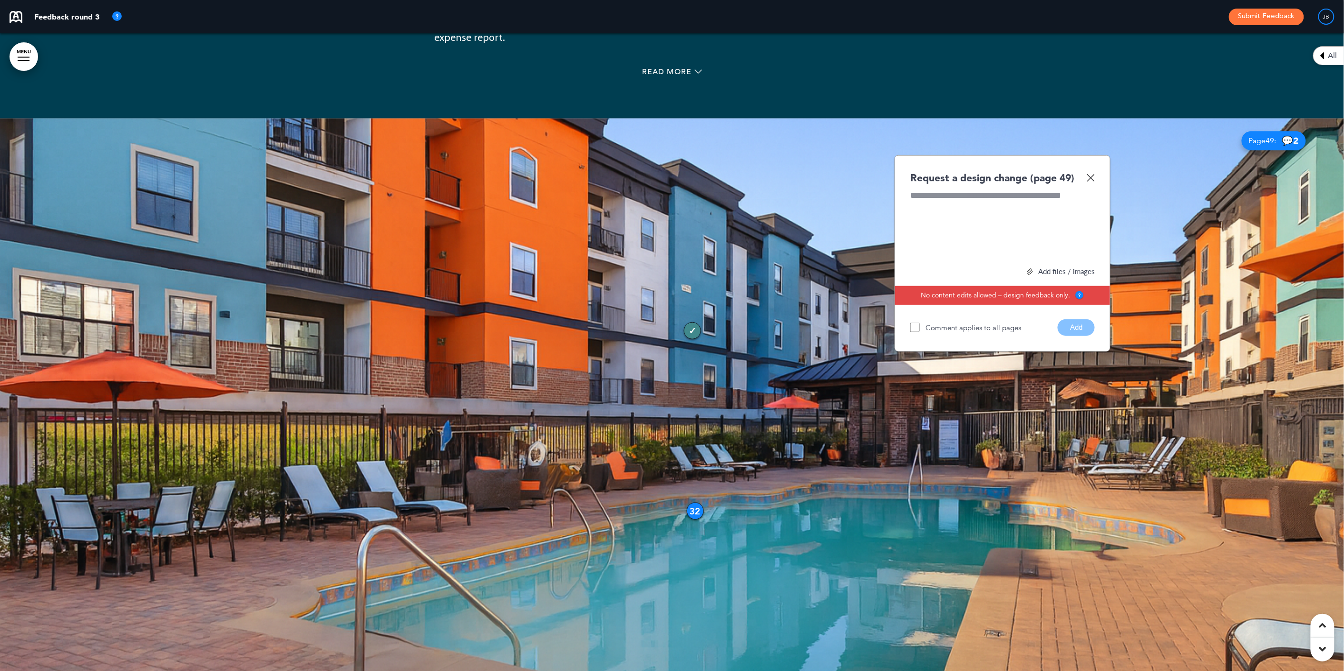
click at [1096, 155] on div "Request a design change (page 49) Add files / images Select or drag & drop your…" at bounding box center [1003, 253] width 216 height 196
click at [1089, 174] on img at bounding box center [1091, 178] width 8 height 8
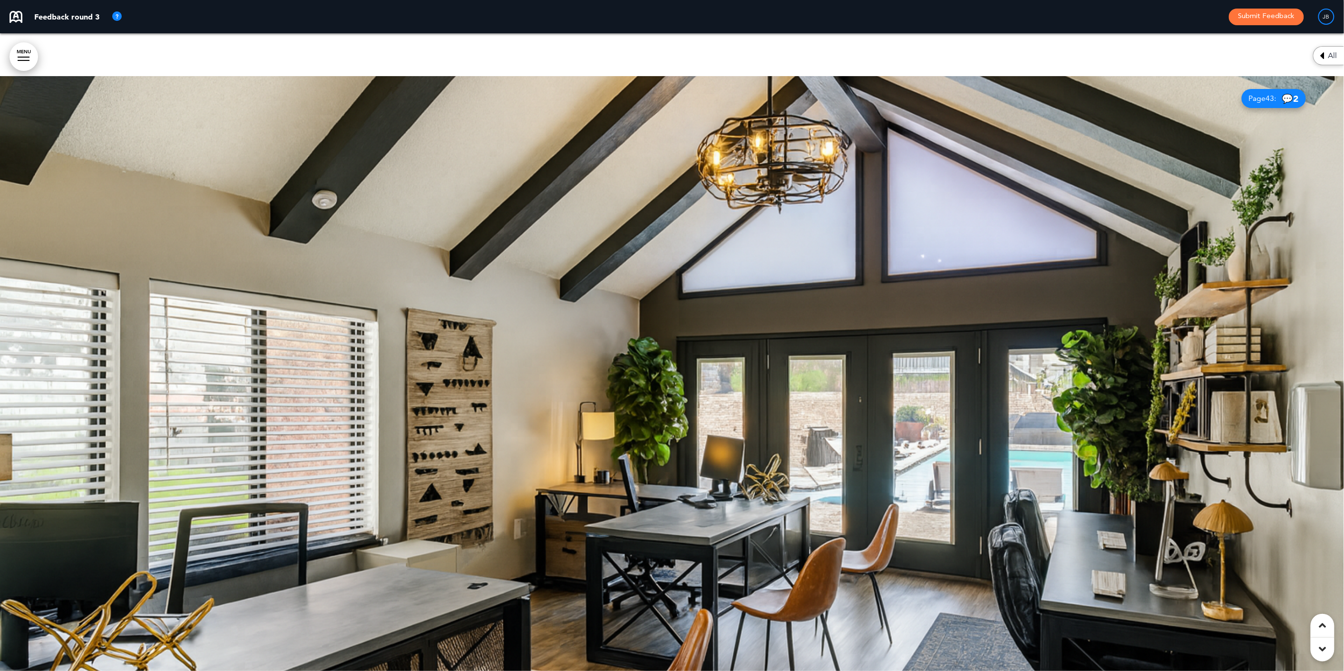
scroll to position [16262, 0]
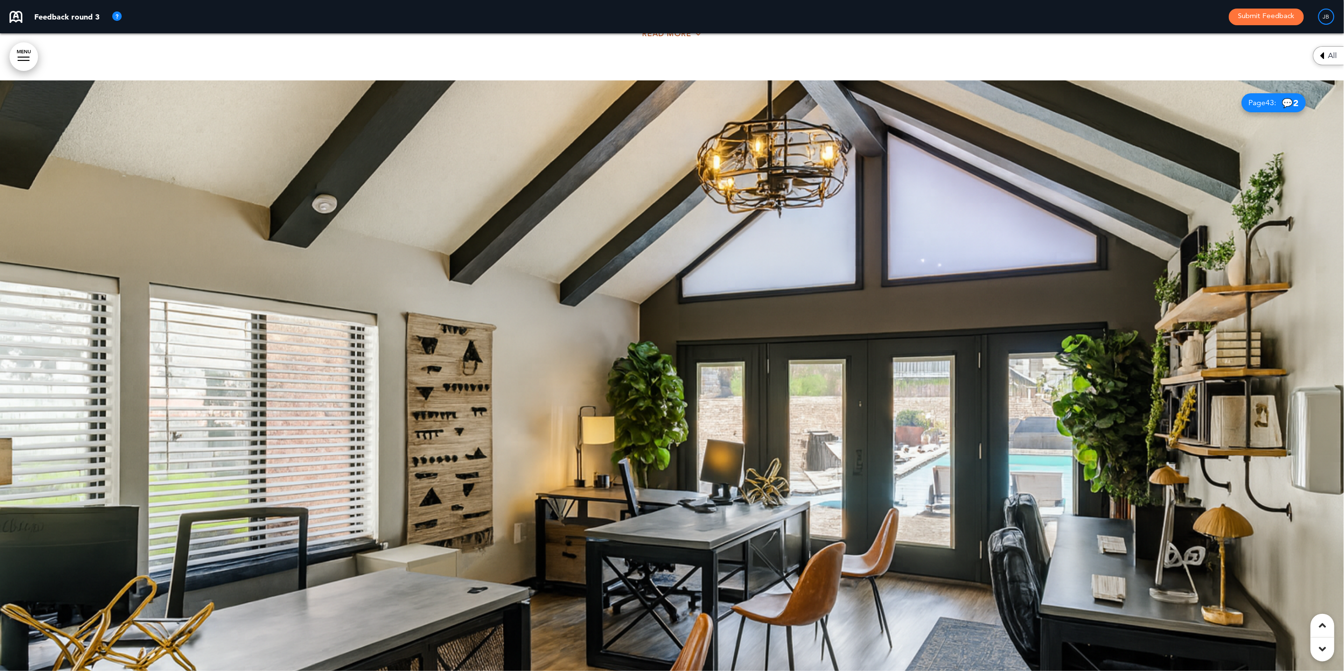
click at [1286, 98] on span "💬 2" at bounding box center [1291, 102] width 17 height 9
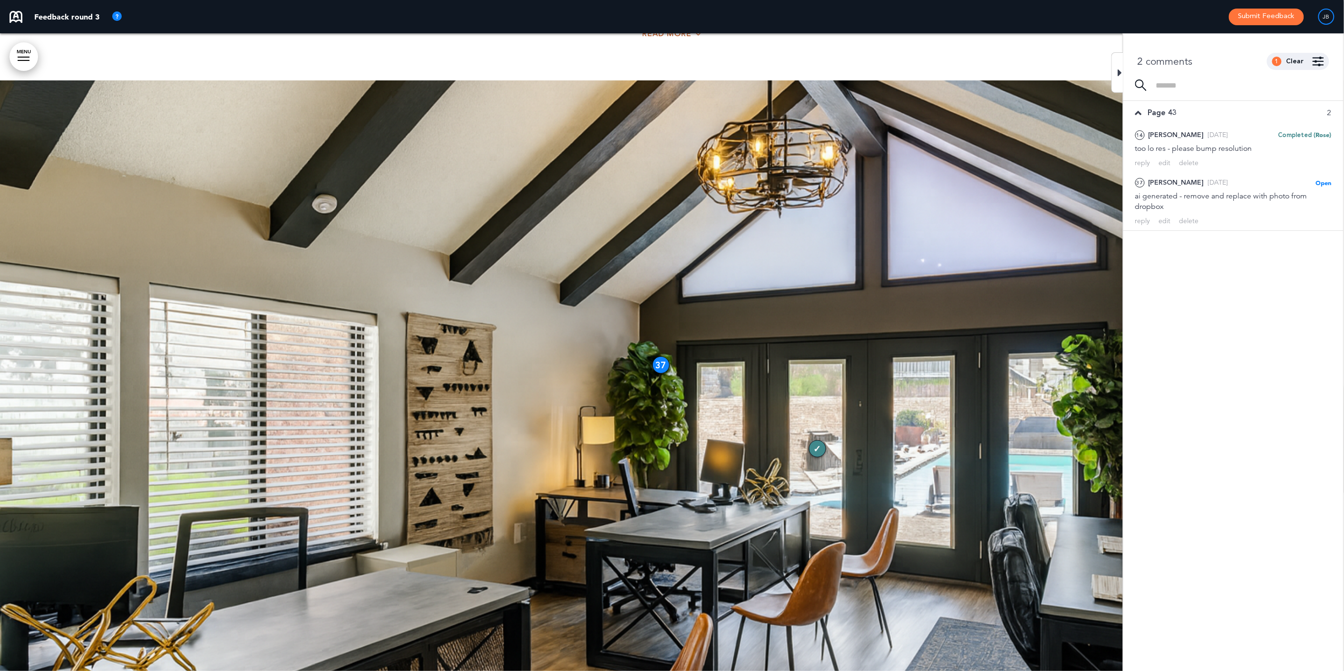
click at [1117, 61] on div at bounding box center [1118, 72] width 12 height 40
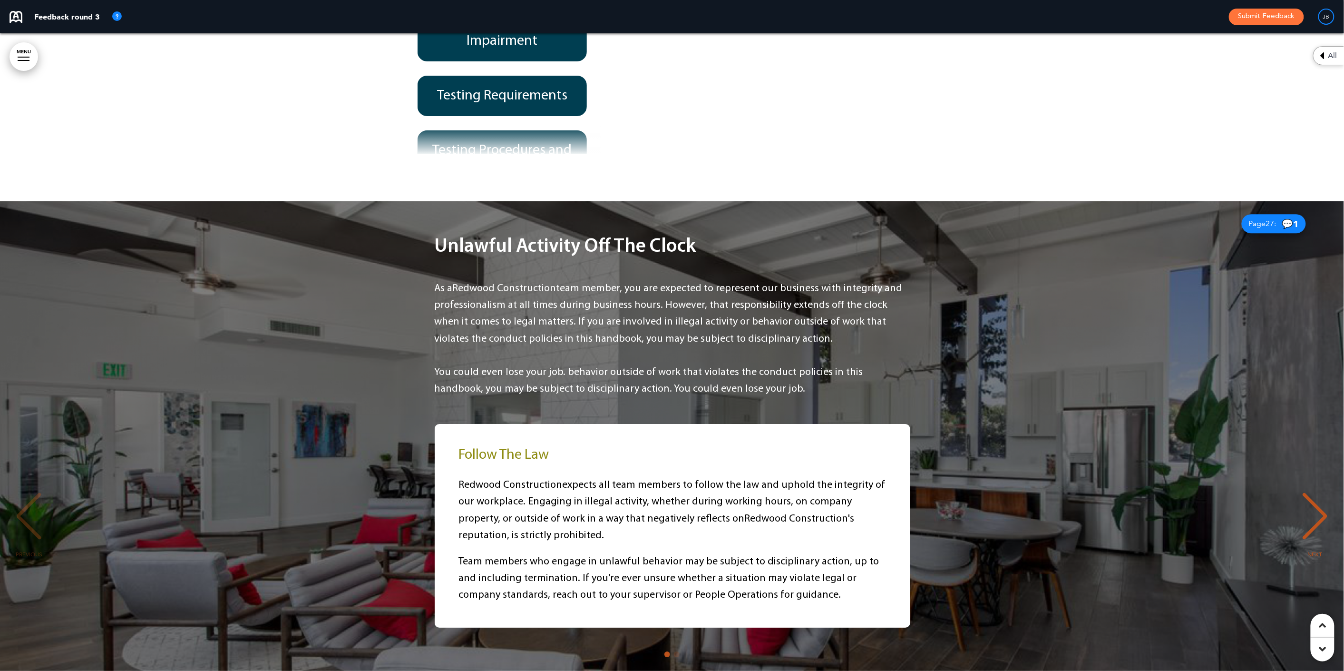
scroll to position [11473, 0]
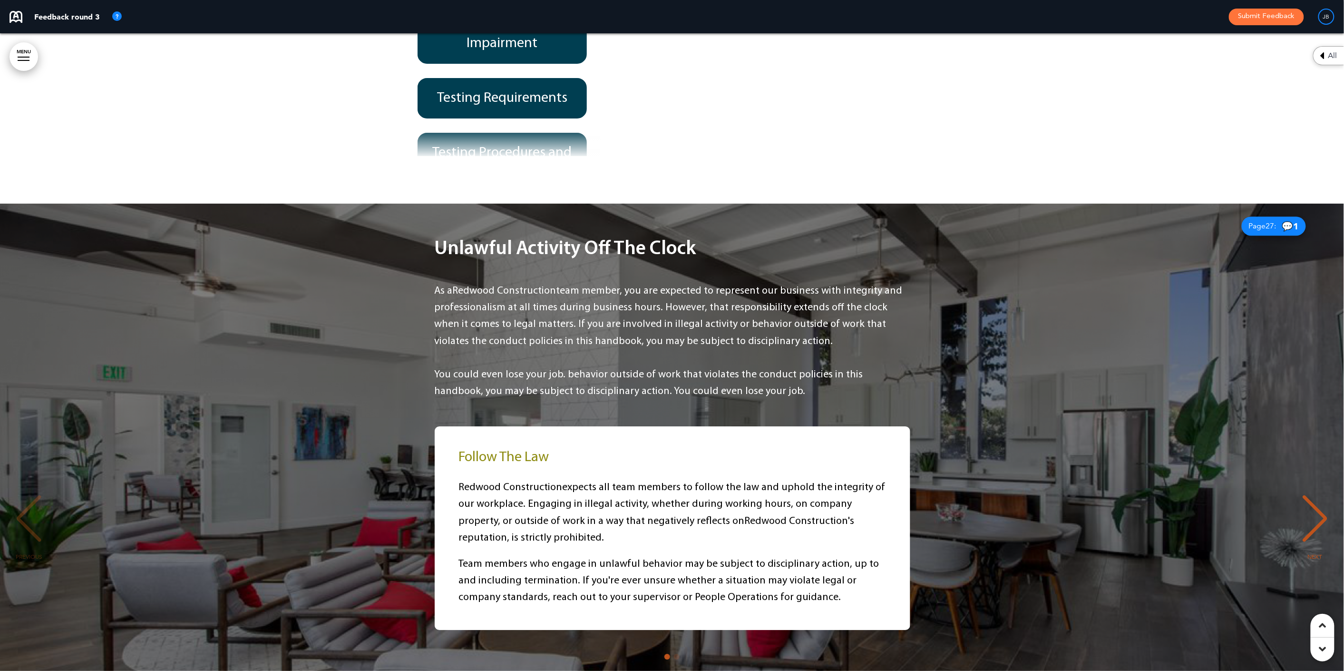
click at [1246, 216] on div "Page 27 : 💬 1" at bounding box center [1274, 225] width 64 height 19
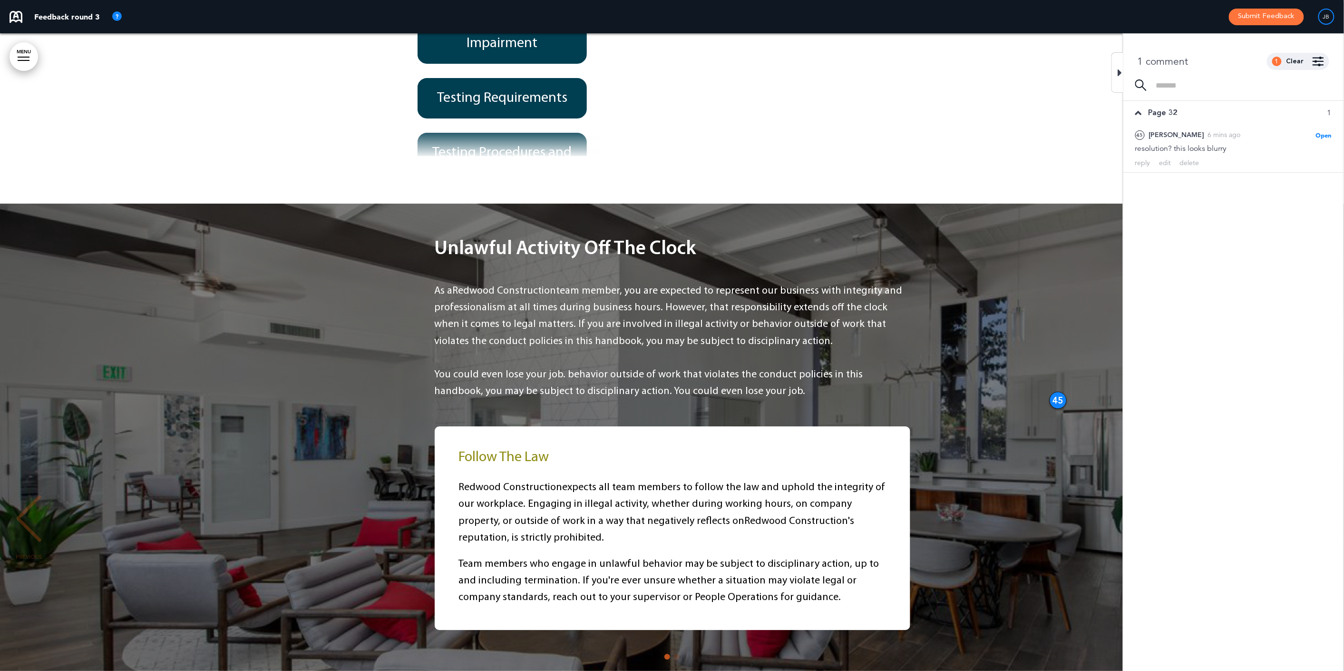
click at [1116, 68] on div at bounding box center [1118, 72] width 12 height 40
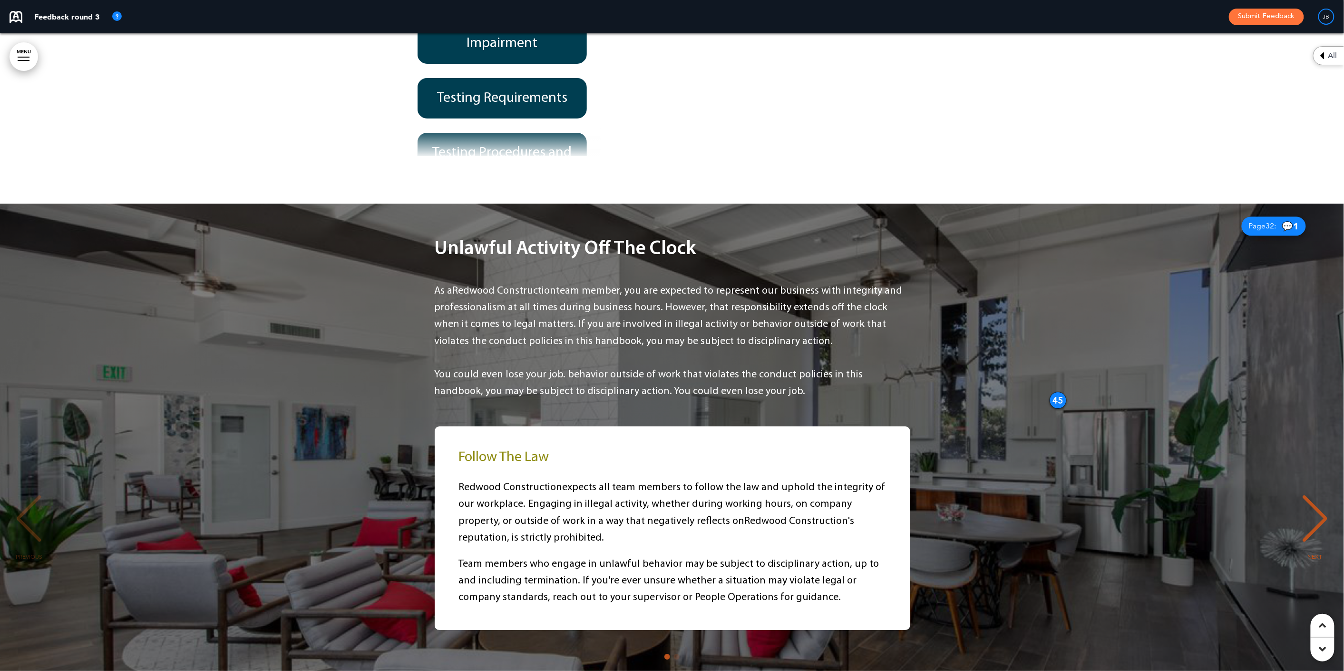
click at [1267, 216] on div "Page 32 : 💬 1" at bounding box center [1274, 225] width 64 height 19
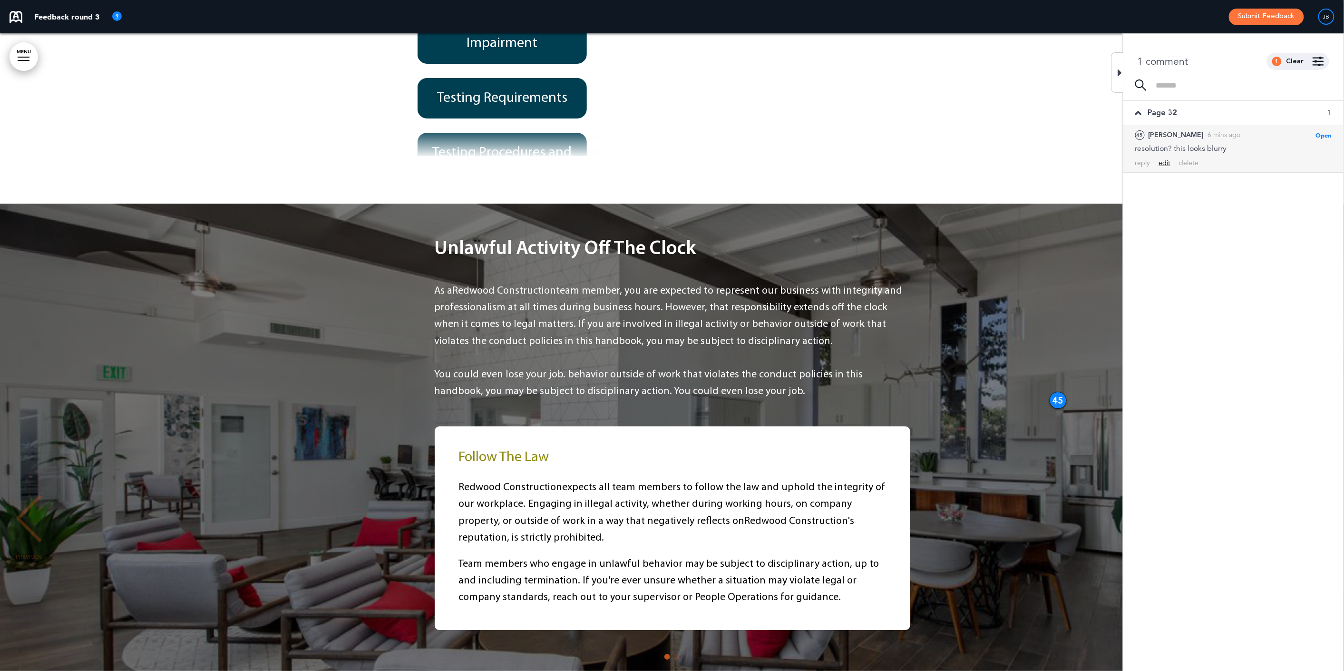
click at [1165, 164] on div "edit" at bounding box center [1165, 162] width 12 height 9
drag, startPoint x: 1245, startPoint y: 151, endPoint x: 1249, endPoint y: 147, distance: 5.4
click at [1246, 150] on div "**********" at bounding box center [1234, 151] width 196 height 16
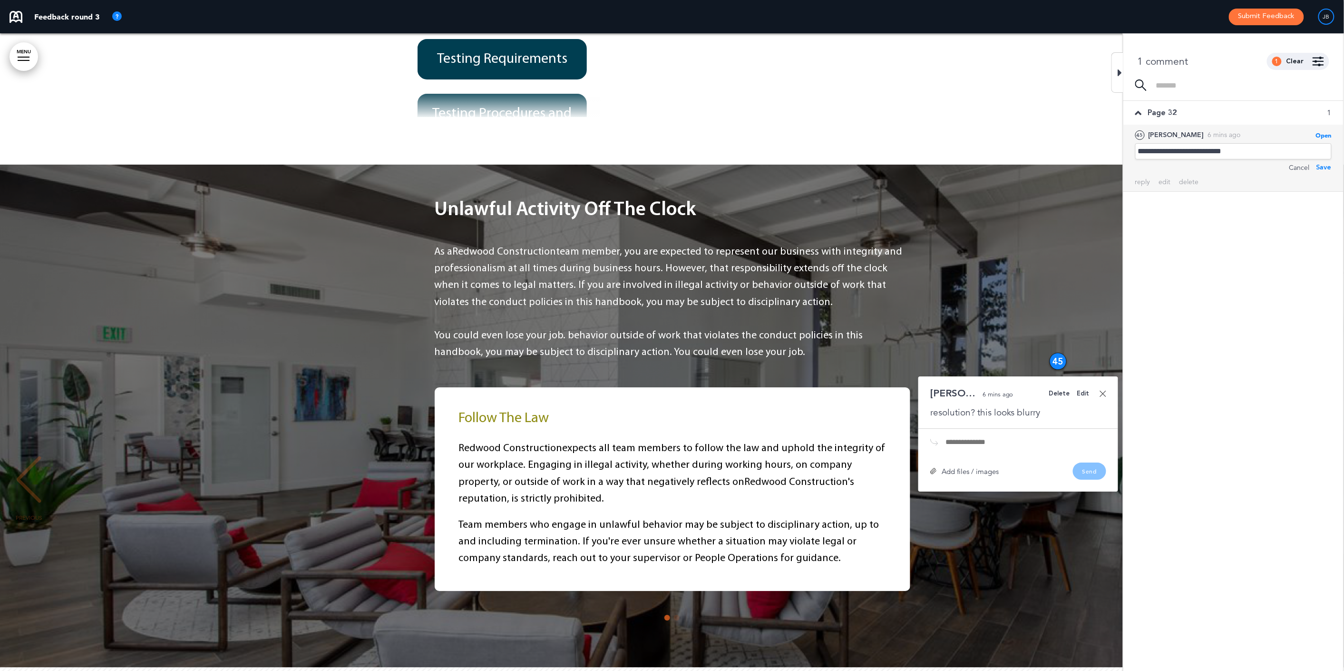
scroll to position [11730, 0]
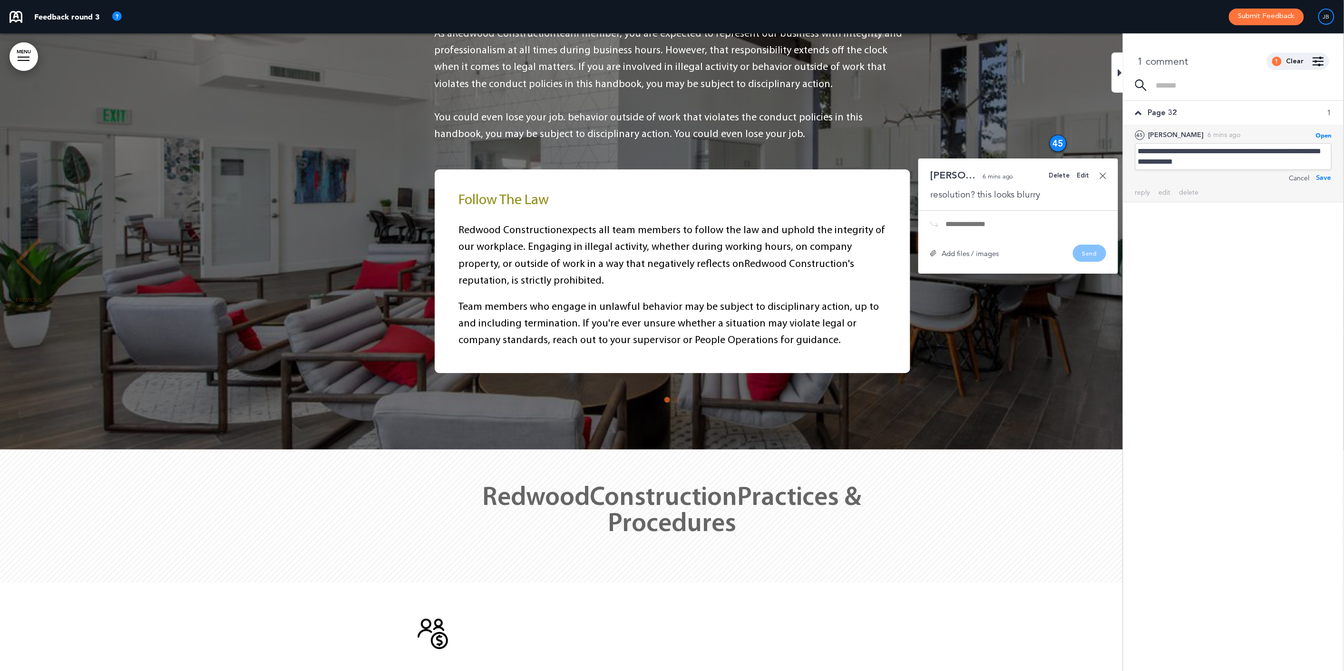
click at [1330, 176] on div "Save" at bounding box center [1324, 178] width 15 height 10
drag, startPoint x: 1117, startPoint y: 73, endPoint x: 1187, endPoint y: 124, distance: 86.8
click at [1116, 73] on div at bounding box center [1118, 72] width 12 height 40
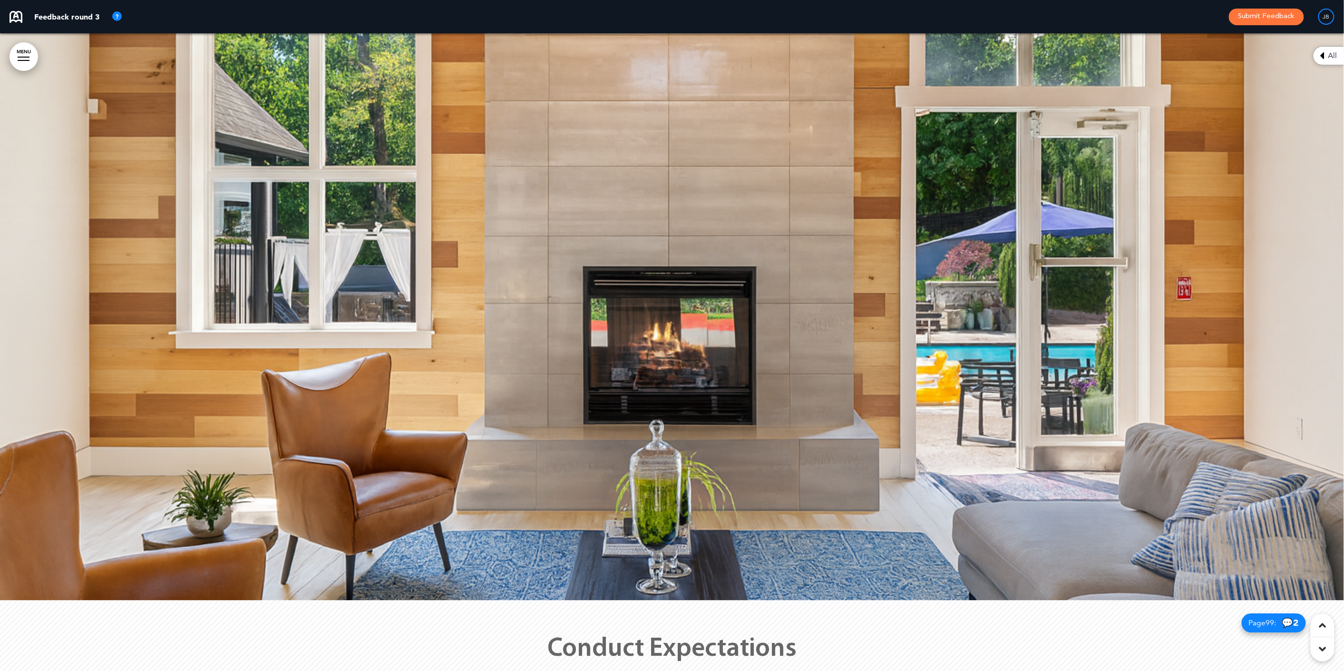
scroll to position [7248, 0]
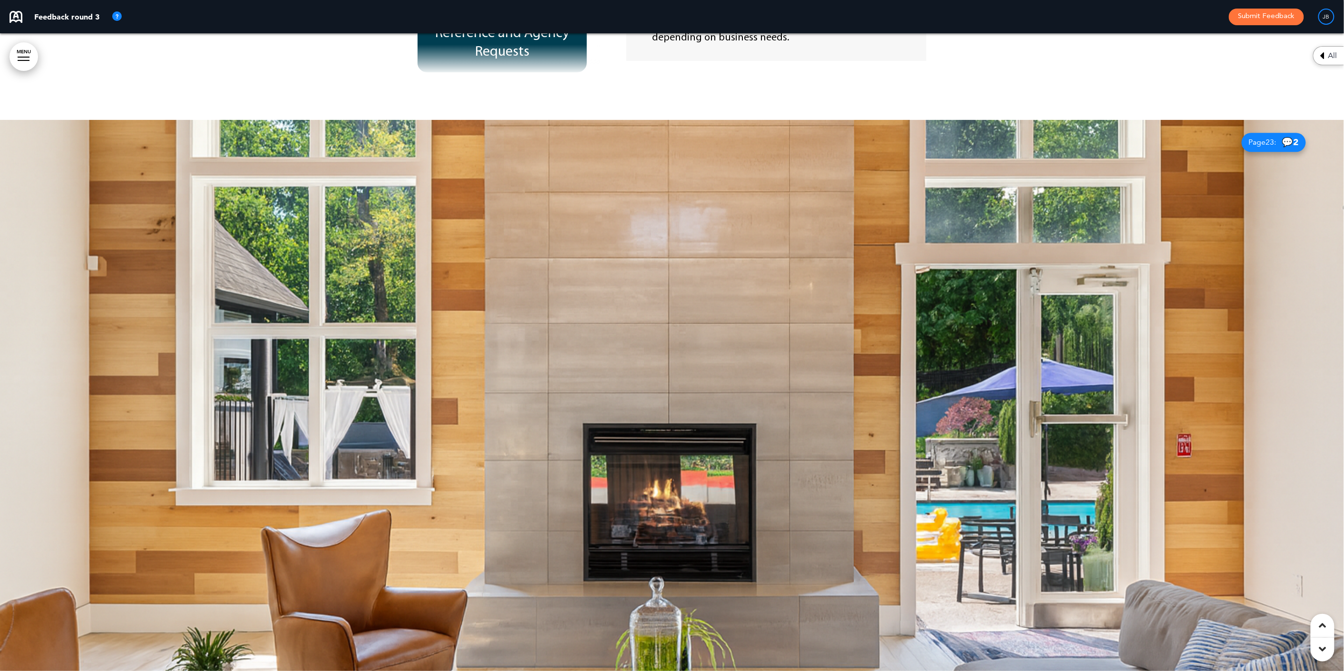
click at [1262, 138] on span "Page 23 :" at bounding box center [1263, 142] width 28 height 8
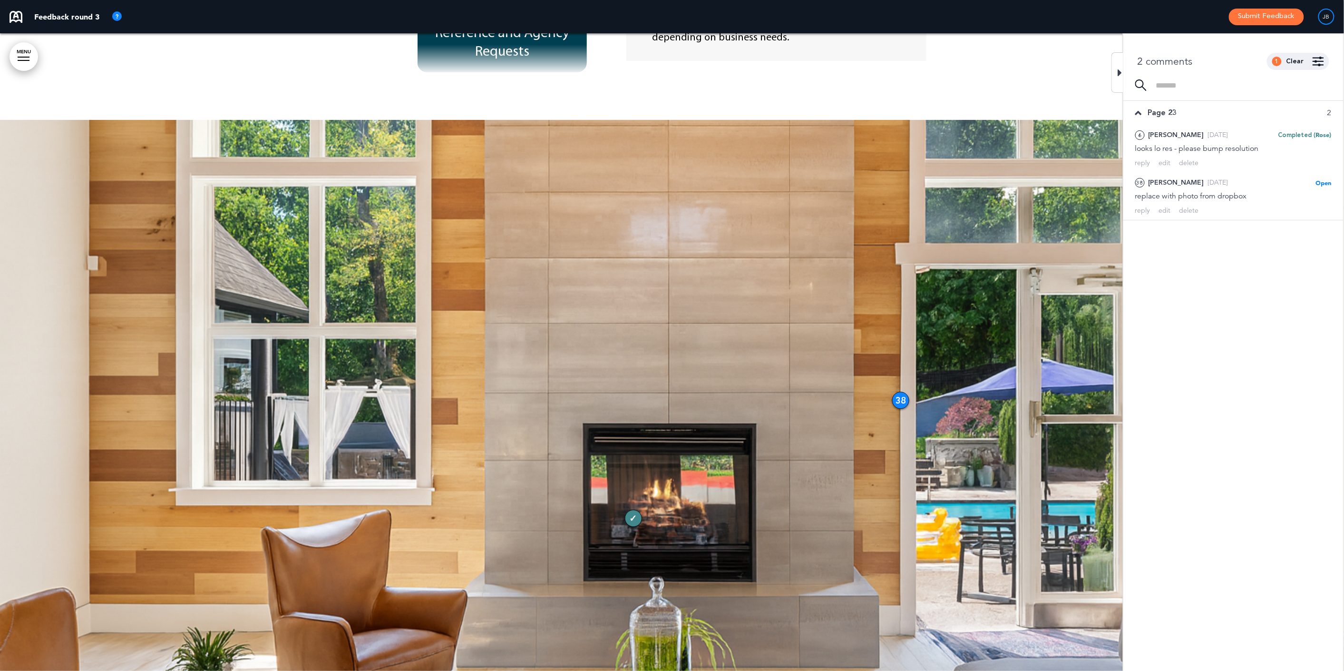
click at [1121, 69] on icon at bounding box center [1120, 72] width 4 height 11
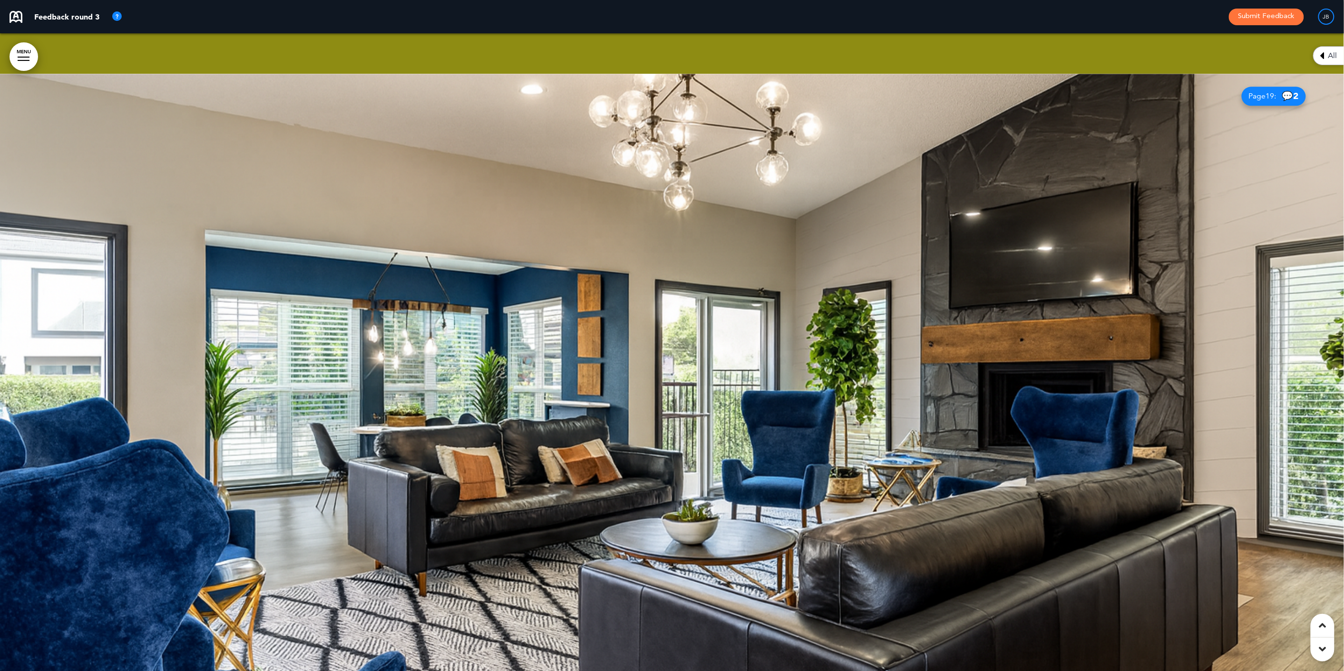
scroll to position [5222, 0]
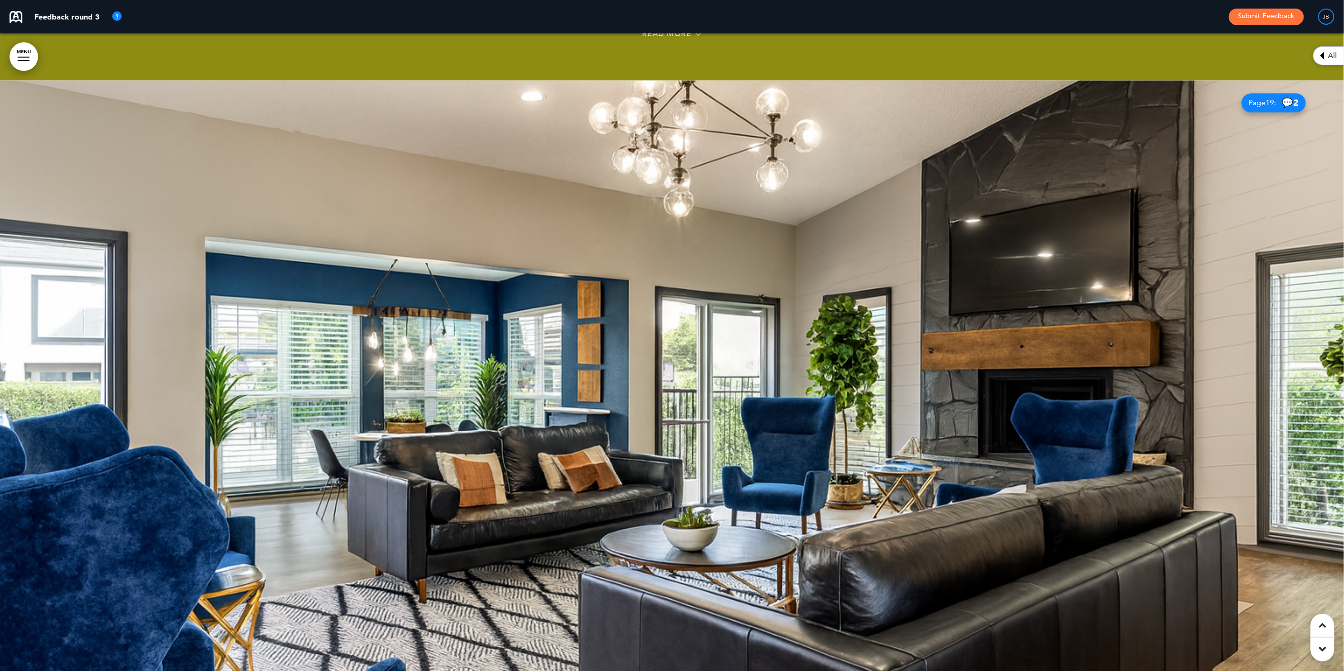
click at [1251, 99] on span "Page 19 :" at bounding box center [1263, 103] width 28 height 8
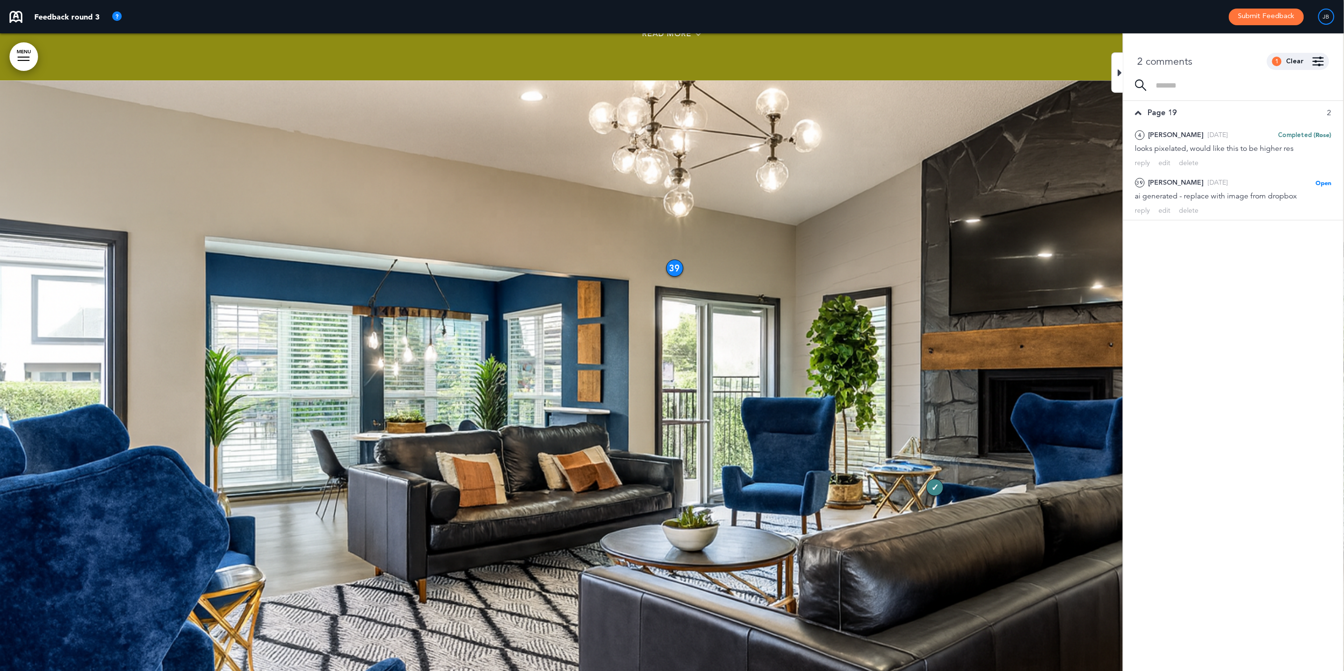
click at [1118, 67] on div at bounding box center [1118, 72] width 12 height 40
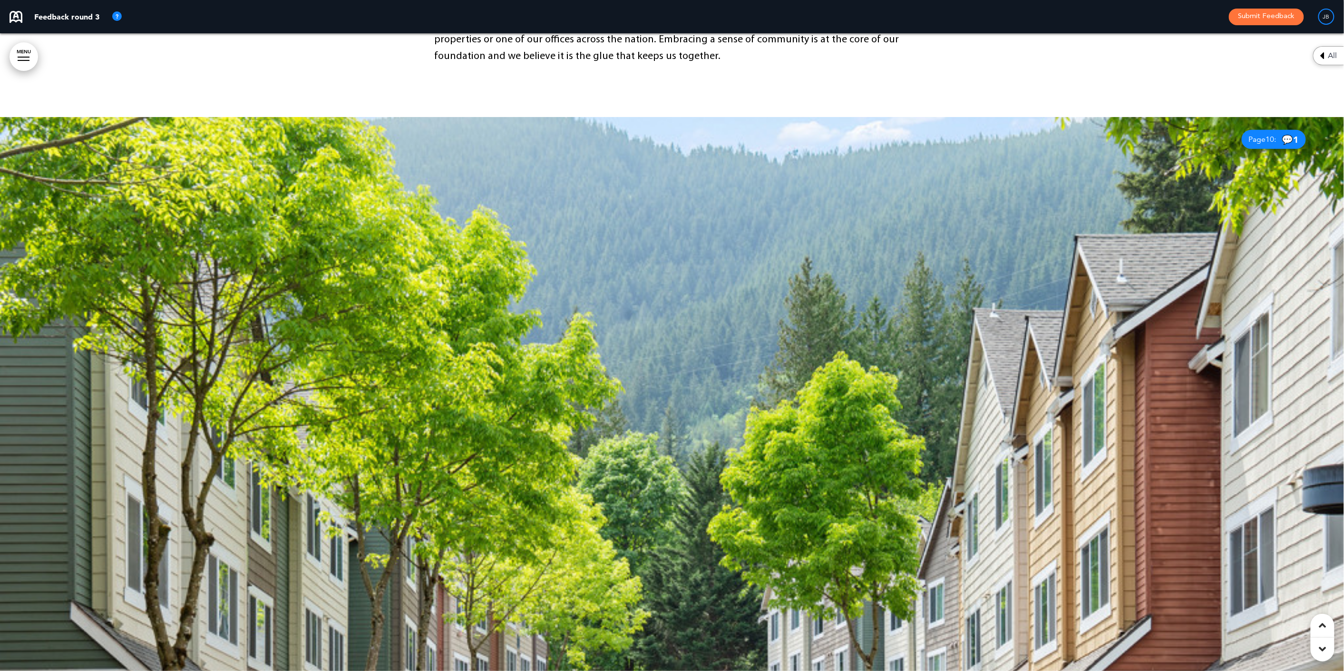
scroll to position [2204, 0]
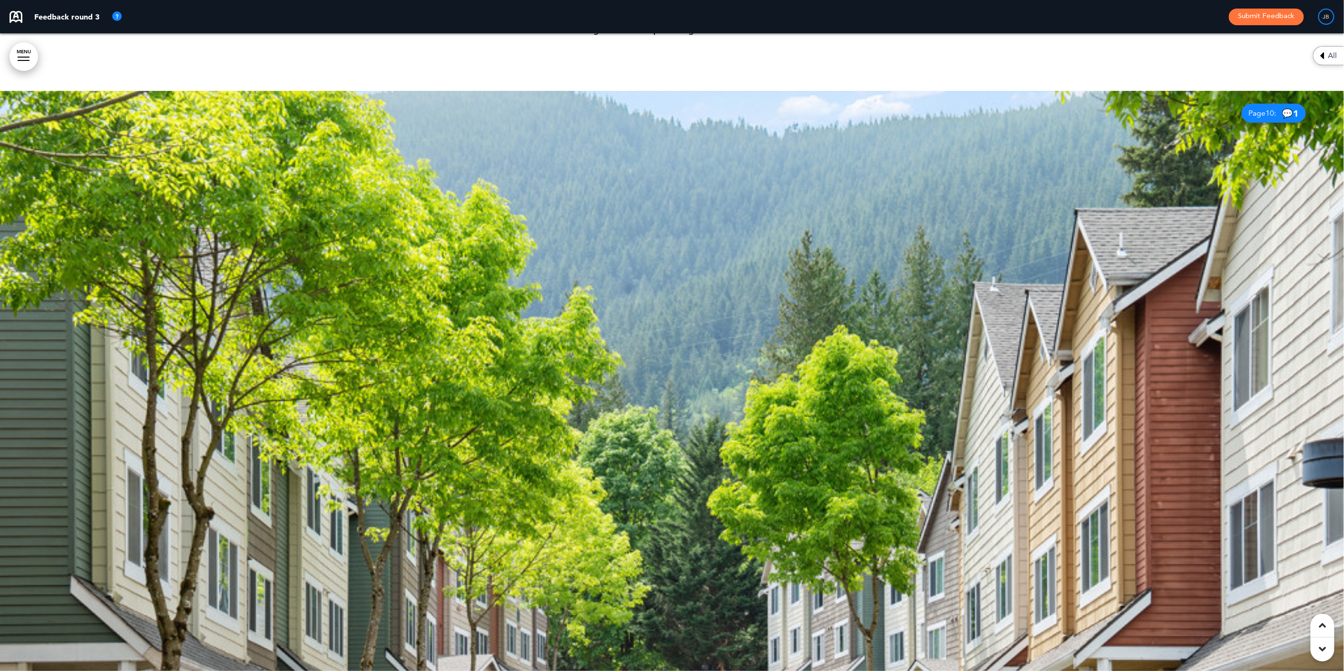
click at [1272, 109] on span "Page 10 :" at bounding box center [1263, 113] width 28 height 8
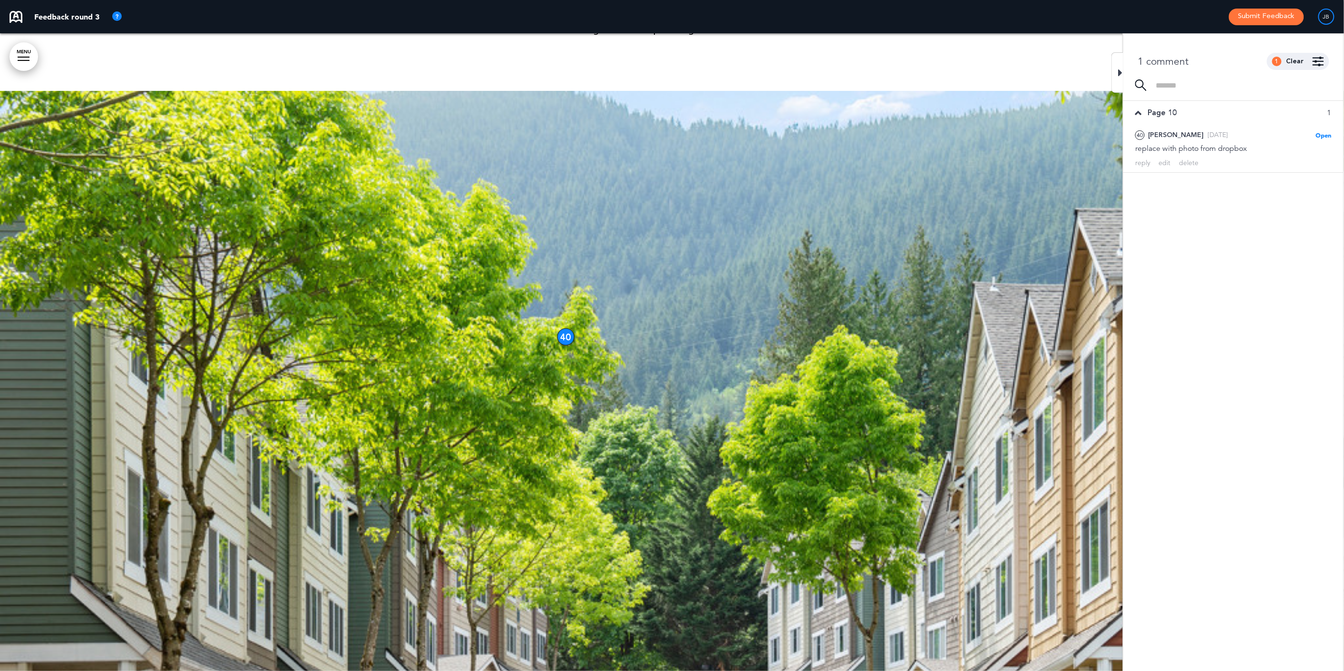
drag, startPoint x: 1121, startPoint y: 71, endPoint x: 1240, endPoint y: 44, distance: 121.5
click at [1122, 71] on icon at bounding box center [1120, 72] width 4 height 11
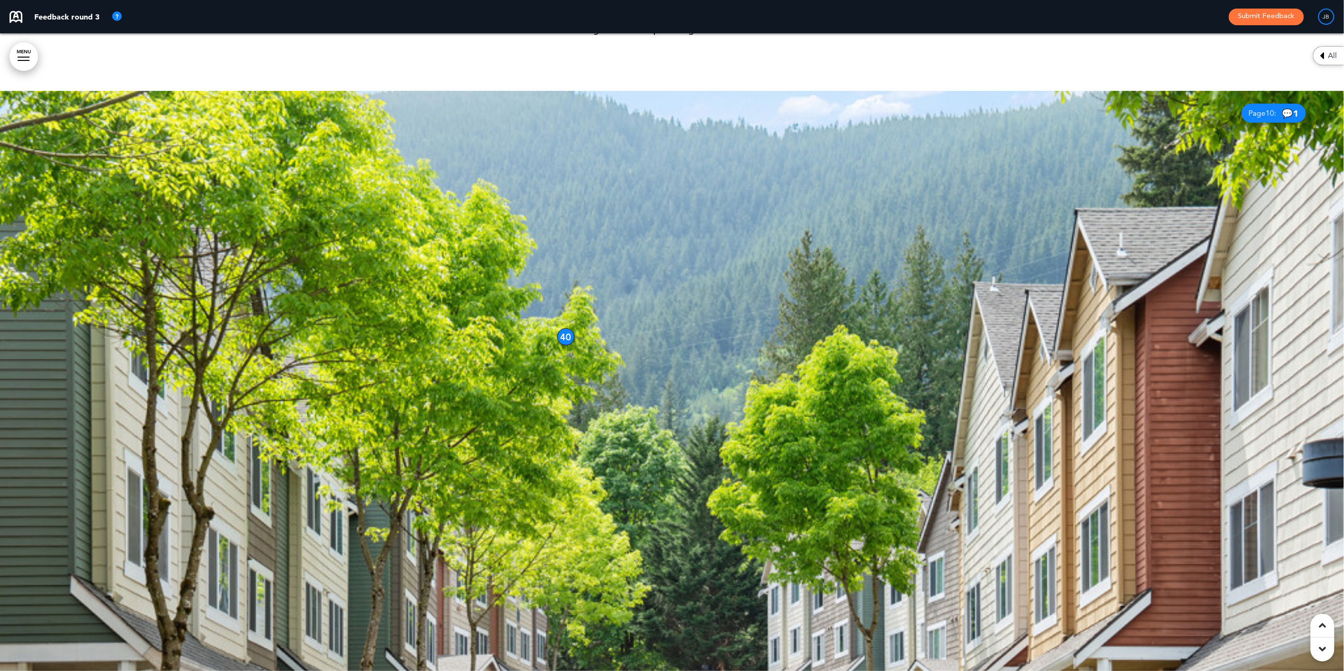
click at [1258, 18] on button "Submit Feedback" at bounding box center [1266, 17] width 75 height 17
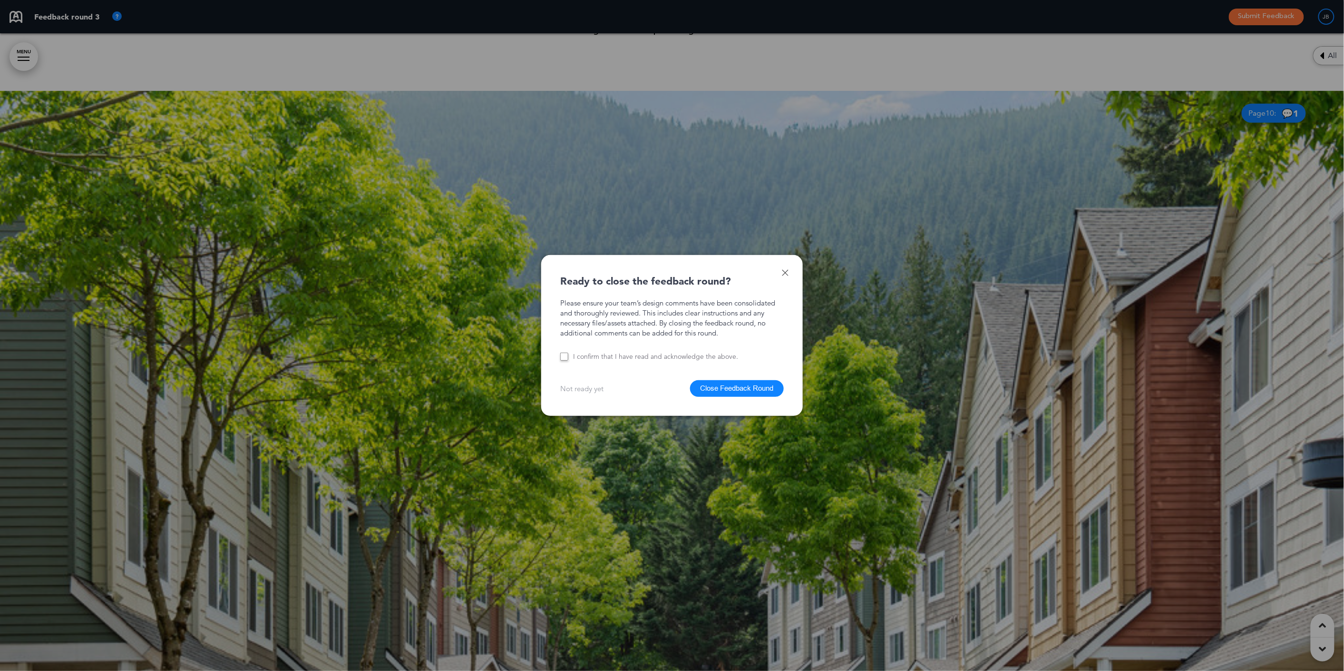
click at [762, 388] on button "Close Feedback Round" at bounding box center [737, 388] width 94 height 17
